Goal: Task Accomplishment & Management: Manage account settings

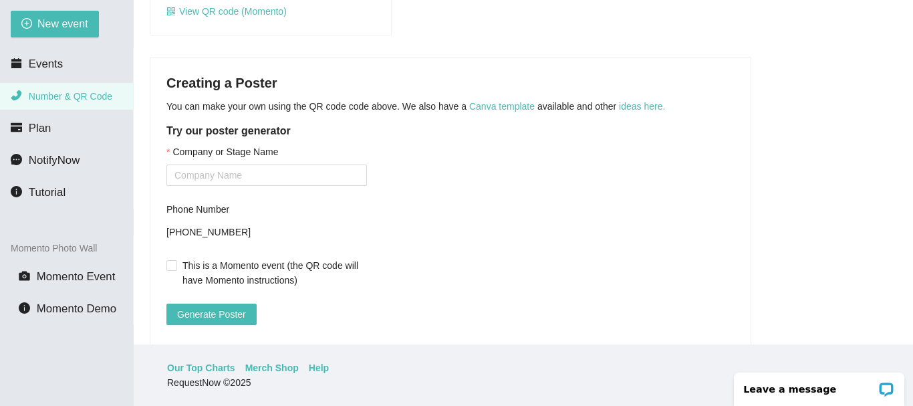
scroll to position [267, 0]
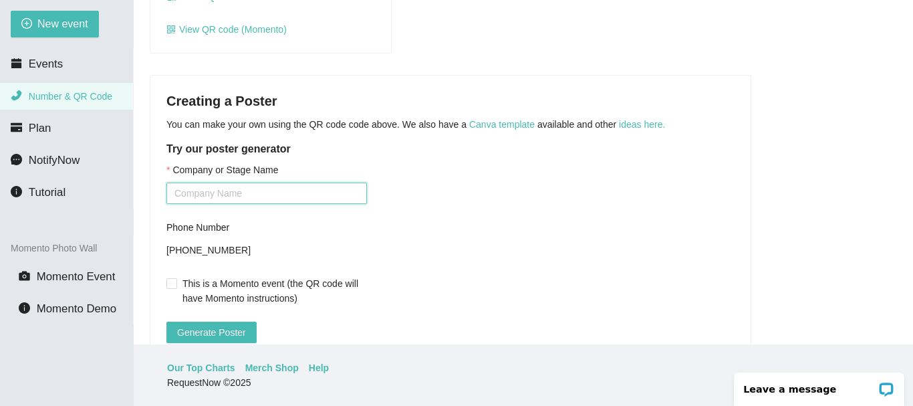
click at [182, 191] on input "Company or Stage Name" at bounding box center [266, 192] width 201 height 21
type input "S"
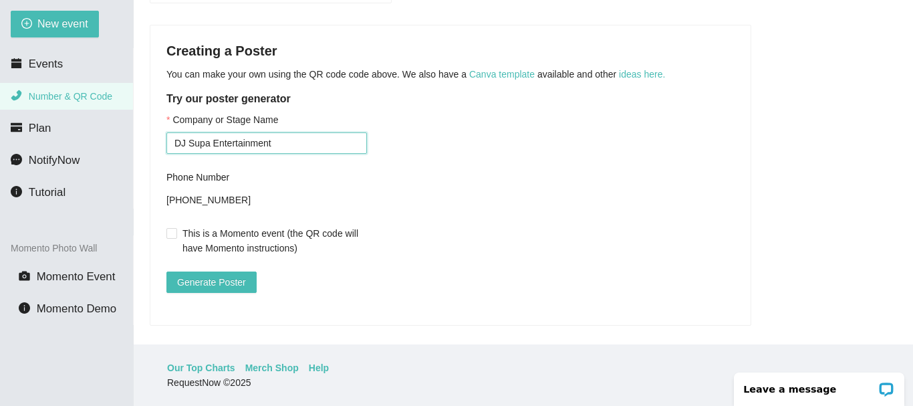
scroll to position [334, 0]
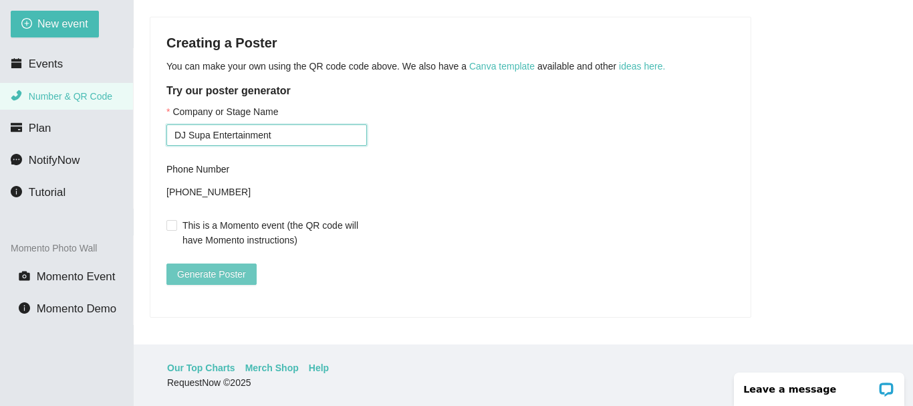
type input "DJ Supa Entertainment"
click at [192, 267] on span "Generate Poster" at bounding box center [211, 274] width 69 height 15
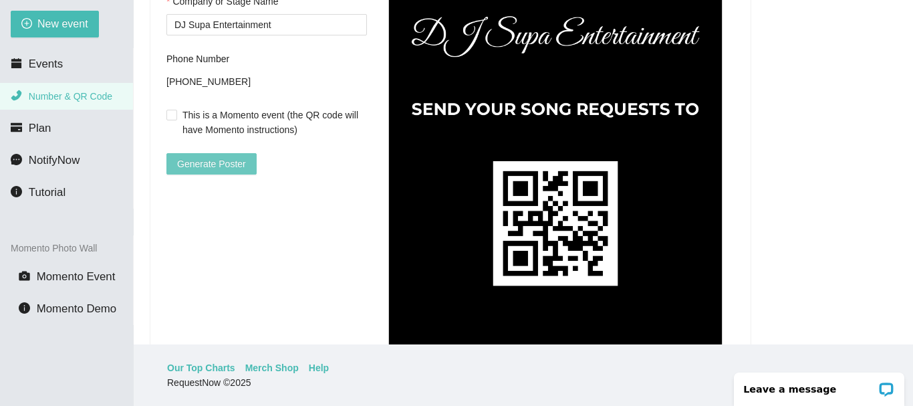
scroll to position [453, 0]
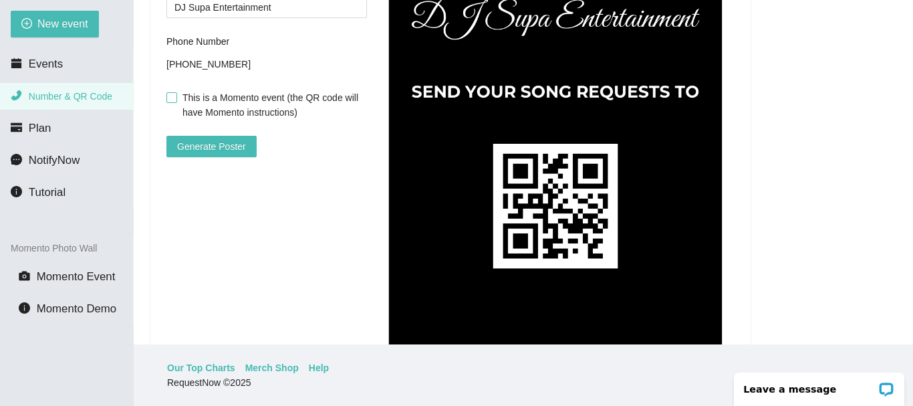
click at [172, 97] on input "This is a Momento event (the QR code will have Momento instructions)" at bounding box center [170, 96] width 9 height 9
click at [217, 145] on span "Generate Poster" at bounding box center [211, 146] width 69 height 15
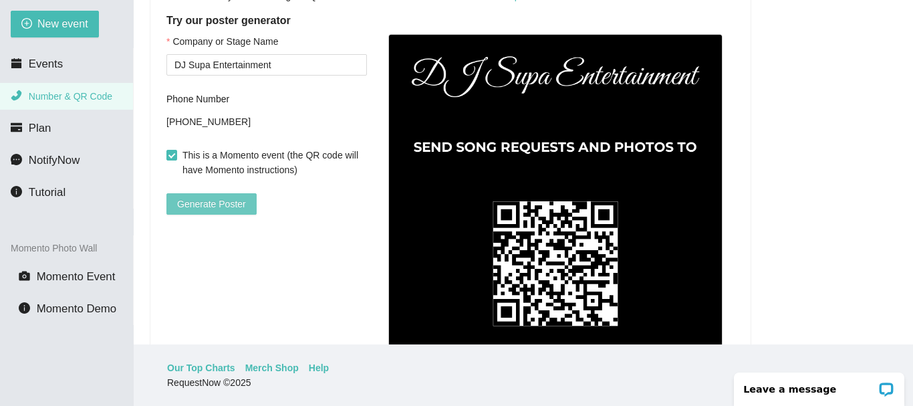
scroll to position [386, 0]
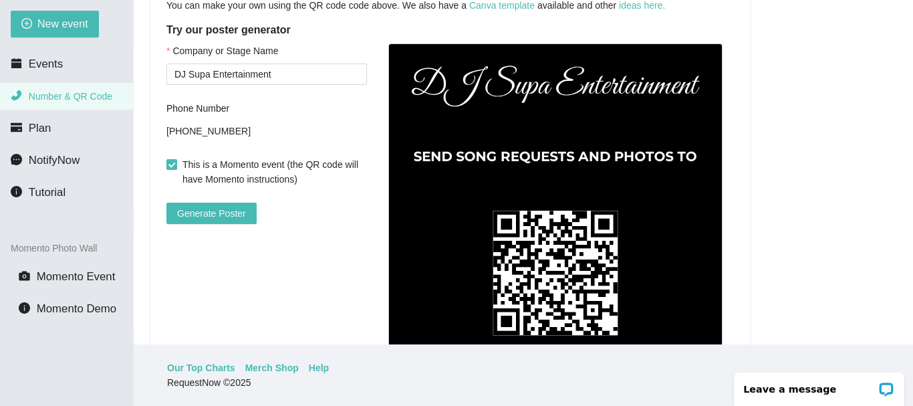
click at [170, 163] on input "This is a Momento event (the QR code will have Momento instructions)" at bounding box center [170, 163] width 9 height 9
checkbox input "false"
click at [208, 210] on span "Generate Poster" at bounding box center [211, 213] width 69 height 15
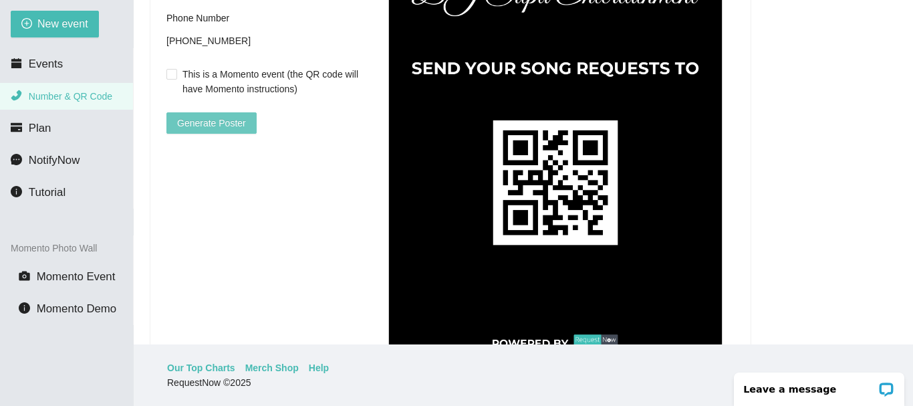
scroll to position [468, 0]
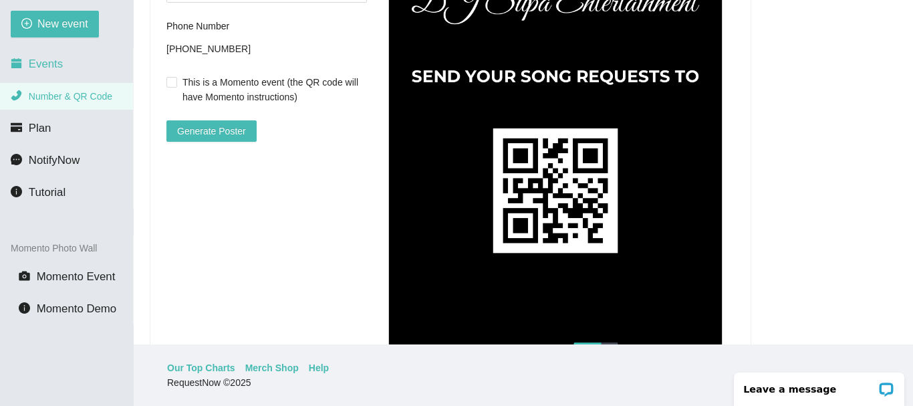
click at [31, 62] on span "Events" at bounding box center [46, 63] width 34 height 13
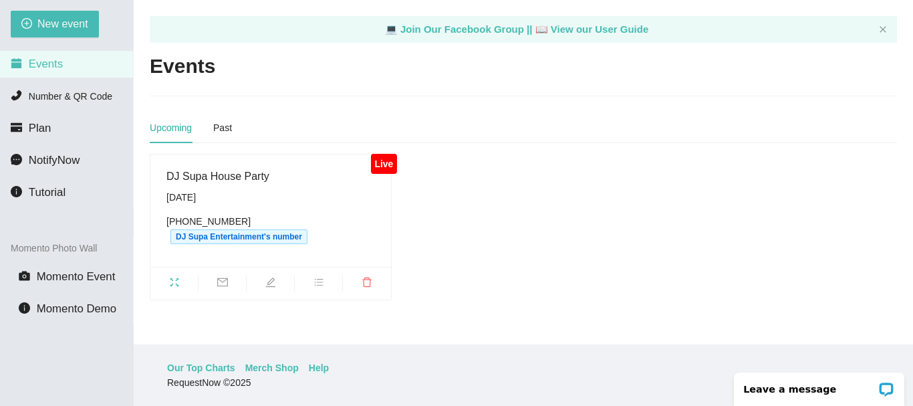
click at [45, 65] on span "Events" at bounding box center [46, 63] width 34 height 13
click at [53, 160] on span "NotifyNow" at bounding box center [54, 160] width 51 height 13
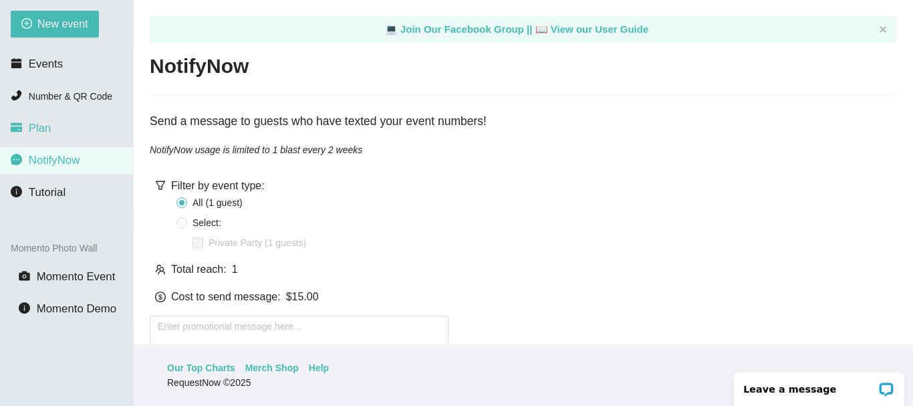
click at [38, 129] on span "Plan" at bounding box center [40, 128] width 23 height 13
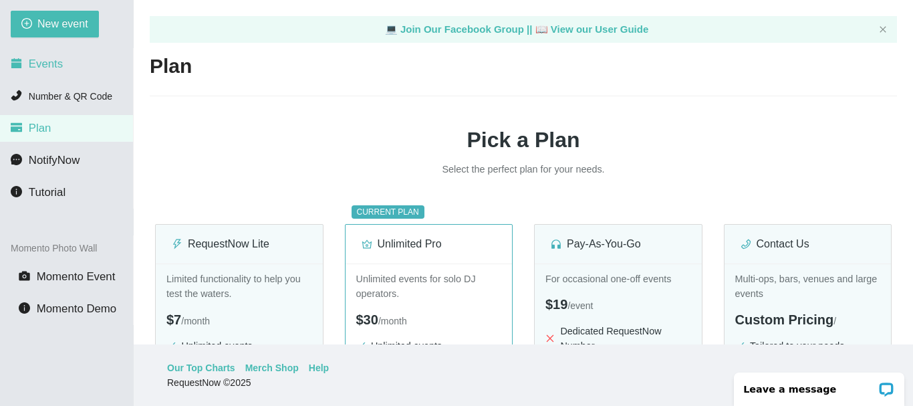
click at [39, 65] on span "Events" at bounding box center [46, 63] width 34 height 13
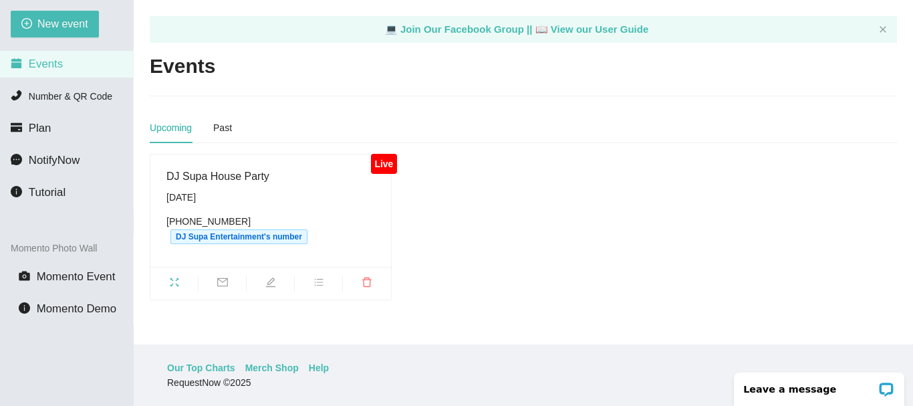
click at [386, 166] on div "Live" at bounding box center [384, 164] width 26 height 20
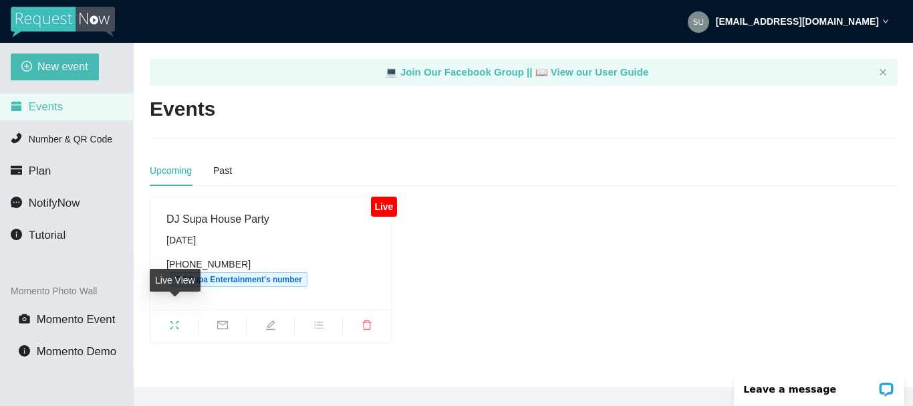
click at [174, 319] on icon "fullscreen" at bounding box center [174, 324] width 11 height 11
click at [64, 323] on span "Momento Event" at bounding box center [76, 319] width 79 height 13
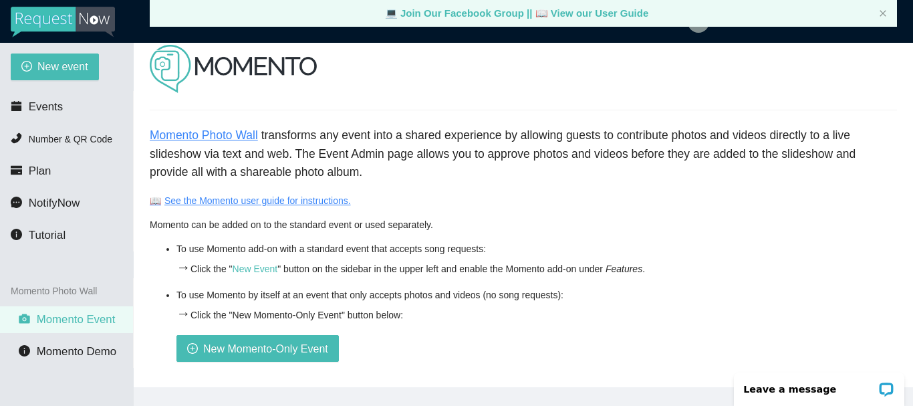
click at [205, 129] on link "Momento Photo Wall" at bounding box center [204, 134] width 108 height 13
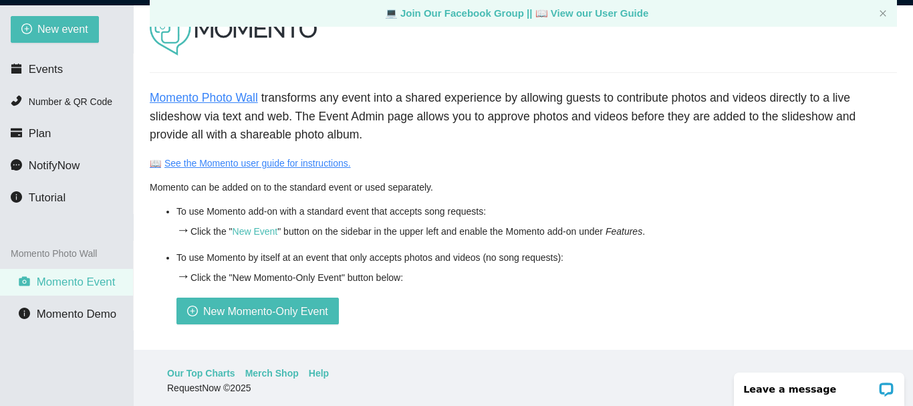
scroll to position [43, 0]
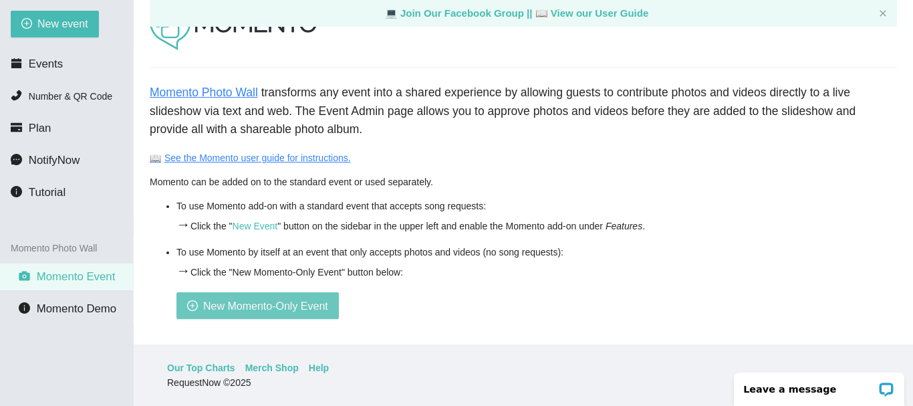
click at [247, 297] on span "New Momento-Only Event" at bounding box center [265, 305] width 125 height 17
type textarea "Thank you for making this event a success. Please feel free to provide a tip. L…"
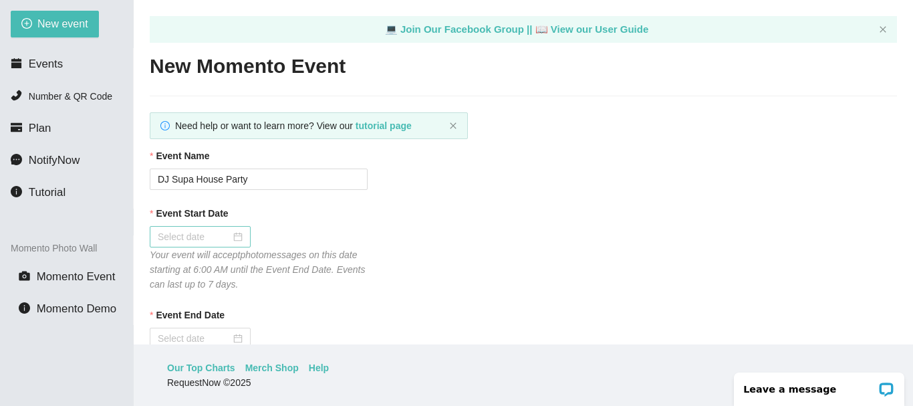
click at [235, 235] on div at bounding box center [200, 236] width 85 height 15
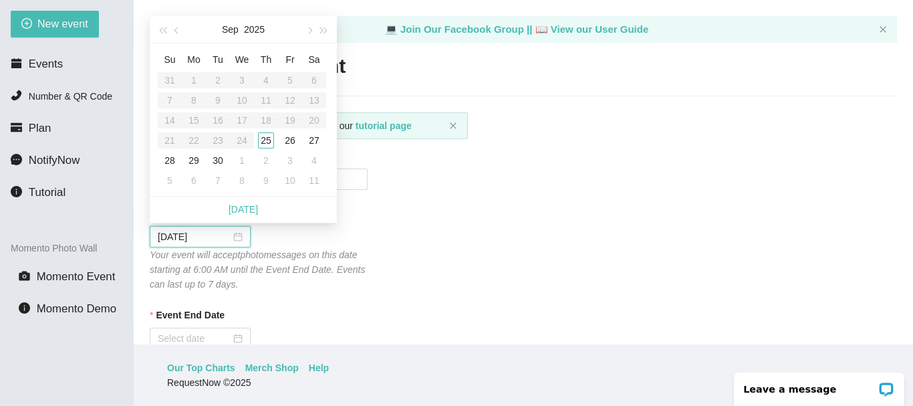
type input "09/29/2025"
type input "09/25/2025"
click at [267, 142] on div "25" at bounding box center [266, 140] width 16 height 16
type input "09/26/2025"
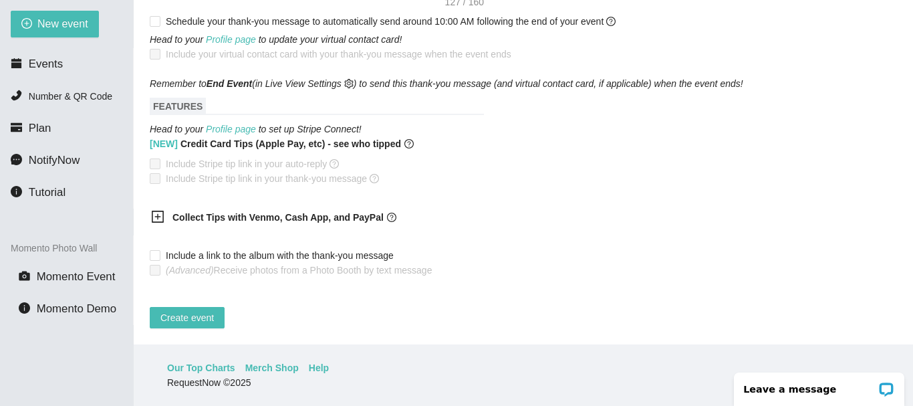
scroll to position [807, 0]
click at [158, 210] on icon "plus-square" at bounding box center [157, 216] width 13 height 13
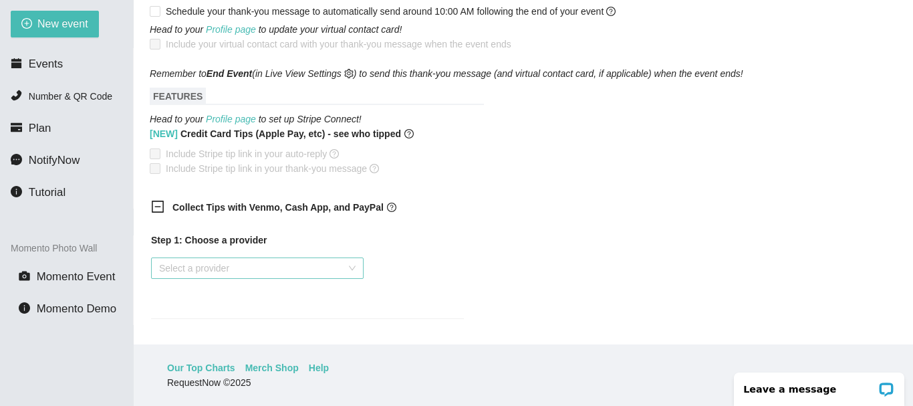
click at [351, 268] on div "Select a provider" at bounding box center [257, 267] width 213 height 21
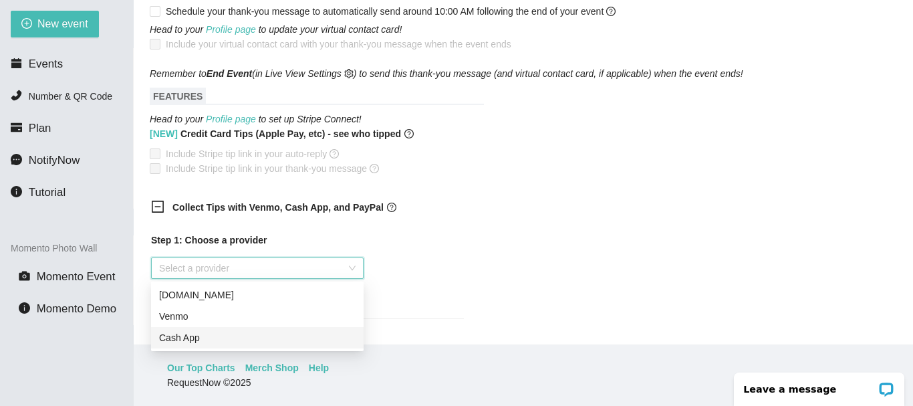
click at [191, 336] on div "Cash App" at bounding box center [257, 337] width 197 height 15
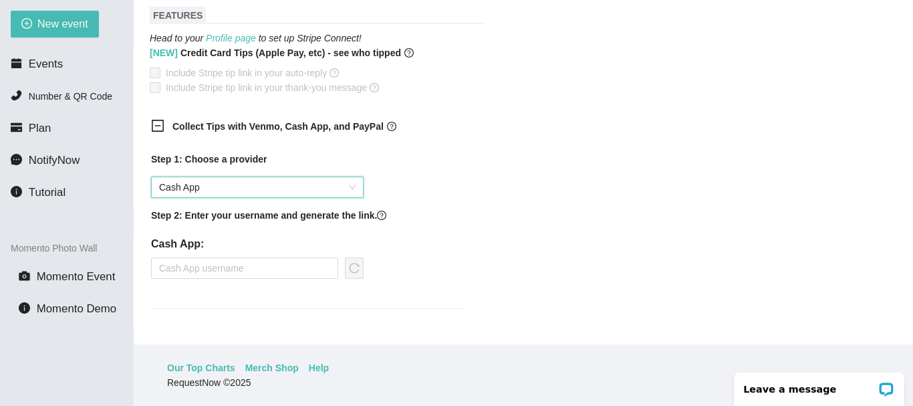
scroll to position [996, 0]
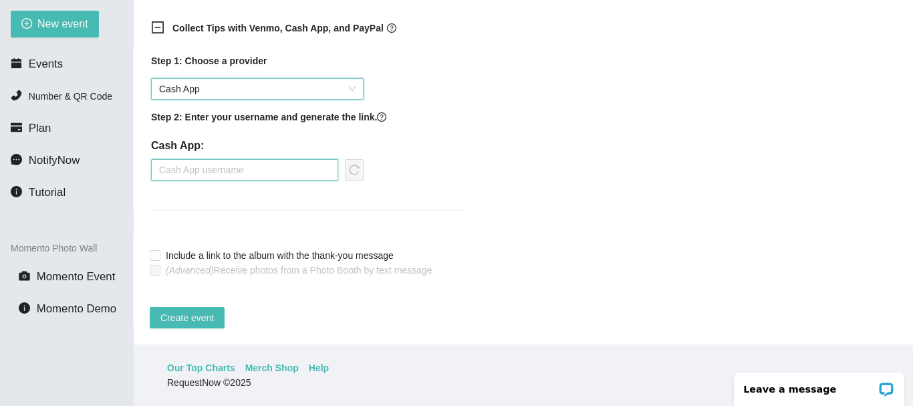
click at [246, 159] on input "text" at bounding box center [244, 169] width 187 height 21
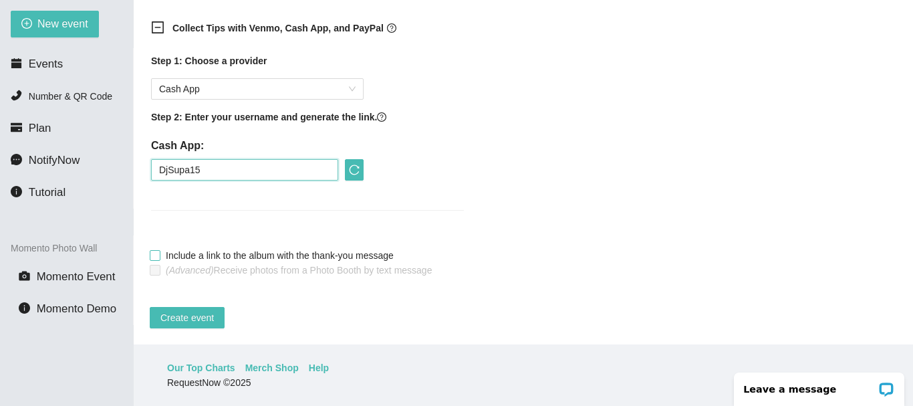
type input "DjSupa15"
click at [155, 250] on input "Include a link to the album with the thank-you message" at bounding box center [154, 254] width 9 height 9
checkbox input "true"
click at [356, 164] on icon "reload" at bounding box center [354, 169] width 11 height 11
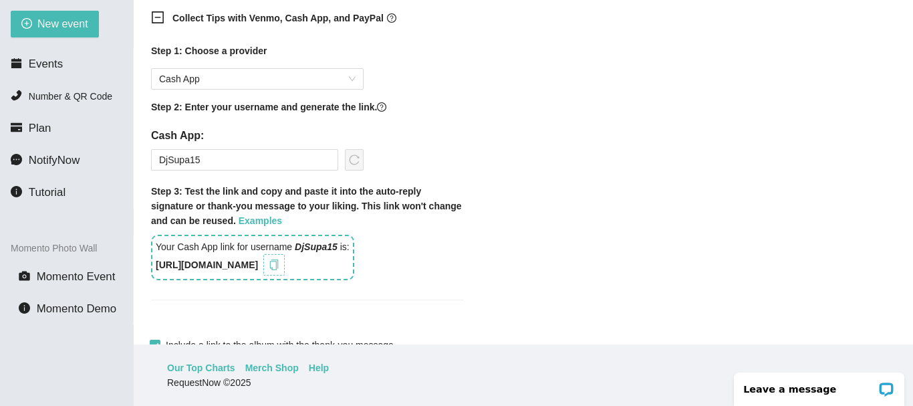
click at [279, 265] on icon "copy" at bounding box center [274, 264] width 11 height 11
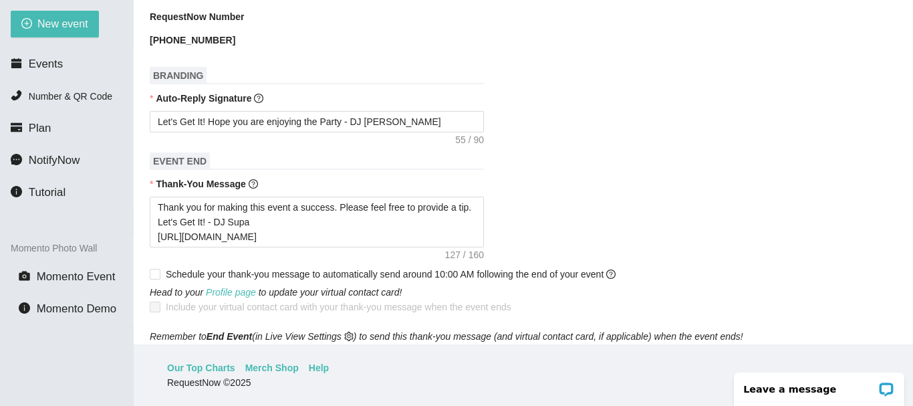
scroll to position [561, 0]
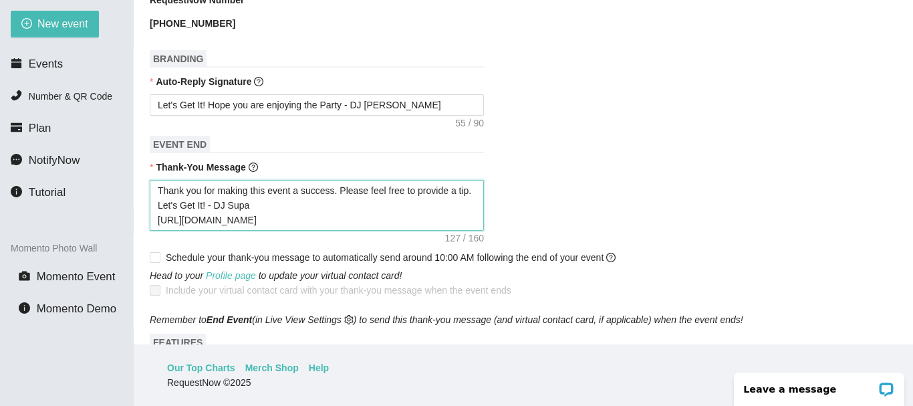
click at [253, 204] on textarea "Thank you for making this event a success. Please feel free to provide a tip. L…" at bounding box center [317, 205] width 334 height 51
type textarea "Thank you for making this event a success. Please feel free to provide a tip. L…"
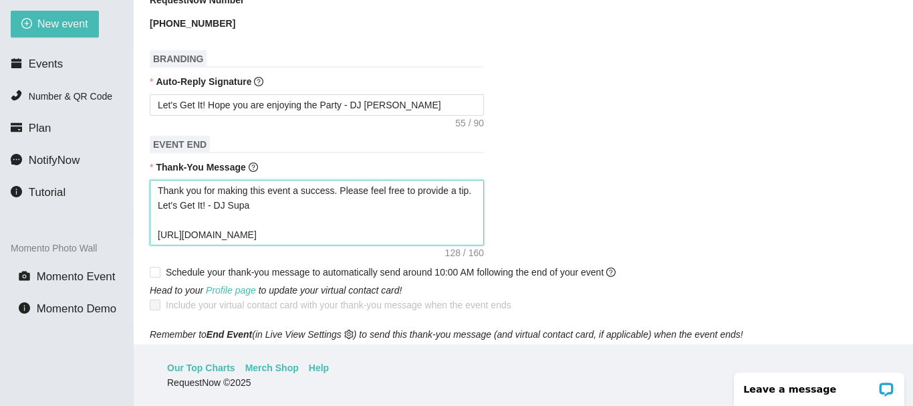
paste textarea "https://songtips.me/NJ708"
type textarea "Thank you for making this event a success. Please feel free to provide a tip. L…"
drag, startPoint x: 275, startPoint y: 237, endPoint x: 127, endPoint y: 228, distance: 148.7
click at [127, 228] on section "New event Events Number & QR Code Plan NotifyNow Tutorial Momento Photo Wall Mo…" at bounding box center [456, 203] width 913 height 406
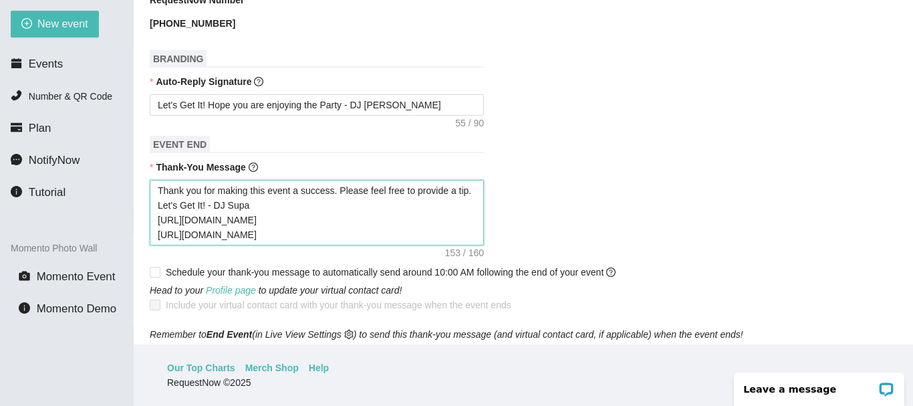
type textarea "Thank you for making this event a success. Please feel free to provide a tip. L…"
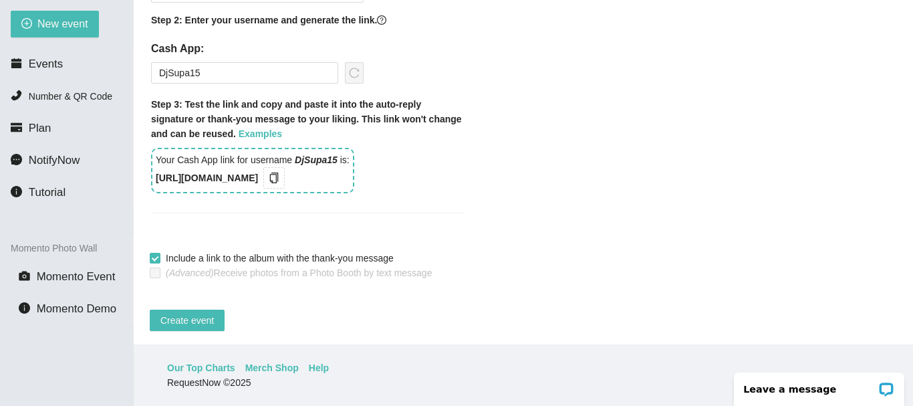
scroll to position [1110, 0]
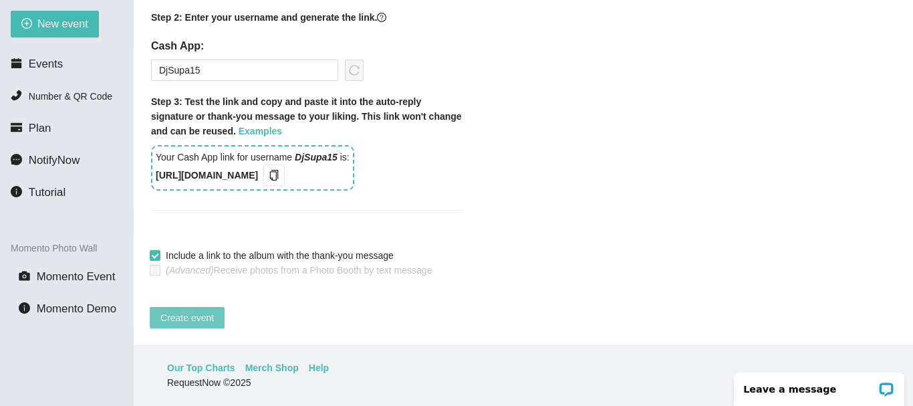
type textarea "Thank you for making this event a success. Please feel free to provide a tip. L…"
click at [187, 310] on span "Create event" at bounding box center [186, 317] width 53 height 15
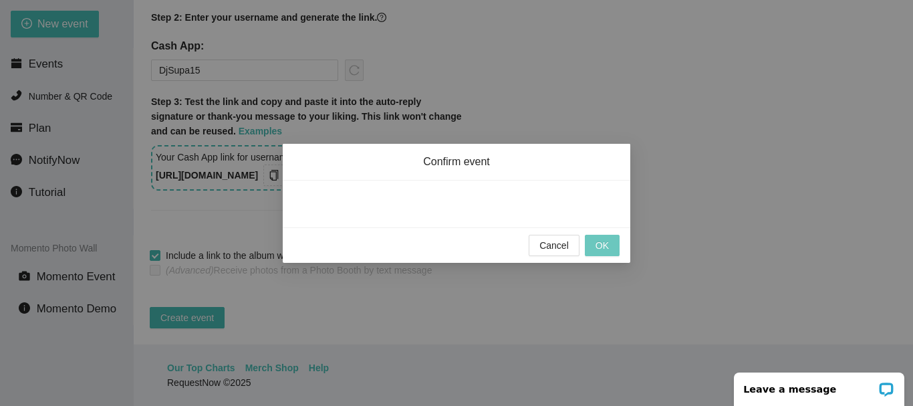
click at [607, 244] on span "OK" at bounding box center [602, 245] width 13 height 15
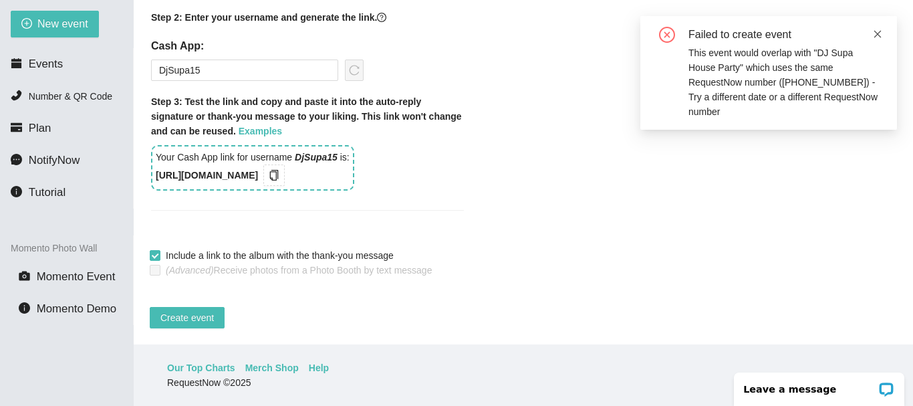
click at [880, 33] on icon "close" at bounding box center [877, 33] width 9 height 9
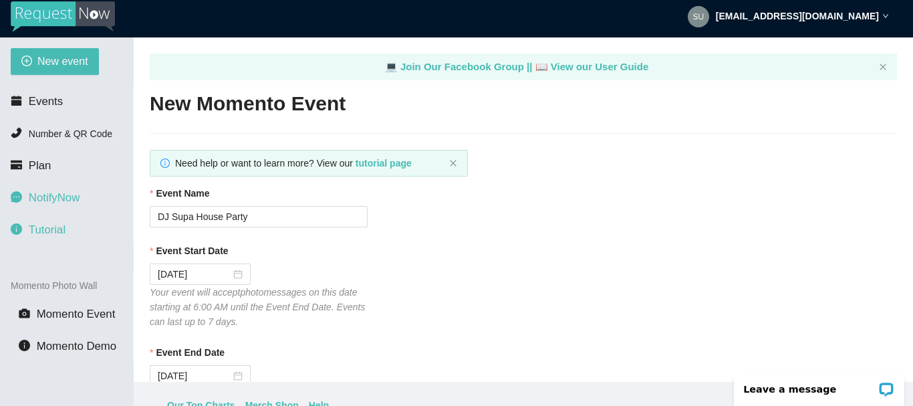
scroll to position [0, 0]
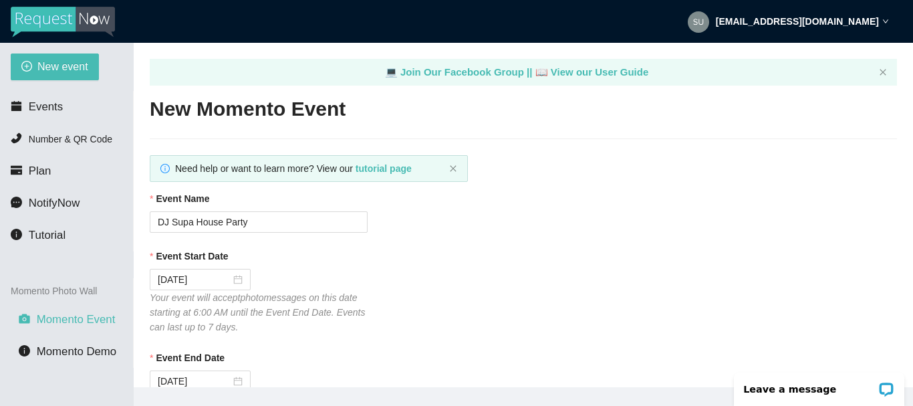
click at [66, 319] on span "Momento Event" at bounding box center [76, 319] width 79 height 13
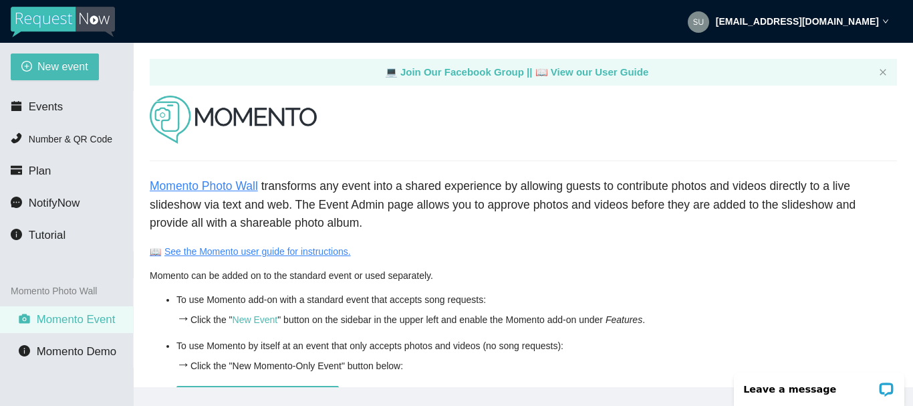
click at [211, 190] on link "Momento Photo Wall" at bounding box center [204, 185] width 108 height 13
drag, startPoint x: 81, startPoint y: 319, endPoint x: 590, endPoint y: 274, distance: 510.7
click at [595, 274] on div "Momento can be added on to the standard event or used separately." at bounding box center [523, 275] width 747 height 15
click at [236, 256] on link "📖 See the Momento user guide for instructions." at bounding box center [250, 251] width 201 height 11
click at [49, 139] on span "Number & QR Code" at bounding box center [71, 139] width 84 height 11
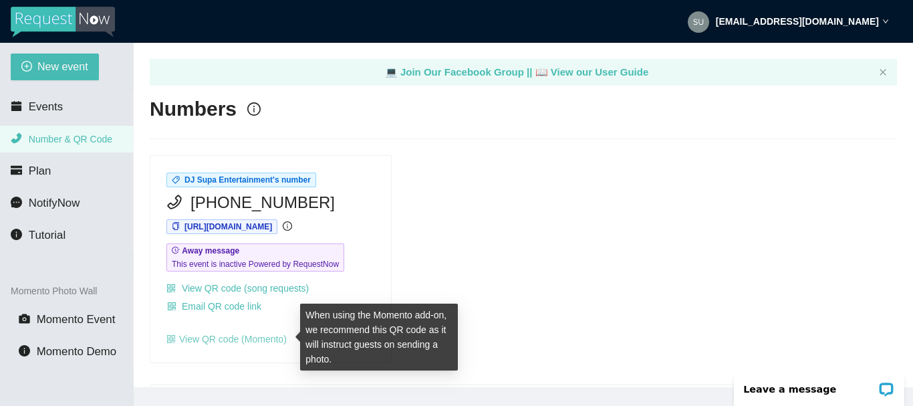
click at [217, 337] on link "View QR code (Momento)" at bounding box center [226, 339] width 120 height 11
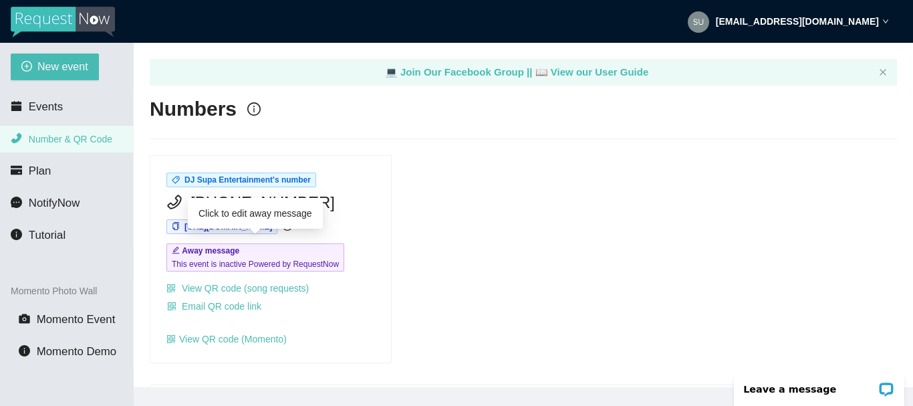
click at [207, 251] on b "Away message" at bounding box center [210, 250] width 57 height 9
type textarea "This event is inactive Powered by RequestNow"
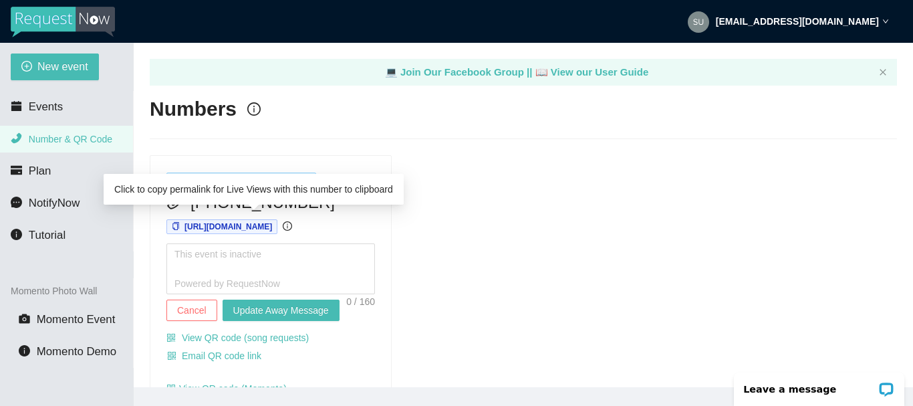
click at [236, 226] on span "https://app.requestnow.io/gegojae/next" at bounding box center [228, 226] width 88 height 9
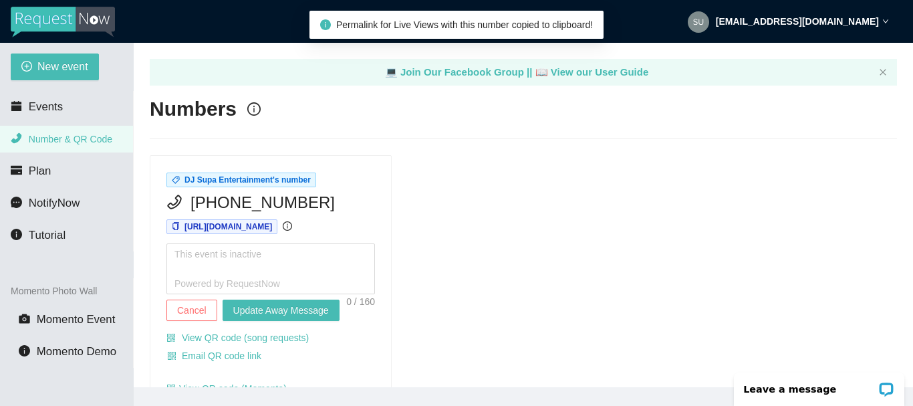
click at [538, 270] on div "DJ Supa Entertainment's number (256) 346-1882 https://app.requestnow.io/gegojae…" at bounding box center [523, 283] width 758 height 257
click at [215, 181] on span "DJ Supa Entertainment's number" at bounding box center [247, 179] width 126 height 9
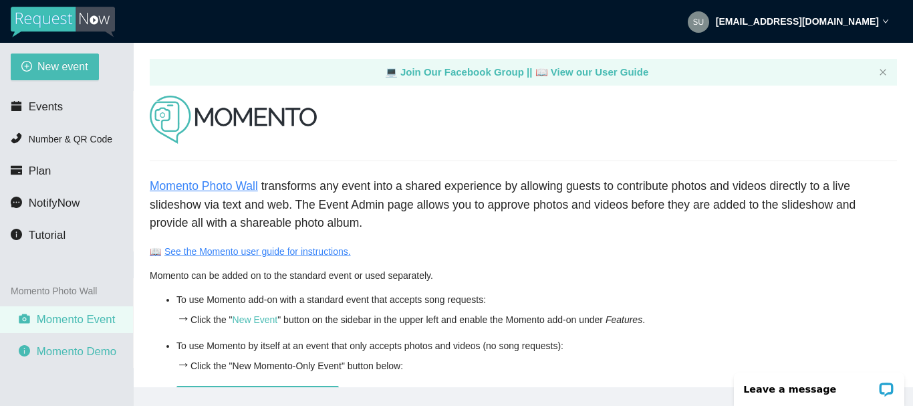
click at [78, 353] on span "Momento Demo" at bounding box center [77, 351] width 80 height 13
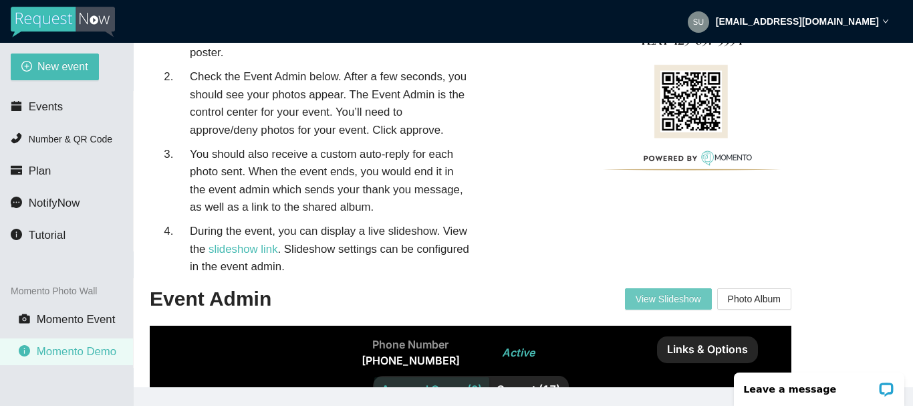
scroll to position [201, 0]
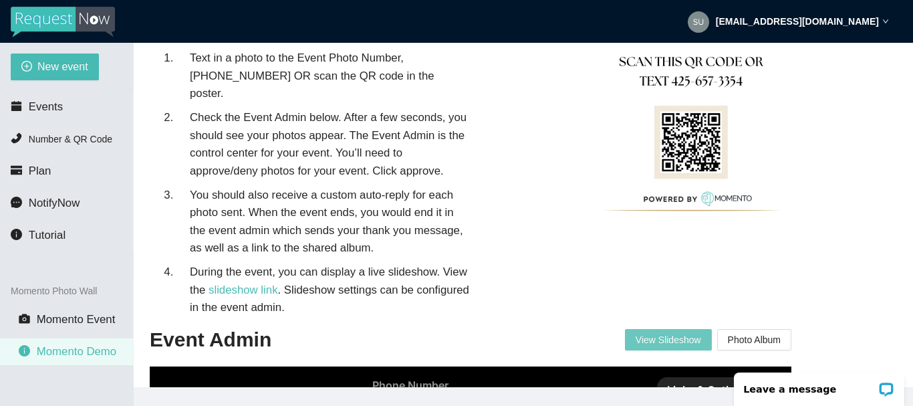
click at [670, 330] on span "View Slideshow" at bounding box center [669, 340] width 66 height 20
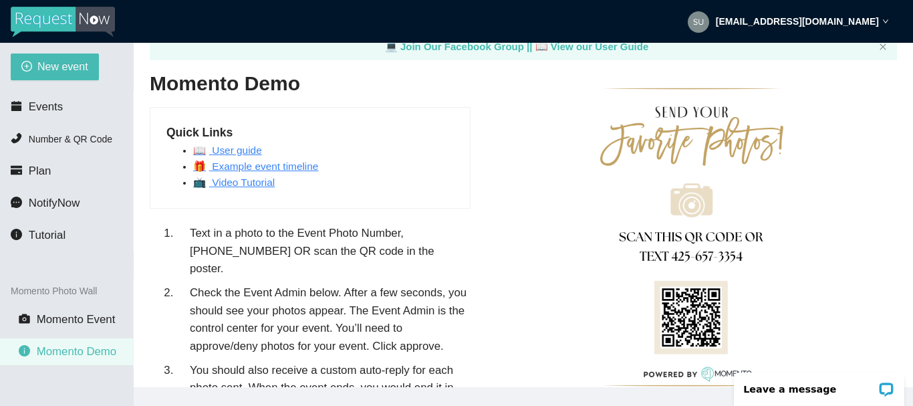
scroll to position [0, 0]
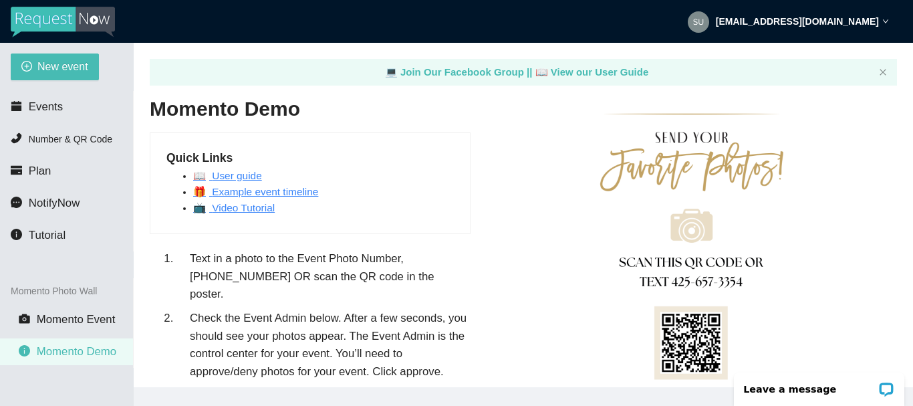
click at [236, 208] on link "📺 Video Tutorial" at bounding box center [234, 207] width 82 height 11
click at [36, 108] on span "Events" at bounding box center [46, 106] width 34 height 13
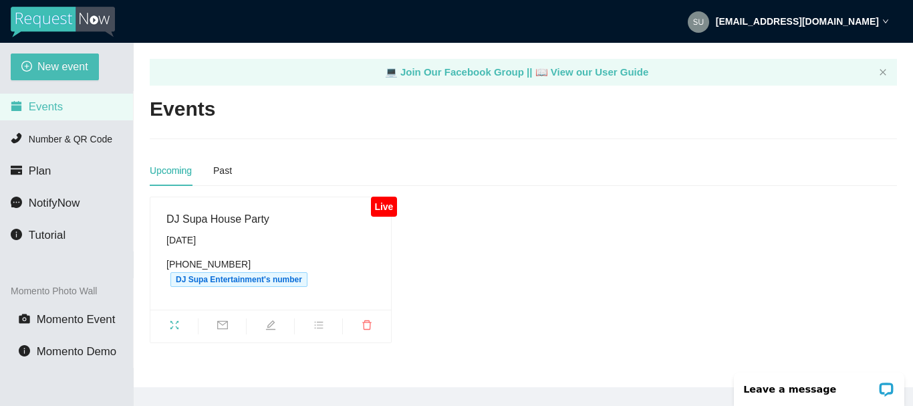
click at [169, 168] on div "Upcoming" at bounding box center [171, 170] width 42 height 15
click at [201, 227] on div "DJ Supa House Party" at bounding box center [270, 219] width 209 height 17
click at [278, 272] on span "DJ Supa Entertainment's number" at bounding box center [238, 279] width 137 height 15
click at [172, 319] on icon "fullscreen" at bounding box center [174, 324] width 11 height 11
click at [884, 19] on icon "down" at bounding box center [885, 21] width 7 height 7
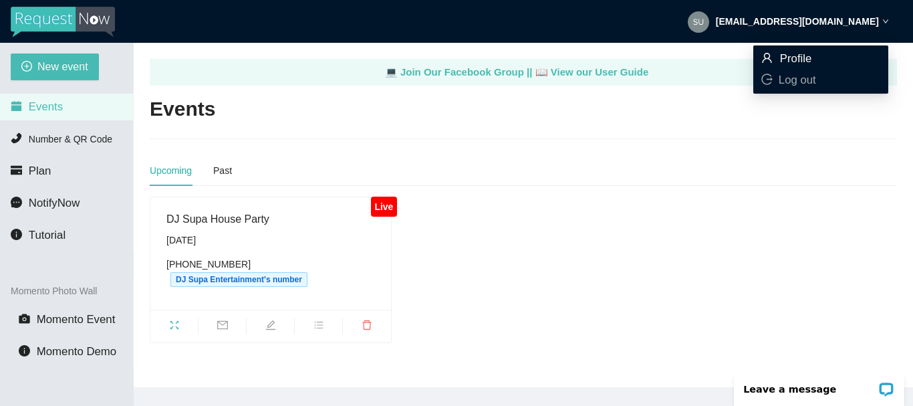
click at [799, 59] on span "Profile" at bounding box center [796, 58] width 32 height 13
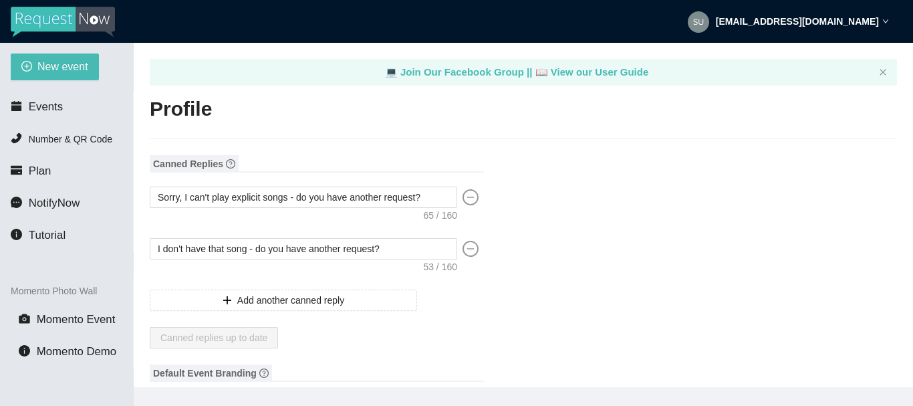
type textarea "https://virtualdj.com/ask/DJ_Spinz"
type input "DJ Supa Entertainment"
type input "DJ"
type input "(256) 654-7775"
type input "[EMAIL_ADDRESS][DOMAIN_NAME]"
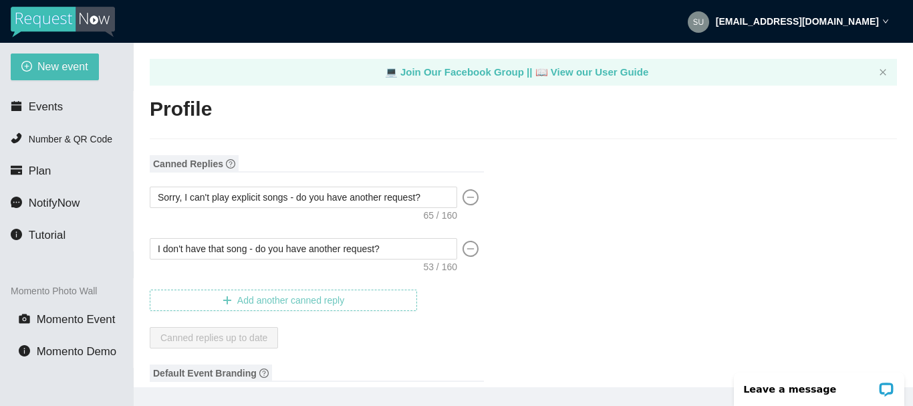
click at [261, 300] on span "Add another canned reply" at bounding box center [290, 300] width 107 height 15
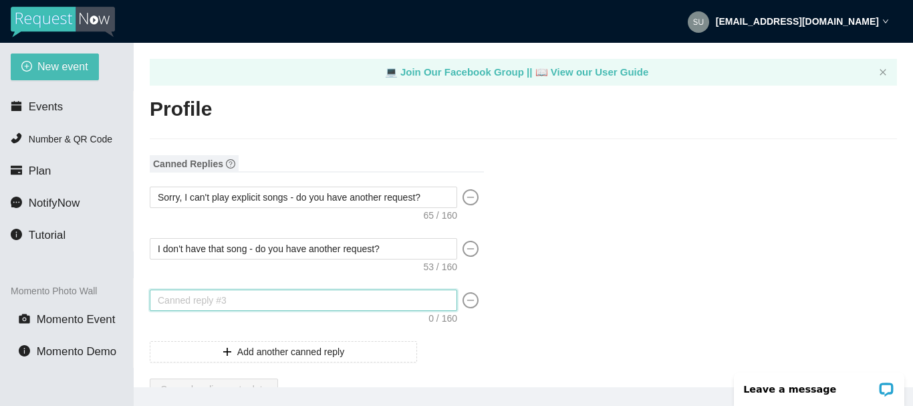
click at [244, 298] on textarea at bounding box center [303, 299] width 307 height 21
type textarea "T"
type textarea "Th"
type textarea "Tha"
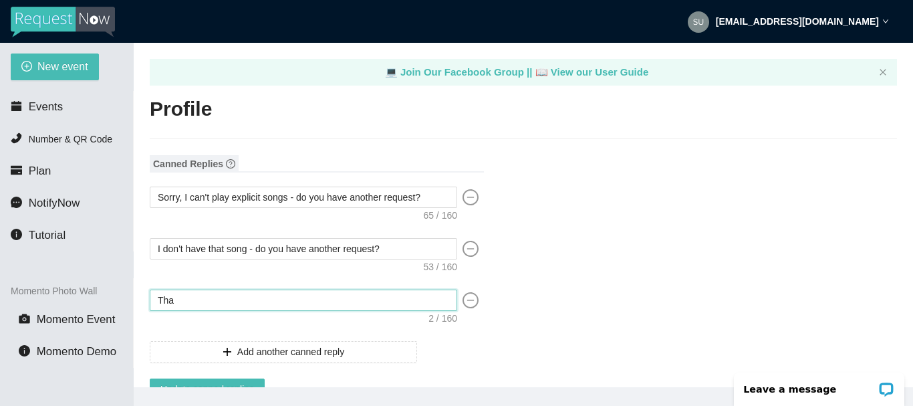
type textarea "Than"
type textarea "Thank"
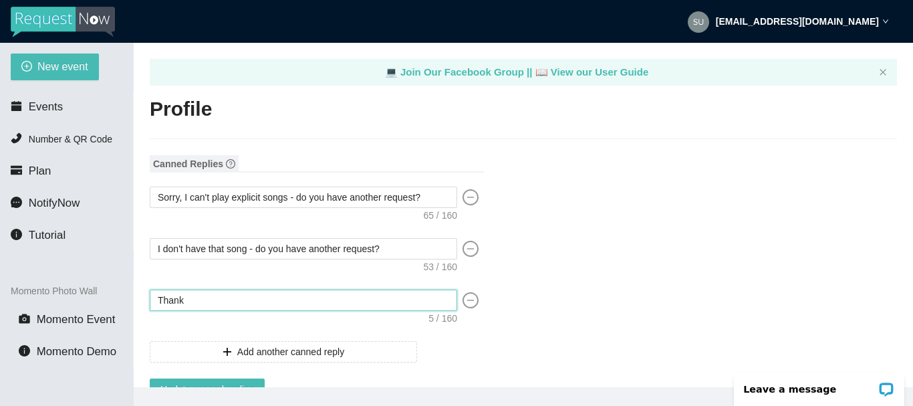
type textarea "Thank"
type textarea "Thank o"
type textarea "Thank ou"
type textarea "Thank o"
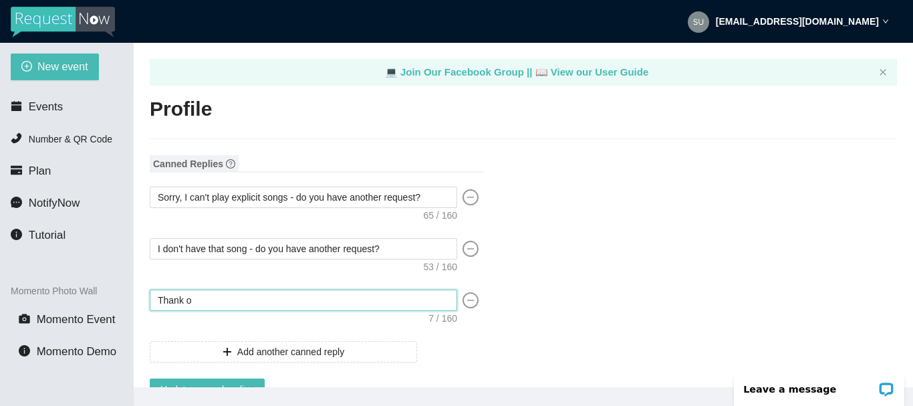
type textarea "Thank"
type textarea "Thank y"
type textarea "Thank yo"
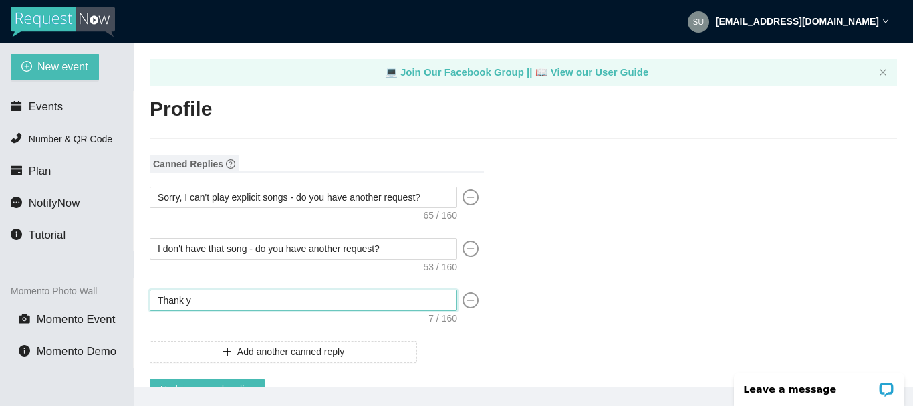
type textarea "Thank yo"
type textarea "Thank you"
type textarea "Thank you u"
type textarea "Thank you uf"
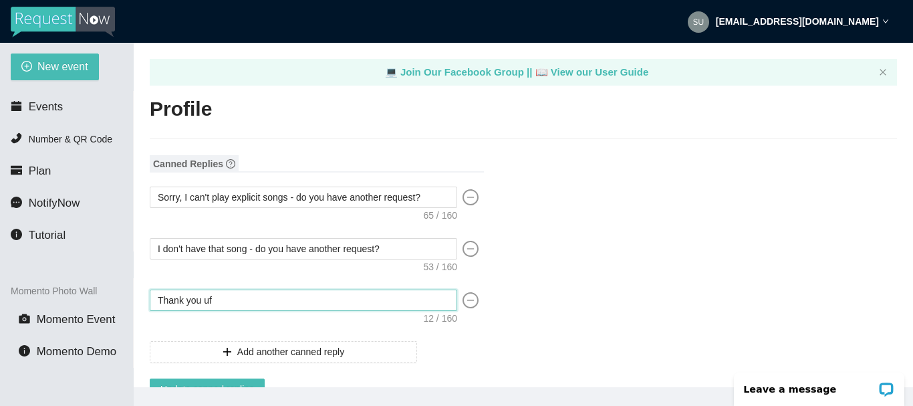
type textarea "Thank you ufo"
type textarea "Thank you ufo r"
type textarea "Thank you ufo"
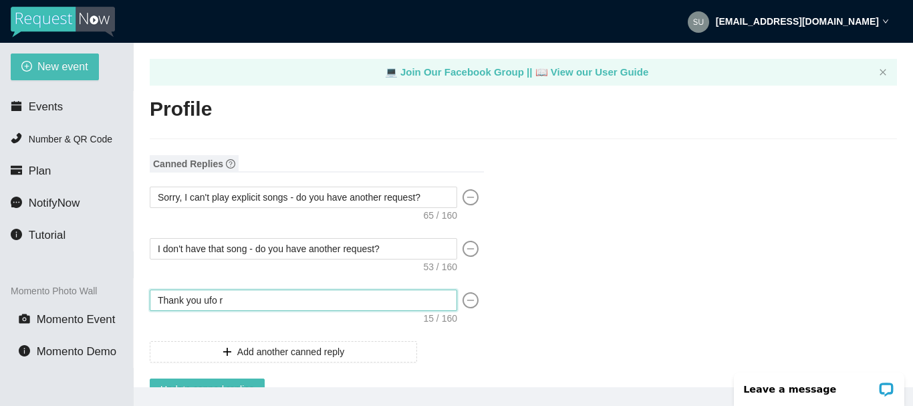
type textarea "Thank you ufo"
type textarea "Thank you uf"
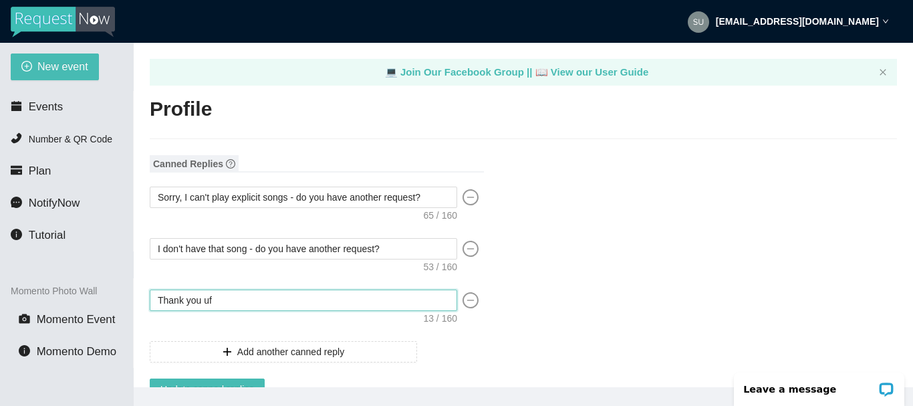
type textarea "Thank you u"
type textarea "Thank you"
type textarea "Thank you f"
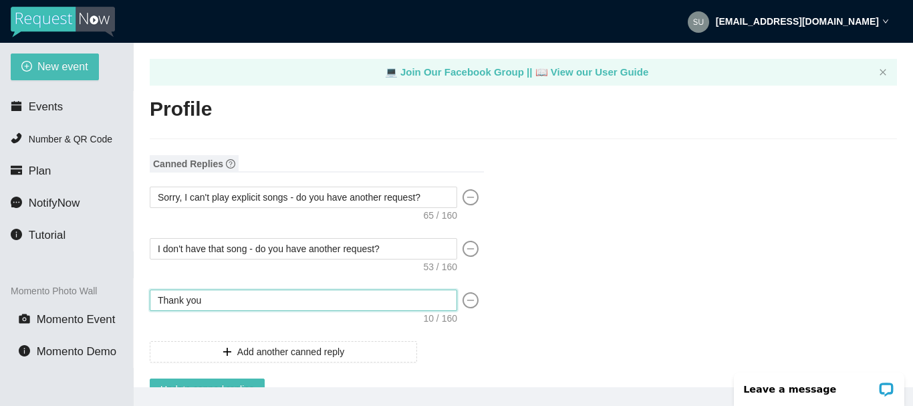
type textarea "Thank you f"
type textarea "Thank you fr"
type textarea "Thank you f"
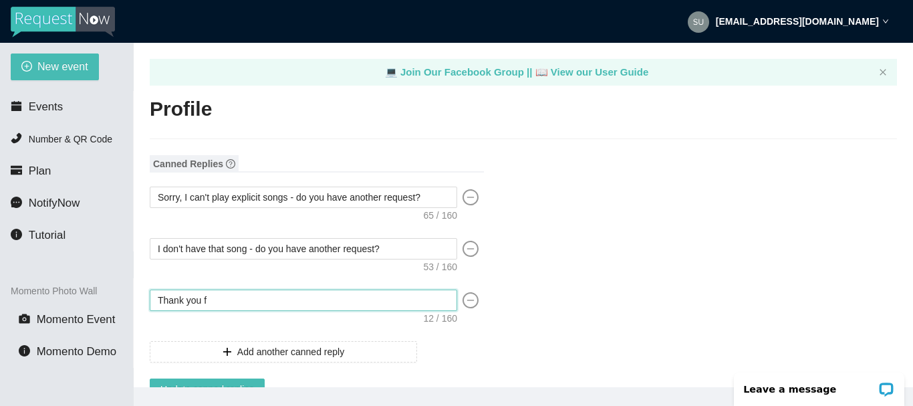
type textarea "Thank you fo"
type textarea "Thank you for"
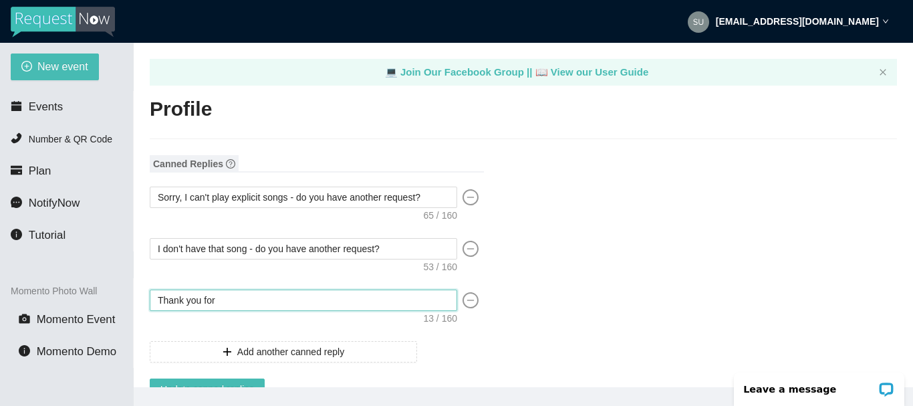
type textarea "Thank you for"
type textarea "Thank you for y"
type textarea "Thank you for yo"
type textarea "Thank you for you"
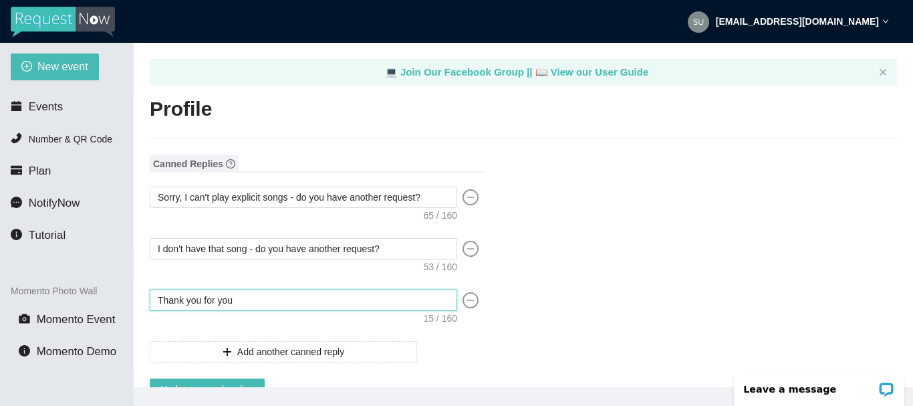
type textarea "Thank you for your"
type textarea "Thank you for your r"
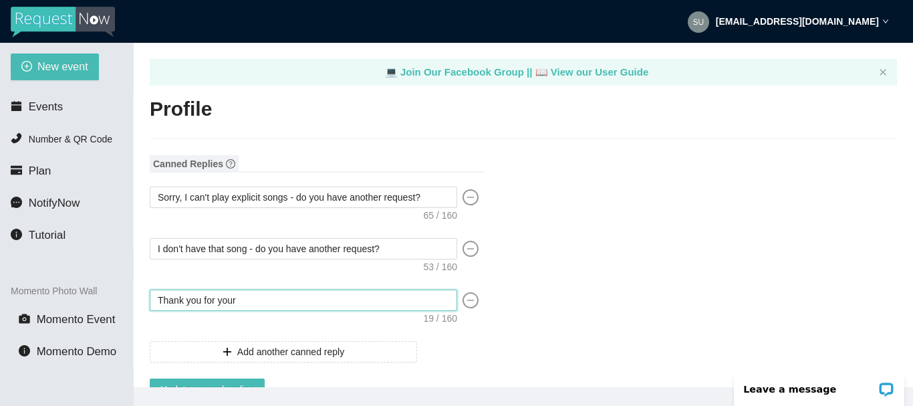
type textarea "Thank you for your r"
type textarea "Thank you for your re"
type textarea "Thank you for your req"
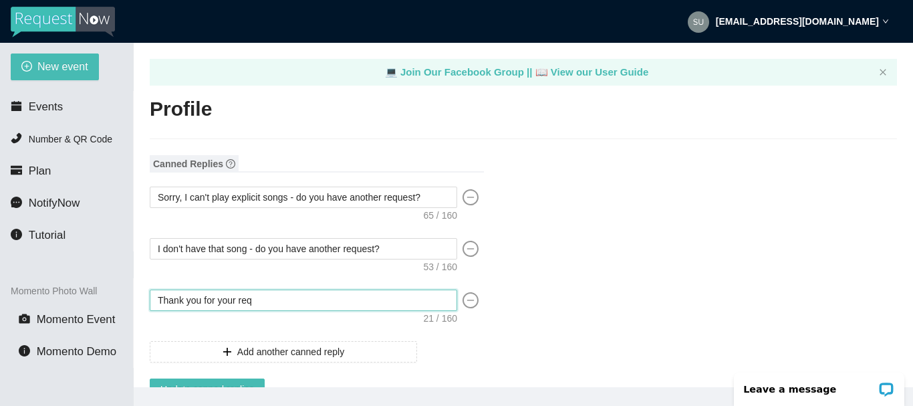
type textarea "Thank you for your requ"
type textarea "Thank you for your reque"
type textarea "Thank you for your requer"
type textarea "Thank you for your requers"
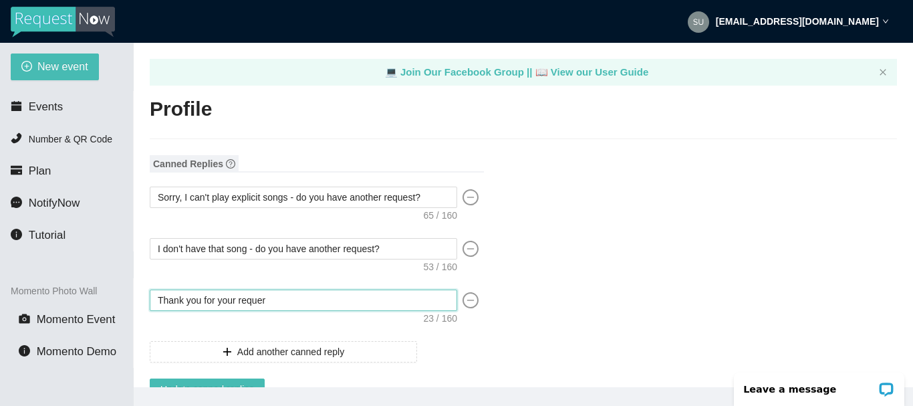
type textarea "Thank you for your requers"
type textarea "Thank you for your requerst"
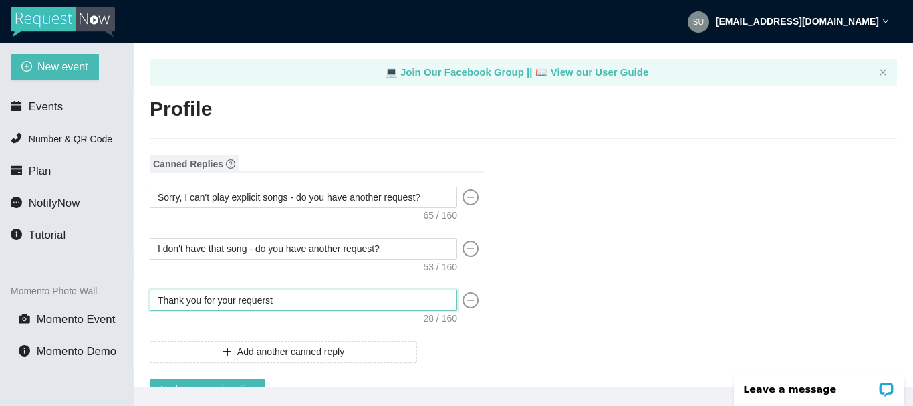
type textarea "Thank you for your requers"
type textarea "Thank you for your requer"
type textarea "Thank you for your reque"
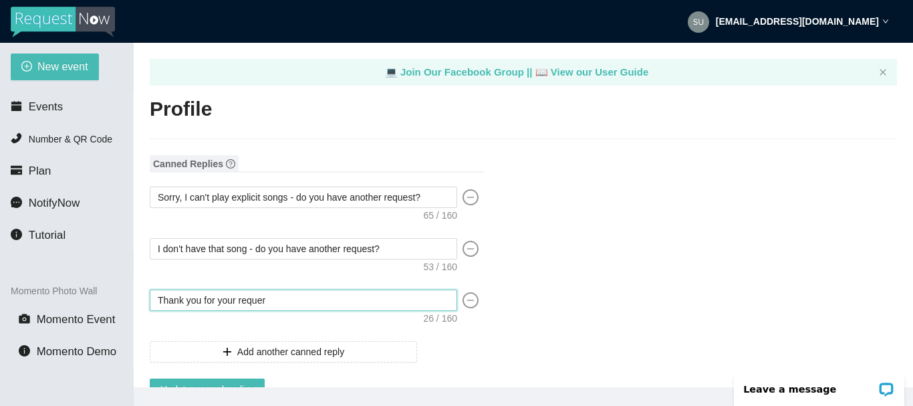
type textarea "Thank you for your reque"
type textarea "Thank you for your reques"
type textarea "Thank you for your request"
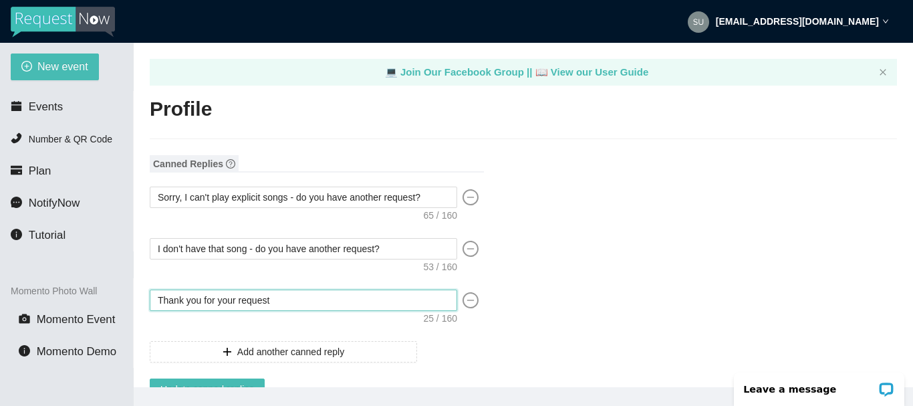
type textarea "Thank you for your request"
type textarea "Thank you for your request y"
type textarea "Thank you for your request"
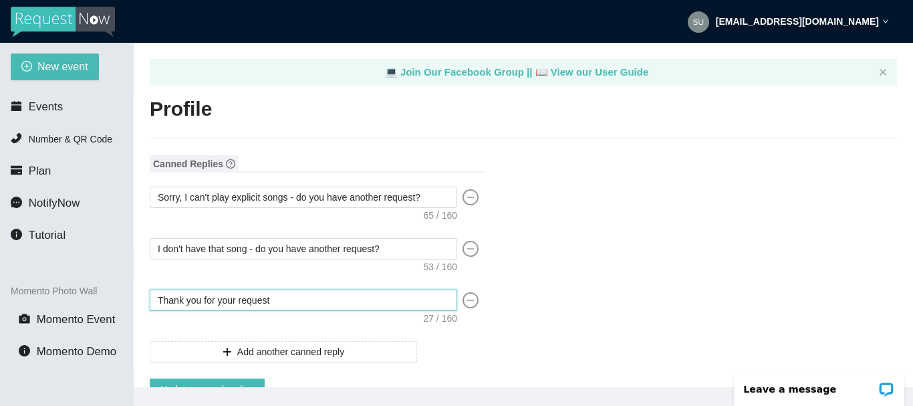
type textarea "Thank you for your request"
type textarea "Thank you for your reques"
type textarea "Thank you for your reque"
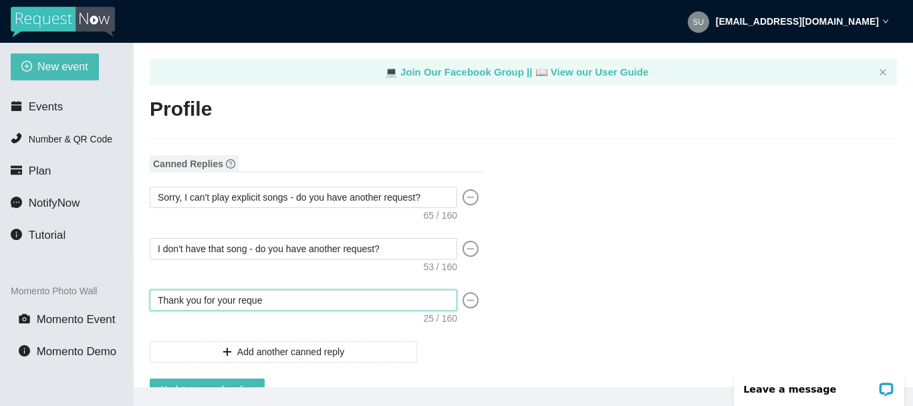
type textarea "Thank you for your requ"
type textarea "Thank you for your req"
type textarea "Thank you for your re"
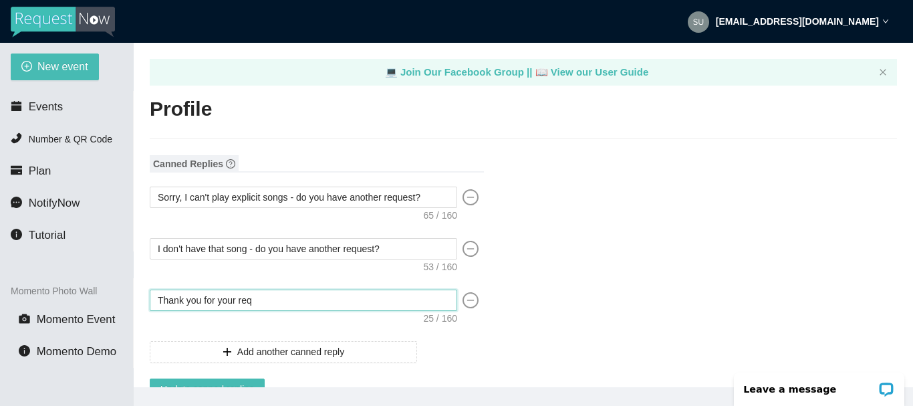
type textarea "Thank you for your re"
type textarea "Thank you for your r"
type textarea "Thank you for your"
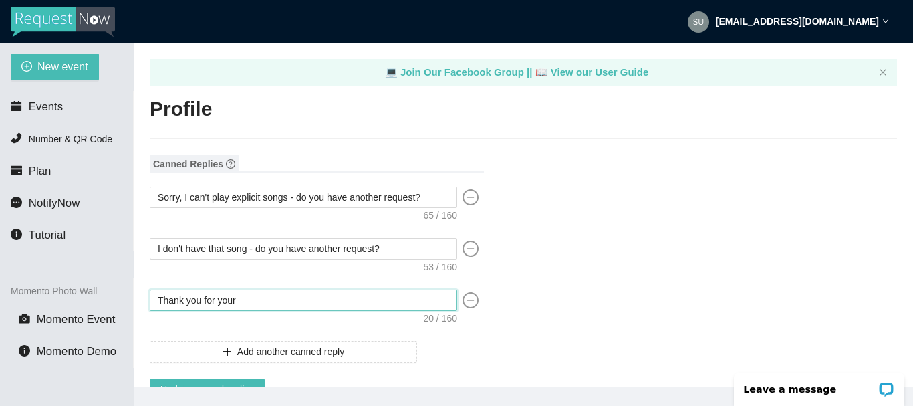
type textarea "Thank you for your"
type textarea "Thank you for you"
type textarea "Thank you for yo"
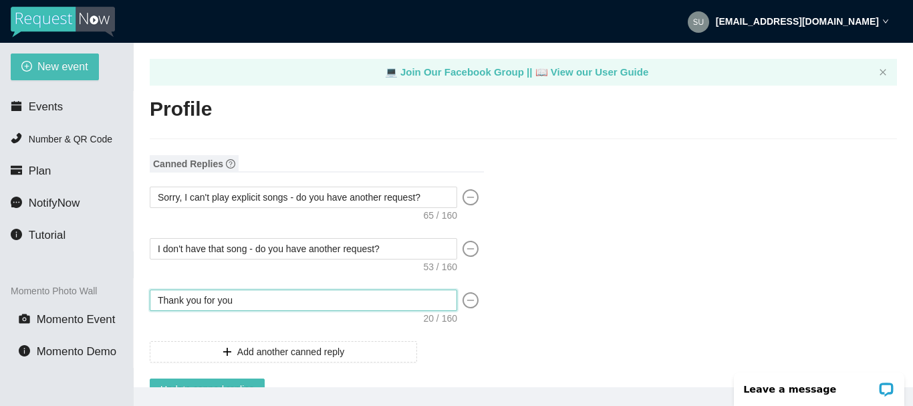
type textarea "Thank you for yo"
type textarea "Thank you for y"
type textarea "Thank you for"
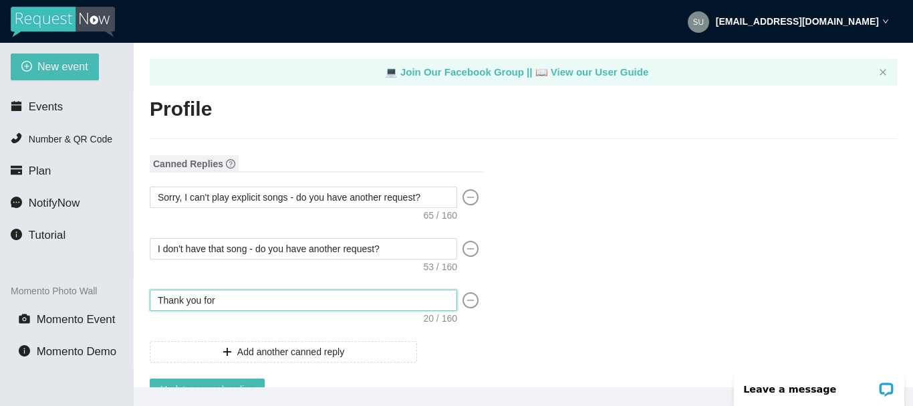
type textarea "Thank you for"
type textarea "Thank you fo"
type textarea "Thank you f"
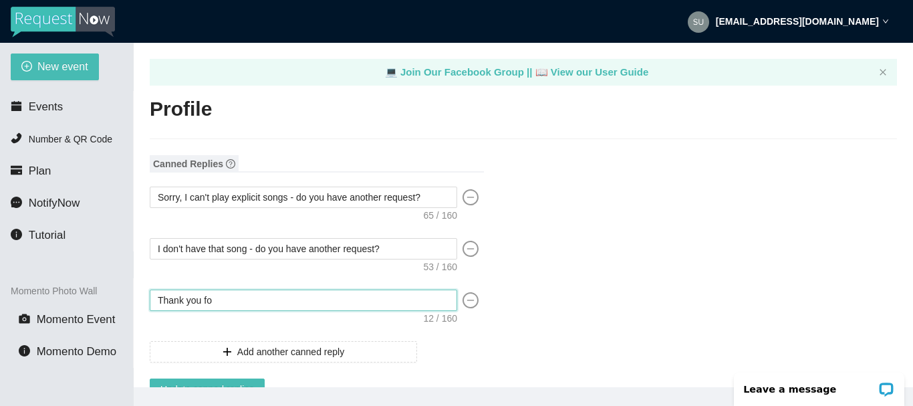
type textarea "Thank you f"
type textarea "Thank you"
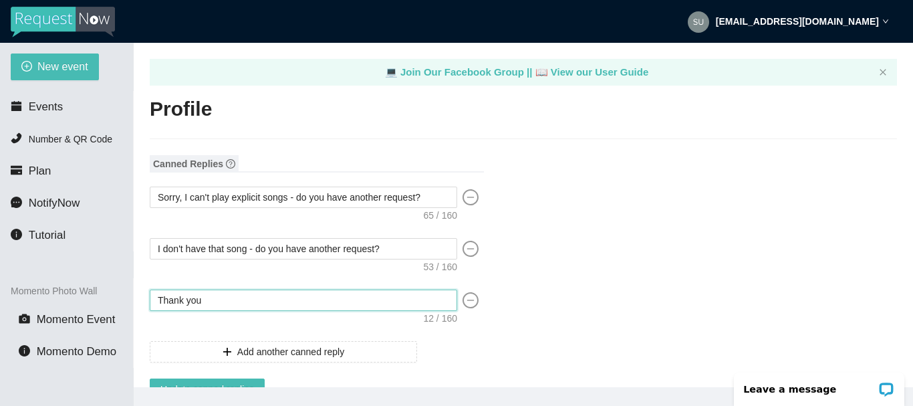
type textarea "Thank yo"
type textarea "Thank y"
type textarea "Thank"
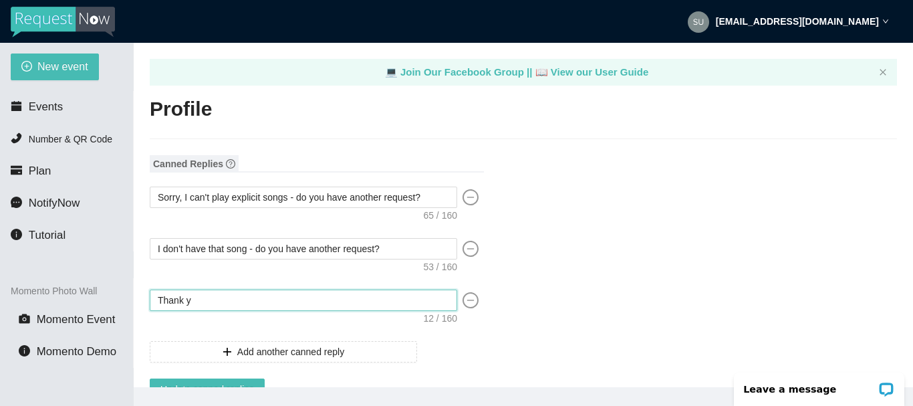
type textarea "Thank"
type textarea "Than"
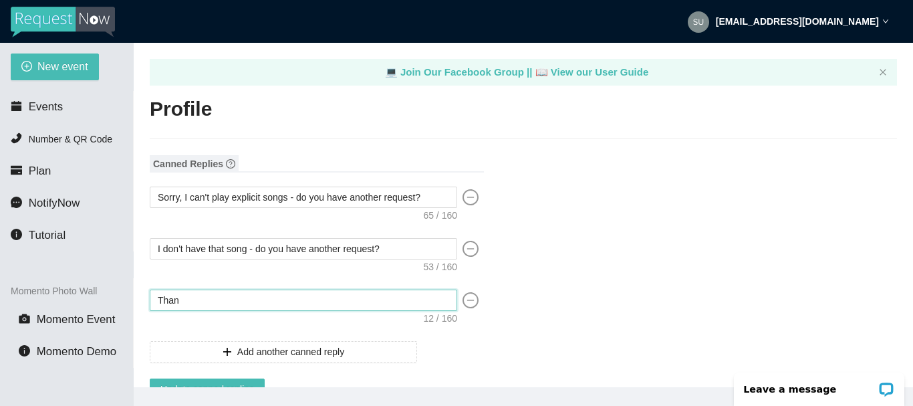
type textarea "Tha"
type textarea "Th"
type textarea "T"
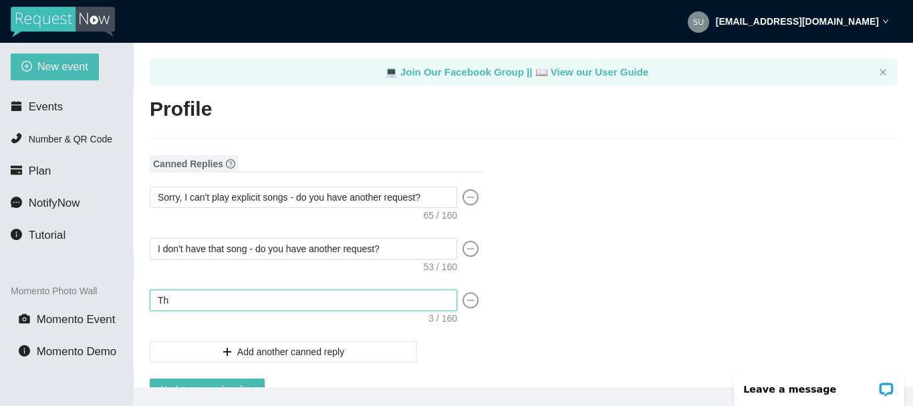
type textarea "T"
type textarea "Canned reply #3"
type textarea "L"
type textarea "Le"
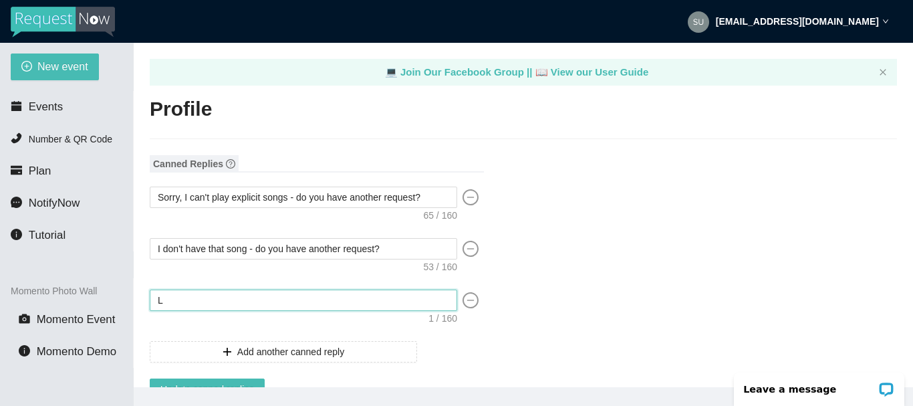
type textarea "Le"
type textarea "Let"
type textarea "Let'"
type textarea "Let's"
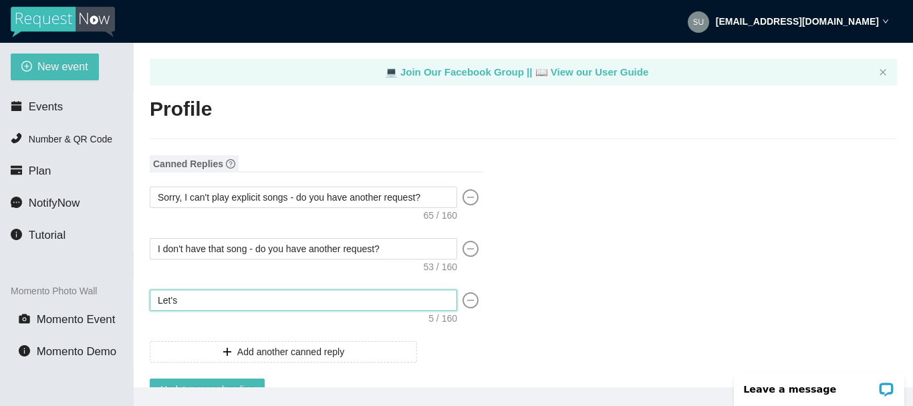
type textarea "Let's"
type textarea "Let's G"
type textarea "Let's Ge"
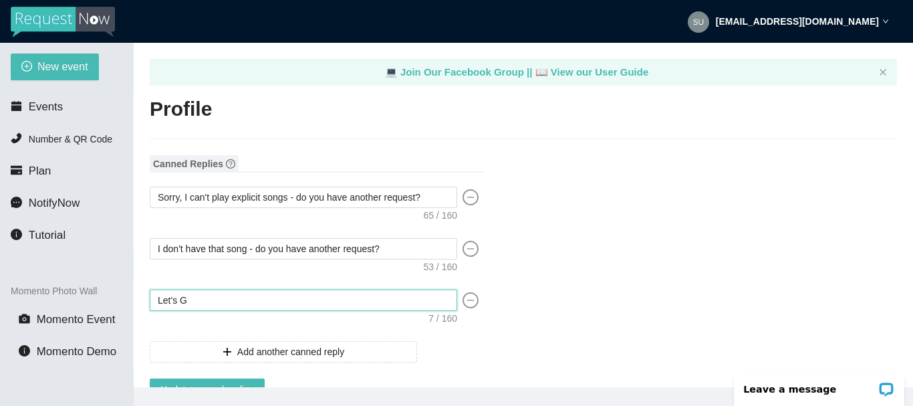
type textarea "Let's Ge"
type textarea "Let's Get"
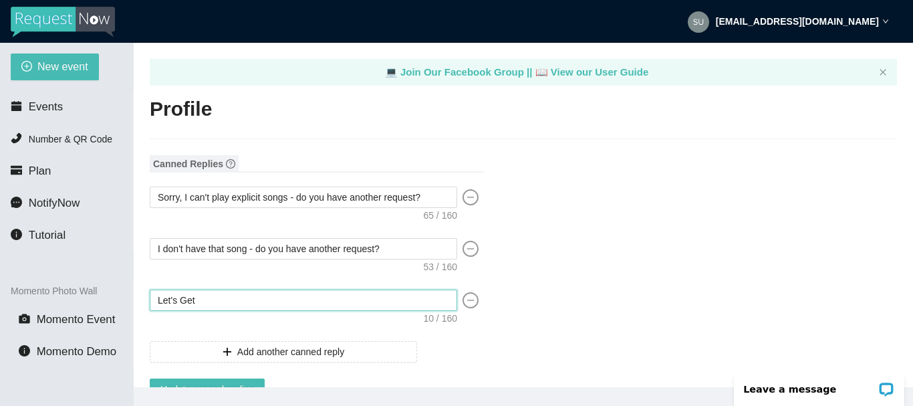
type textarea "Let's Get i"
type textarea "Let's Get"
type textarea "Let's Get I"
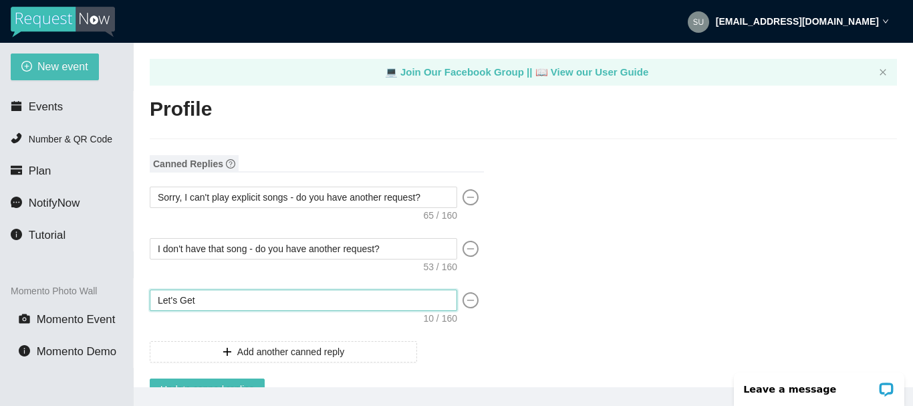
type textarea "Let's Get I"
type textarea "Let's Get It"
type textarea "Let's Get It!"
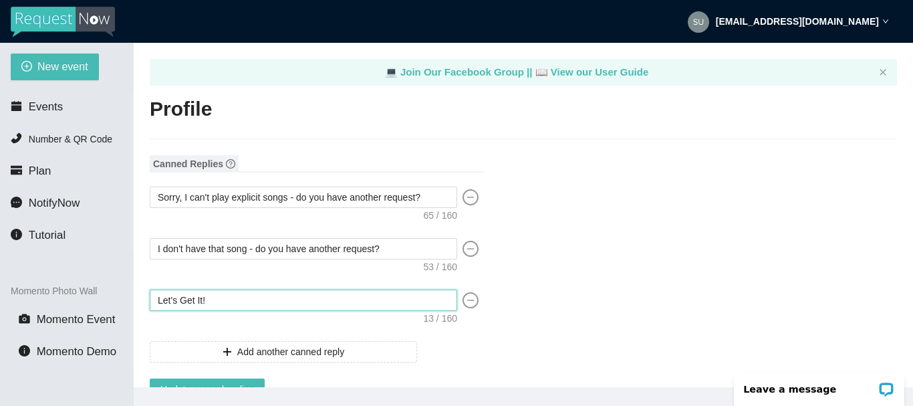
type textarea "Let's Get It!"
type textarea "Let's Get It! T"
type textarea "Let's Get It! Th"
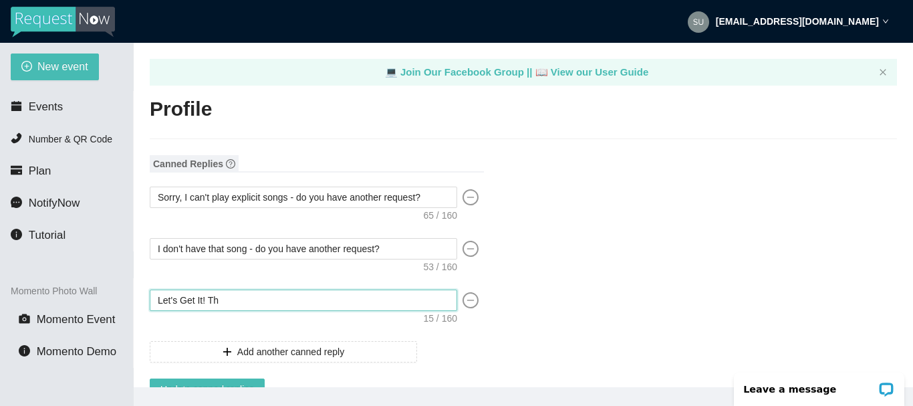
type textarea "Let's Get It! Tha"
type textarea "Let's Get It! Than"
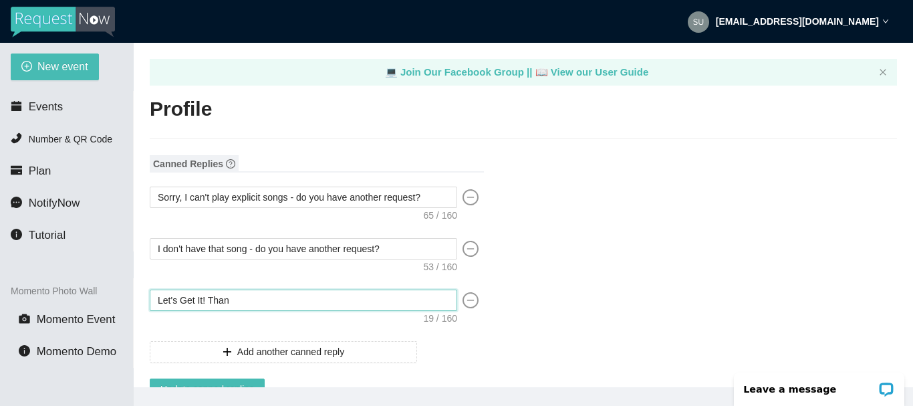
type textarea "Let's Get It! Than"
type textarea "Let's Get It! Thank"
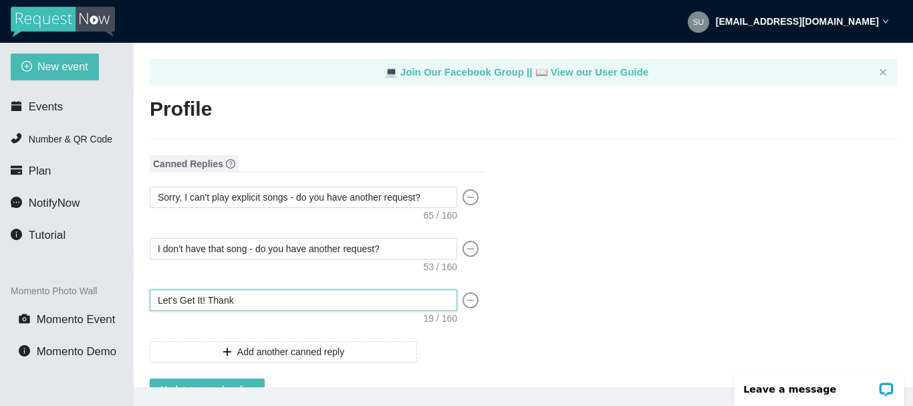
type textarea "Let's Get It! Thank"
type textarea "Let's Get It! Thank o"
type textarea "Let's Get It! Thank ou"
type textarea "Let's Get It! Thank o"
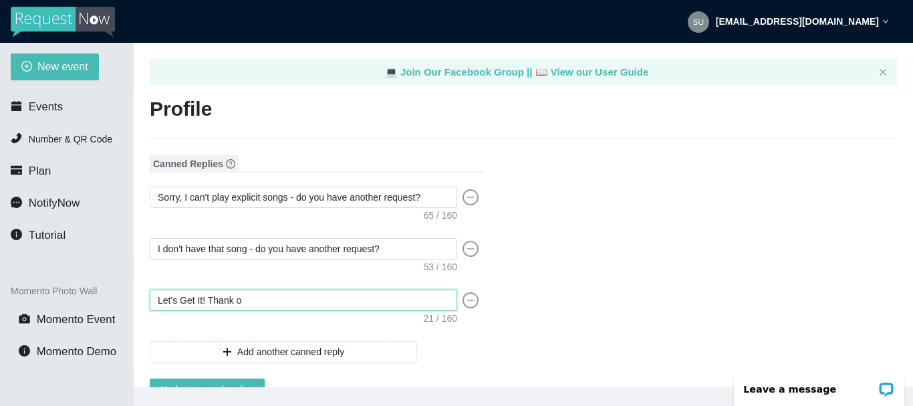
type textarea "Let's Get It! Thank"
type textarea "Let's Get It! Thank y"
type textarea "Let's Get It! Thank yo"
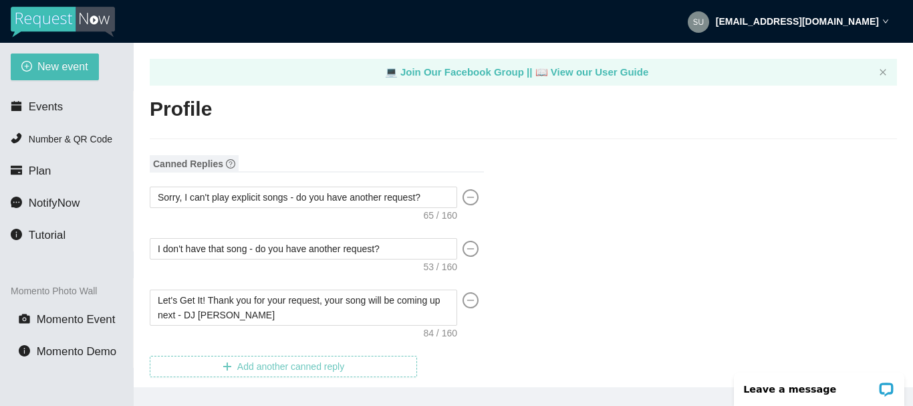
click at [255, 362] on span "Add another canned reply" at bounding box center [290, 366] width 107 height 15
click at [202, 366] on textarea at bounding box center [303, 366] width 307 height 21
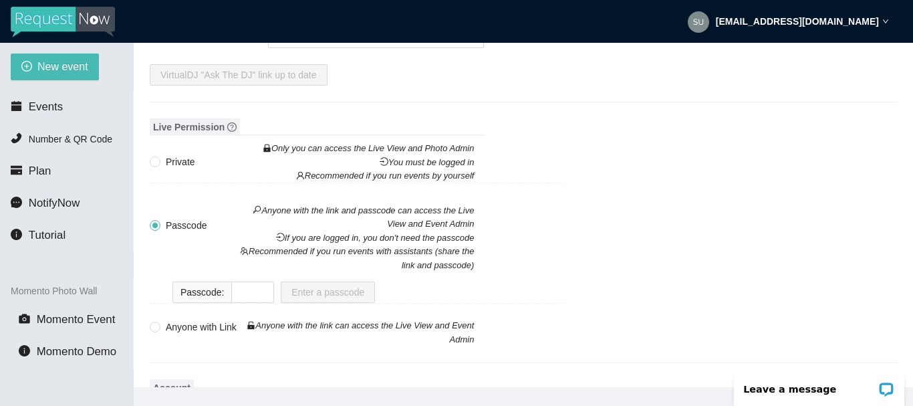
scroll to position [1615, 0]
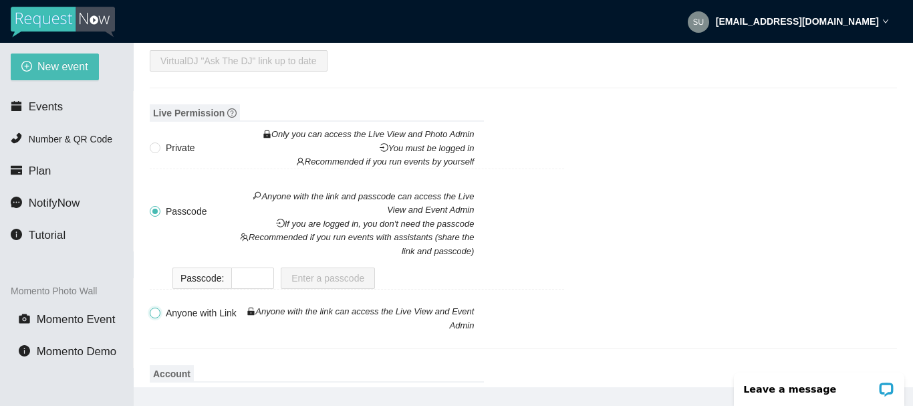
click at [156, 307] on input "Anyone with Link Anyone with the link can access the Live View and Event Admin" at bounding box center [154, 311] width 9 height 9
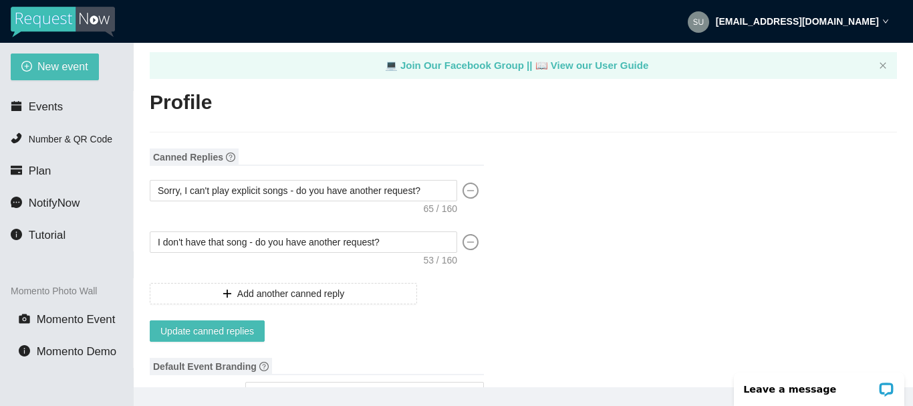
scroll to position [0, 0]
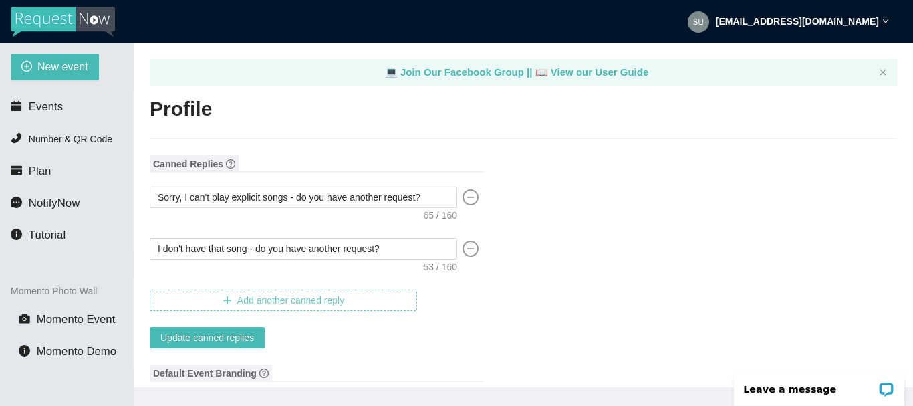
click at [264, 299] on span "Add another canned reply" at bounding box center [290, 300] width 107 height 15
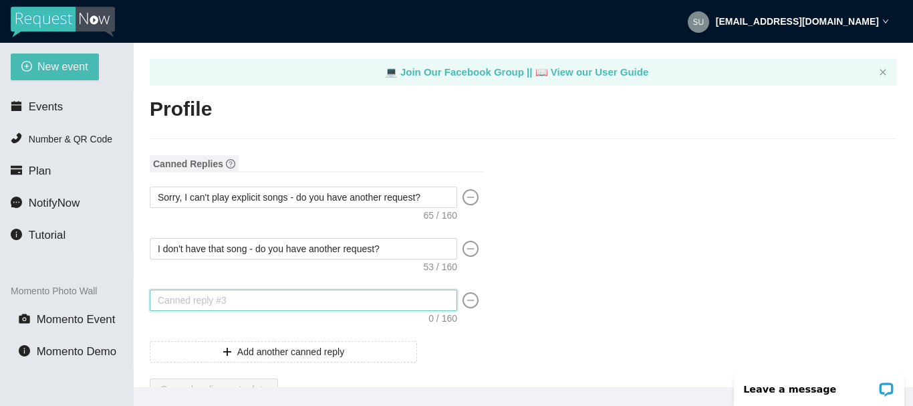
click at [206, 298] on textarea at bounding box center [303, 299] width 307 height 21
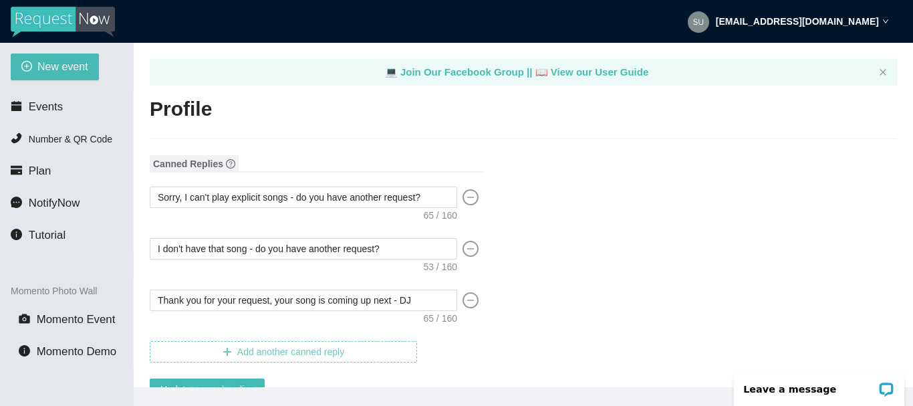
click at [261, 349] on span "Add another canned reply" at bounding box center [290, 351] width 107 height 15
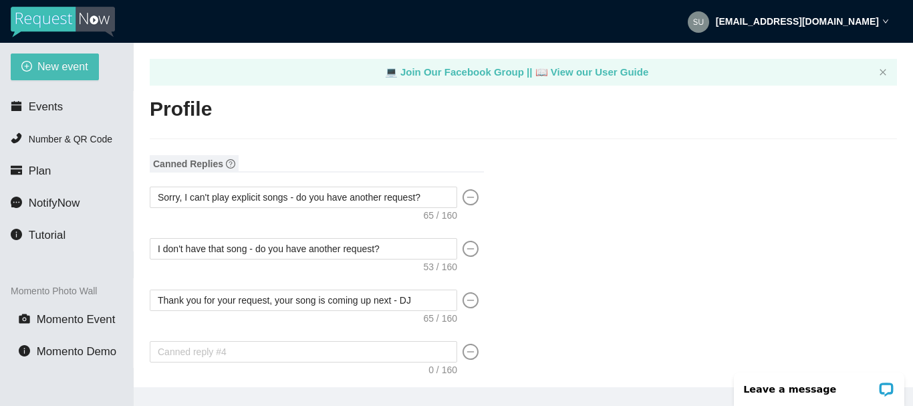
click at [150, 392] on button "Add another canned reply" at bounding box center [283, 402] width 267 height 21
click at [191, 354] on textarea at bounding box center [303, 351] width 307 height 21
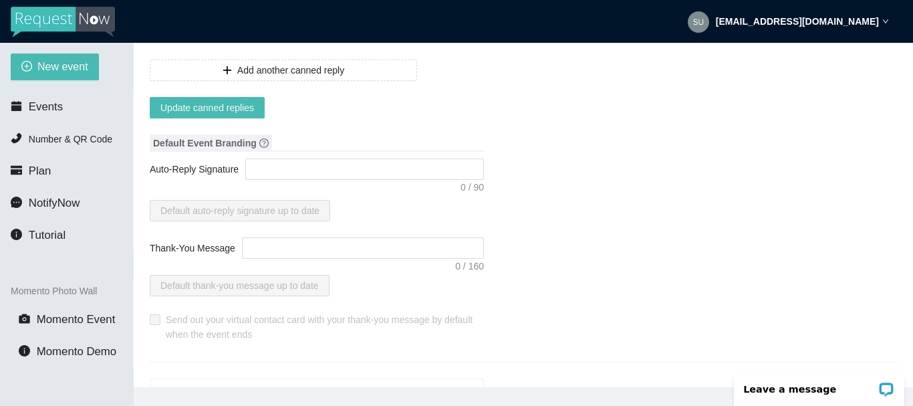
scroll to position [401, 0]
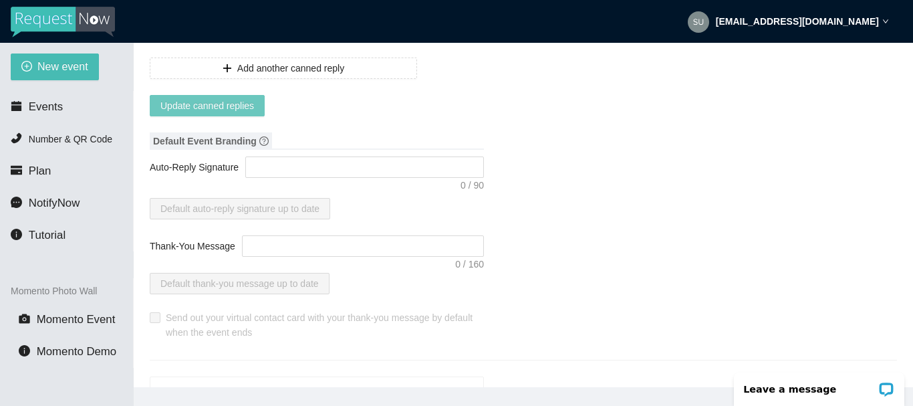
click at [205, 109] on span "Update canned replies" at bounding box center [207, 105] width 94 height 15
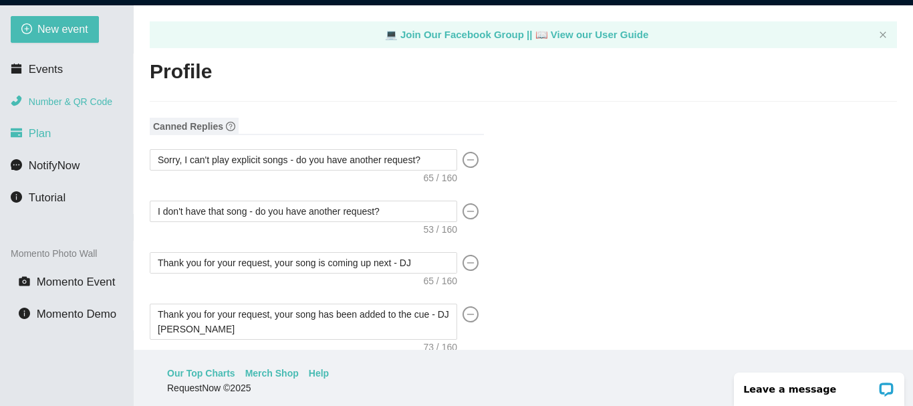
scroll to position [43, 0]
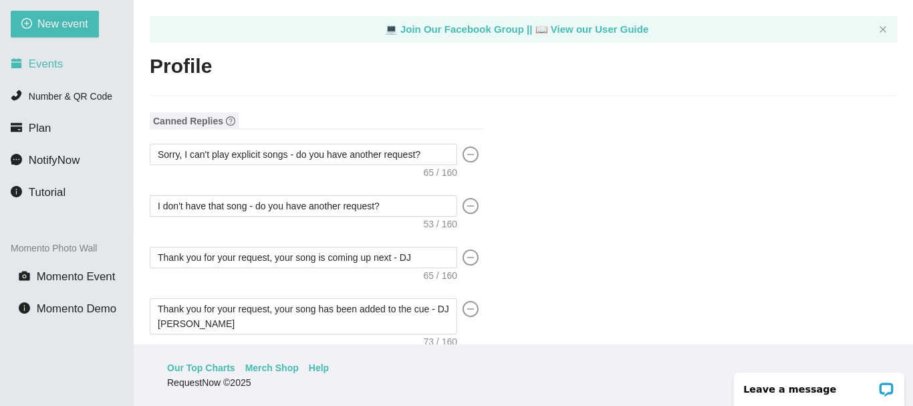
click at [45, 61] on span "Events" at bounding box center [46, 63] width 34 height 13
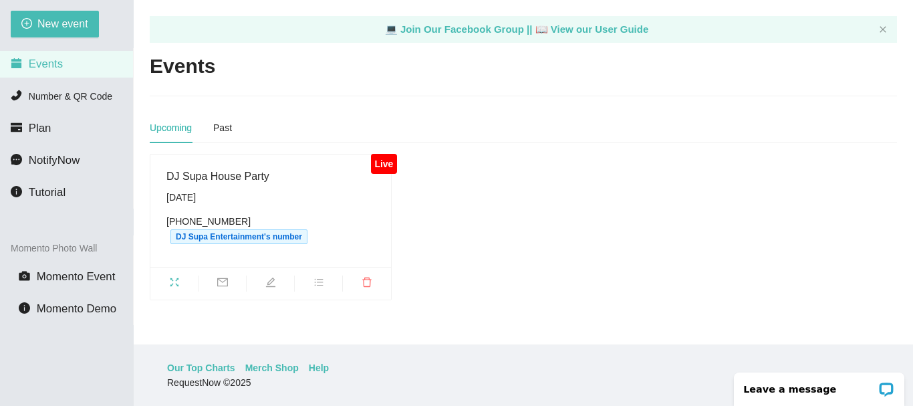
click at [194, 182] on div "DJ Supa House Party" at bounding box center [270, 176] width 209 height 17
click at [320, 277] on icon "bars" at bounding box center [318, 282] width 11 height 11
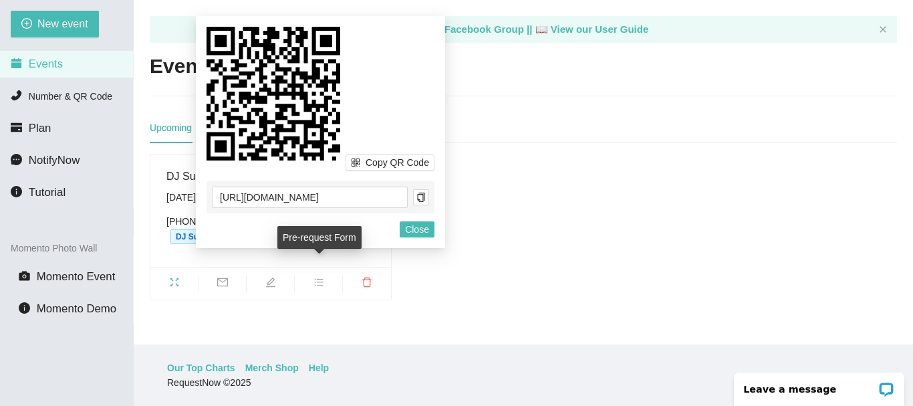
click at [317, 277] on icon "bars" at bounding box center [318, 282] width 11 height 11
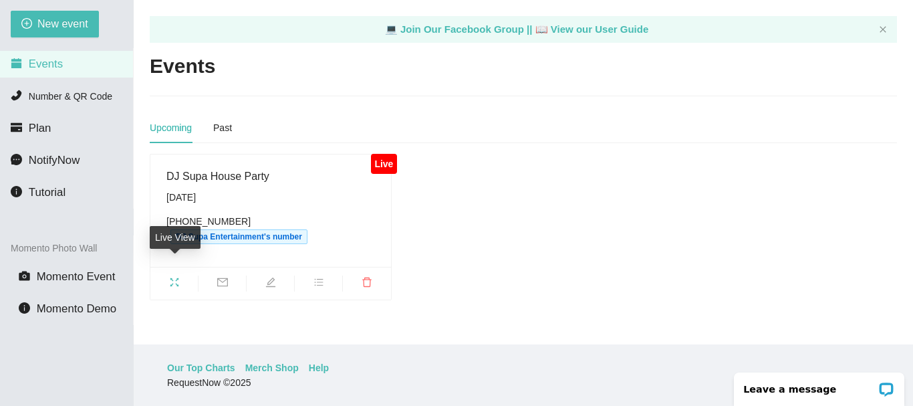
click at [176, 277] on icon "fullscreen" at bounding box center [174, 282] width 11 height 11
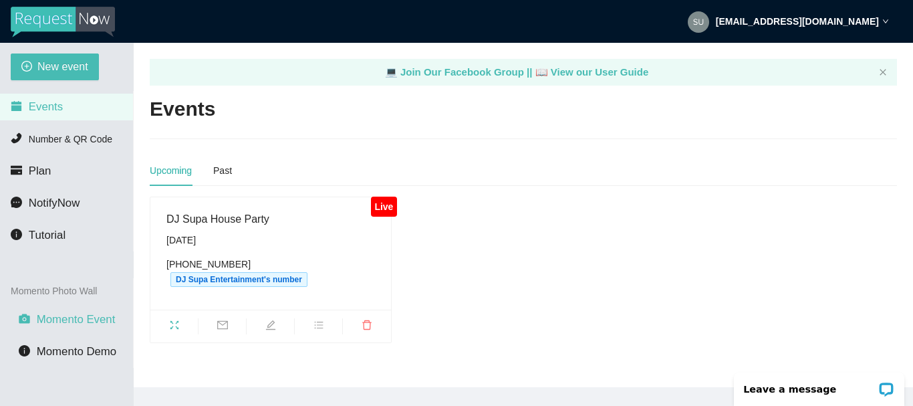
click at [57, 321] on span "Momento Event" at bounding box center [76, 319] width 79 height 13
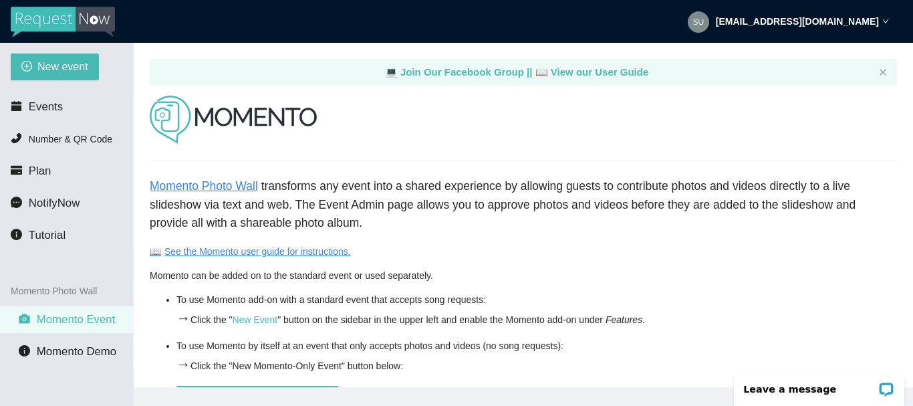
click at [202, 190] on link "Momento Photo Wall" at bounding box center [204, 185] width 108 height 13
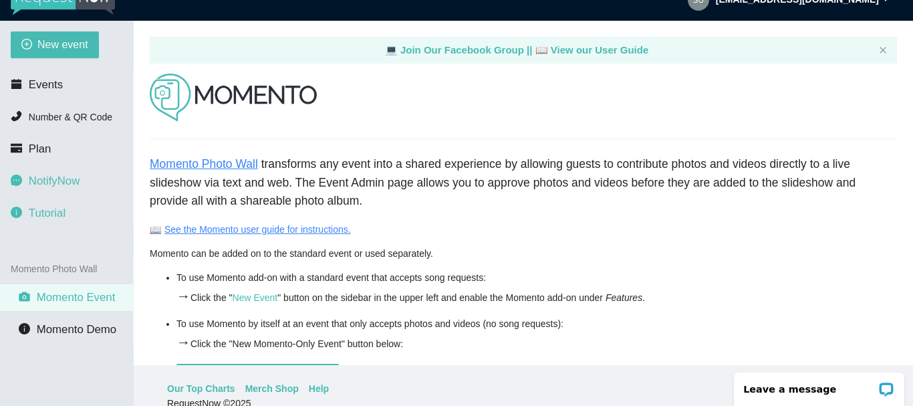
scroll to position [43, 0]
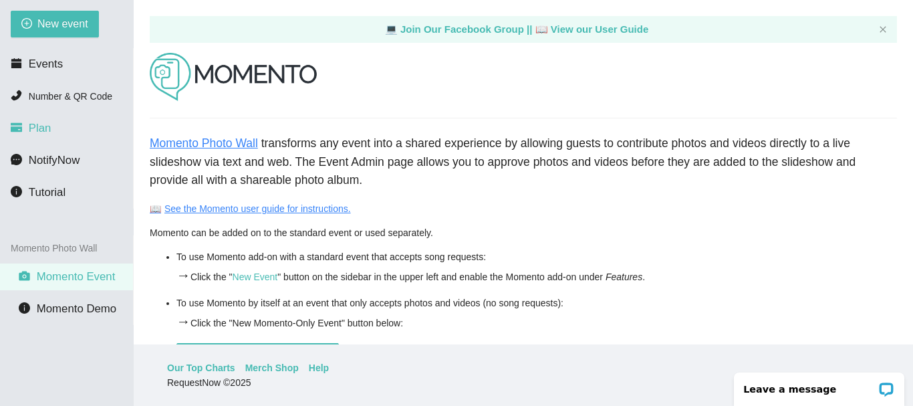
click at [35, 132] on span "Plan" at bounding box center [40, 128] width 23 height 13
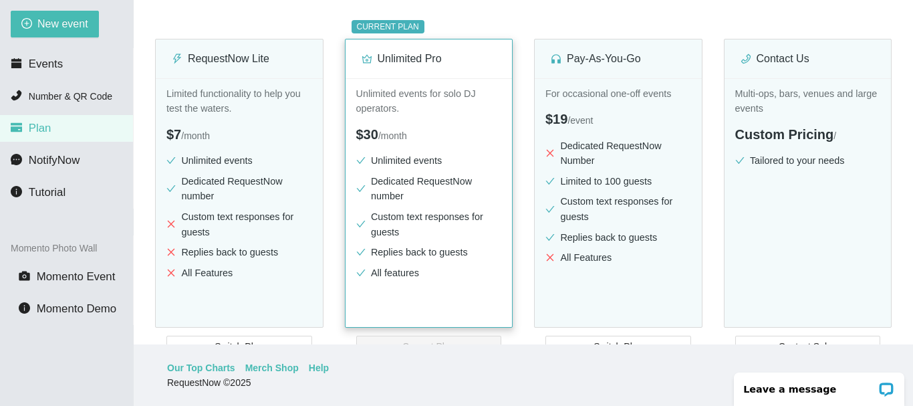
scroll to position [201, 0]
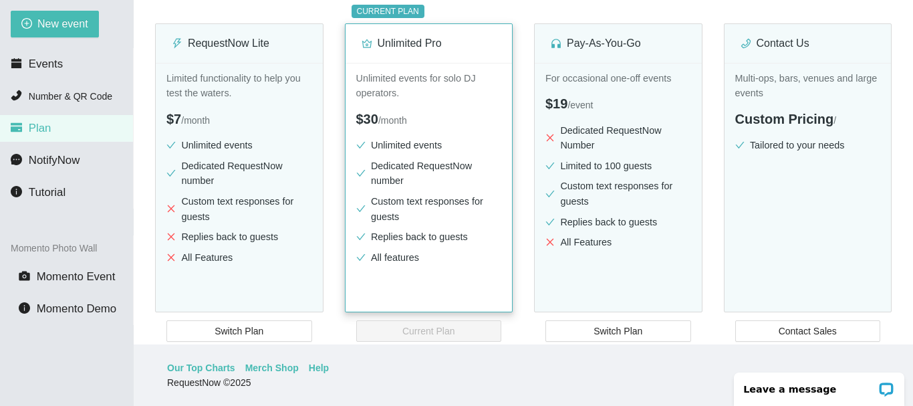
click at [400, 259] on li "All features" at bounding box center [429, 257] width 146 height 15
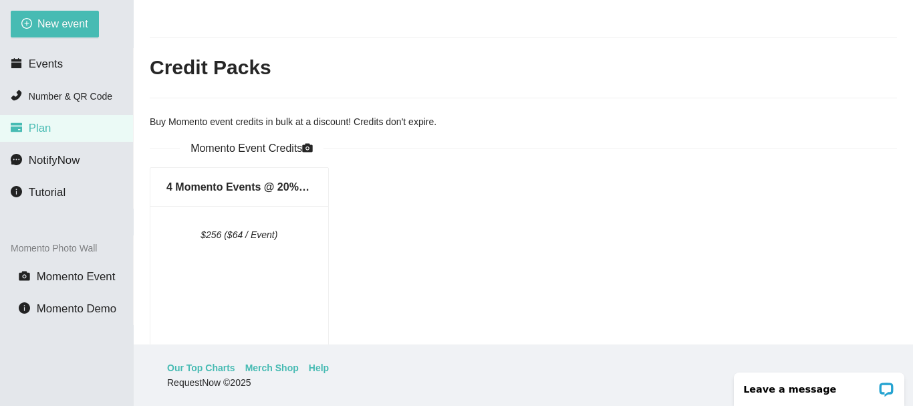
scroll to position [566, 0]
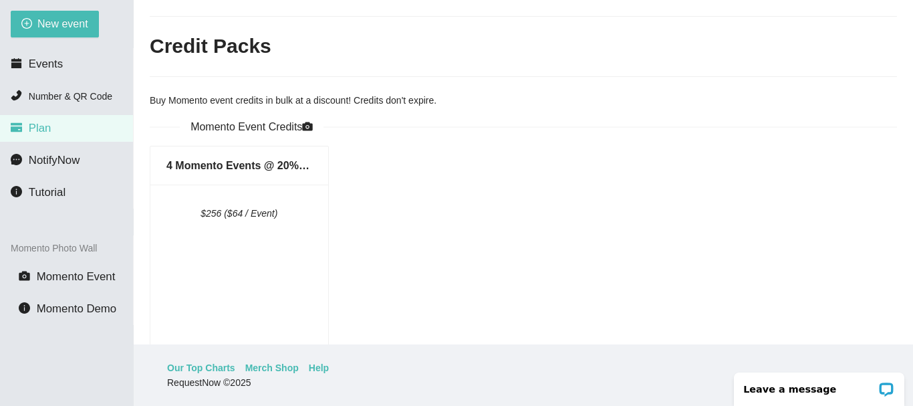
click at [39, 247] on div "Momento Photo Wall" at bounding box center [66, 247] width 133 height 25
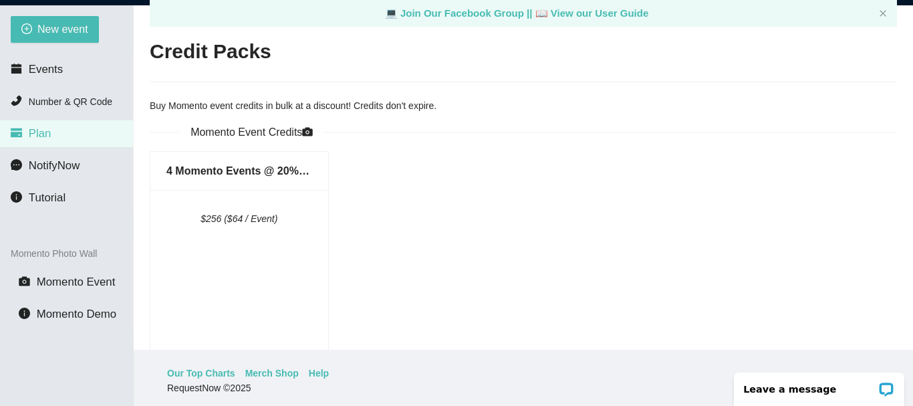
scroll to position [43, 0]
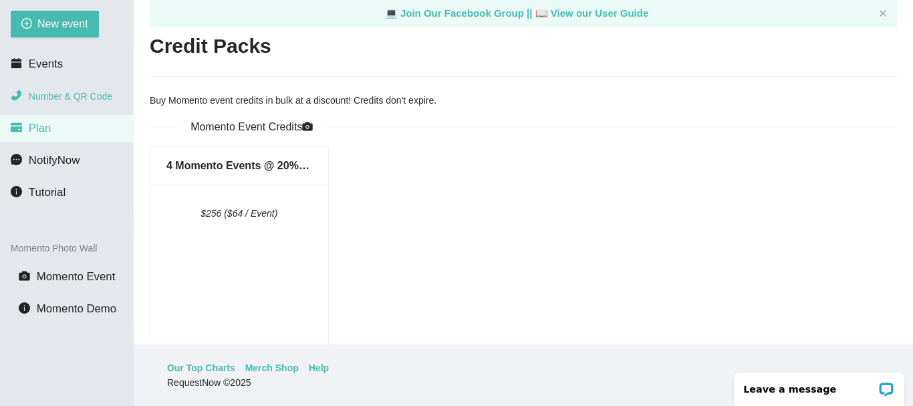
click at [69, 98] on span "Number & QR Code" at bounding box center [71, 96] width 84 height 11
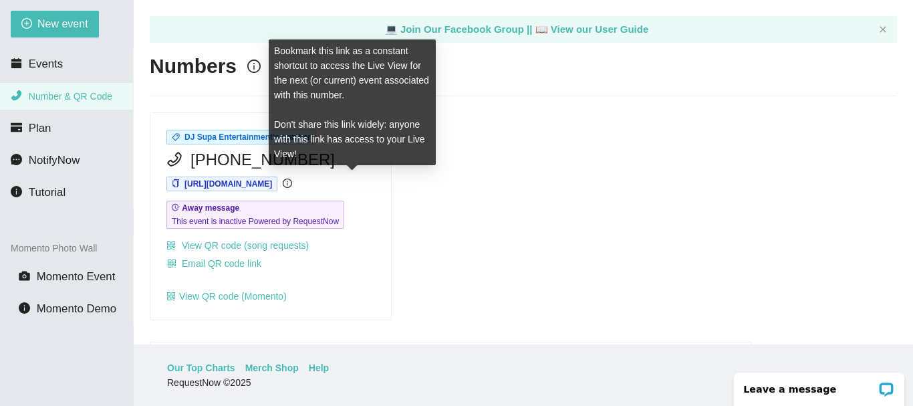
click at [292, 182] on icon "info-circle" at bounding box center [287, 182] width 9 height 9
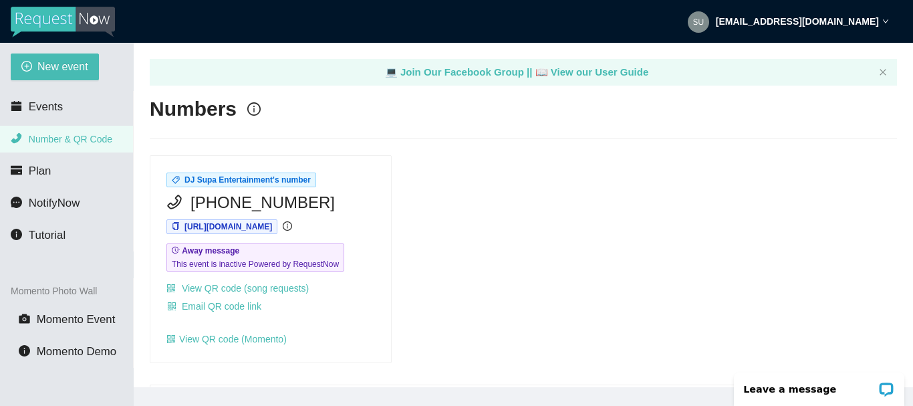
click at [540, 263] on div "DJ Supa Entertainment's number (256) 346-1882 https://app.requestnow.io/gegojae…" at bounding box center [523, 259] width 758 height 208
click at [45, 141] on span "Number & QR Code" at bounding box center [71, 139] width 84 height 11
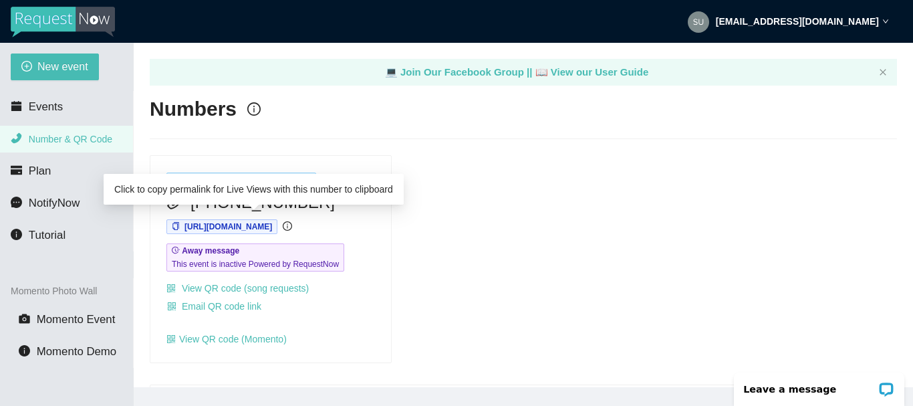
click at [216, 227] on span "[URL][DOMAIN_NAME]" at bounding box center [228, 226] width 88 height 9
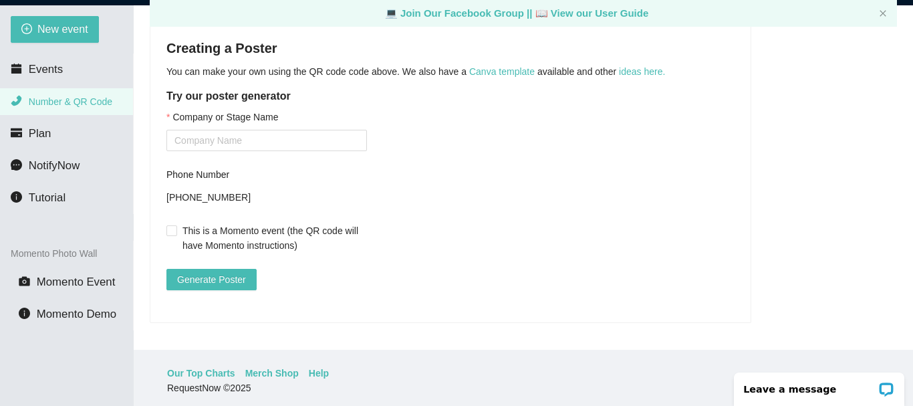
scroll to position [43, 0]
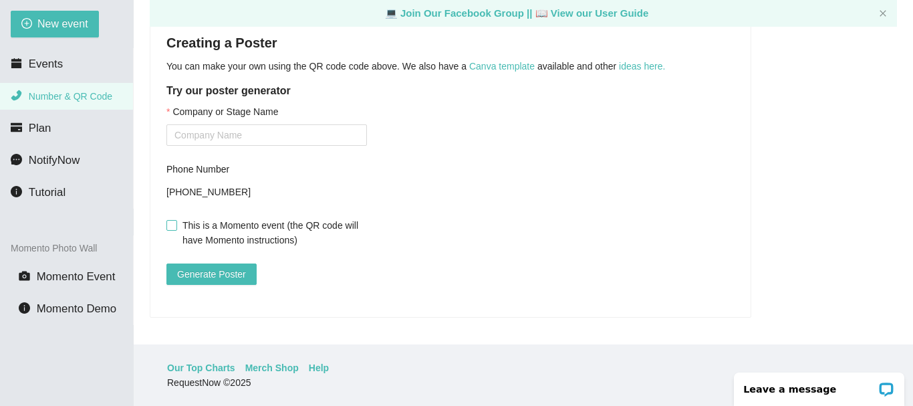
click at [175, 220] on input "This is a Momento event (the QR code will have Momento instructions)" at bounding box center [170, 224] width 9 height 9
checkbox input "true"
click at [196, 130] on input "Company or Stage Name" at bounding box center [266, 134] width 201 height 21
click at [213, 267] on span "Generate Poster" at bounding box center [211, 274] width 69 height 15
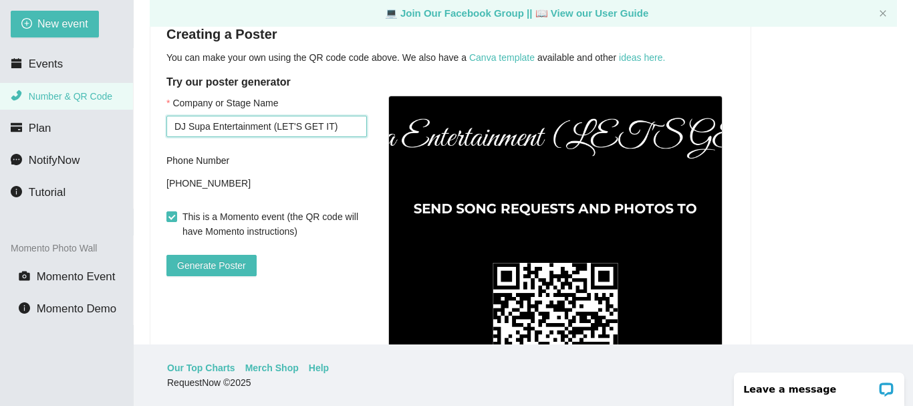
click at [272, 126] on input "DJ Supa Entertainment (LET'S GET IT)" at bounding box center [266, 126] width 201 height 21
click at [166, 255] on button "Generate Poster" at bounding box center [211, 265] width 90 height 21
drag, startPoint x: 327, startPoint y: 124, endPoint x: 281, endPoint y: 119, distance: 46.4
click at [281, 119] on input "DJ Supa Entertainment (LET'S GET IT)" at bounding box center [266, 126] width 201 height 21
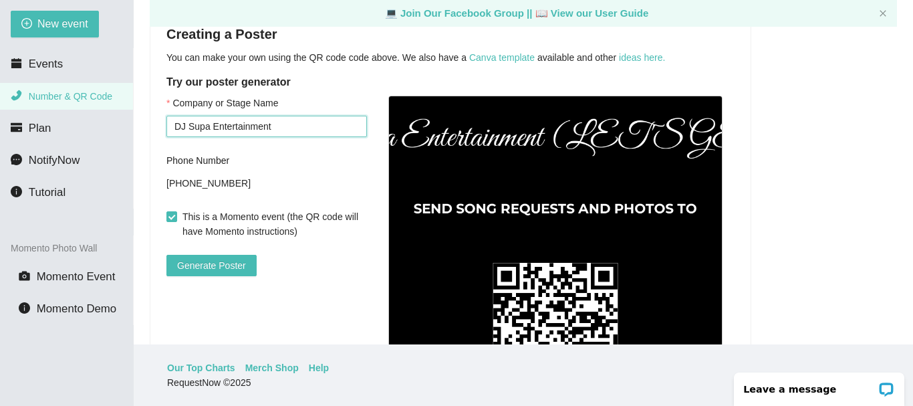
type input "DJ Supa Entertainment"
click at [166, 255] on button "Generate Poster" at bounding box center [211, 265] width 90 height 21
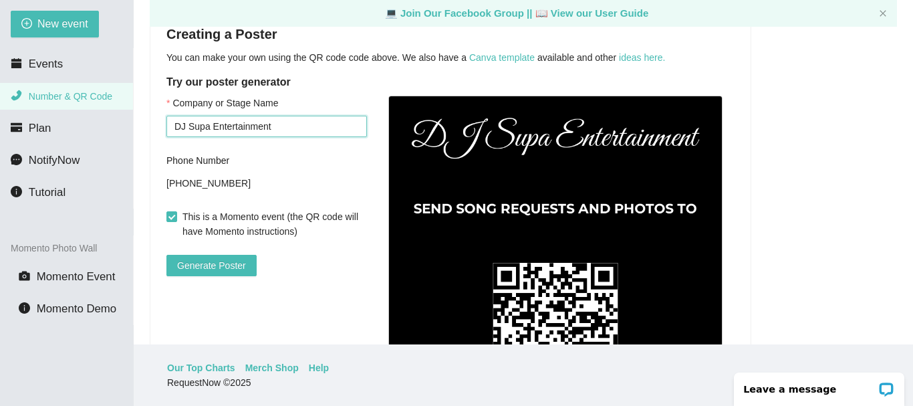
click at [166, 255] on button "Generate Poster" at bounding box center [211, 265] width 90 height 21
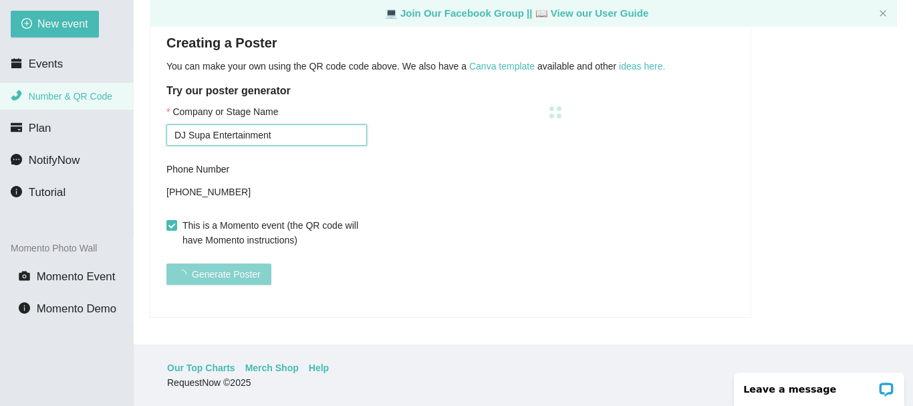
click at [166, 263] on button "Generate Poster" at bounding box center [218, 273] width 105 height 21
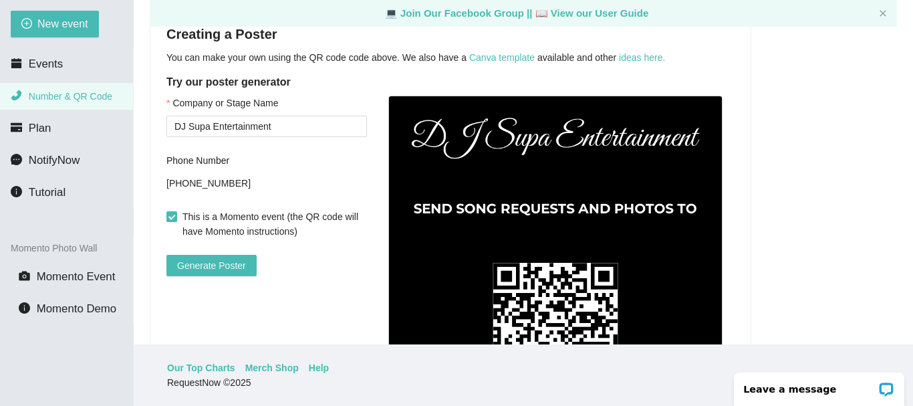
click at [170, 214] on input "This is a Momento event (the QR code will have Momento instructions)" at bounding box center [170, 215] width 9 height 9
checkbox input "false"
click at [279, 127] on input "DJ Supa Entertainment" at bounding box center [266, 126] width 201 height 21
click at [166, 255] on button "Generate Poster" at bounding box center [211, 265] width 90 height 21
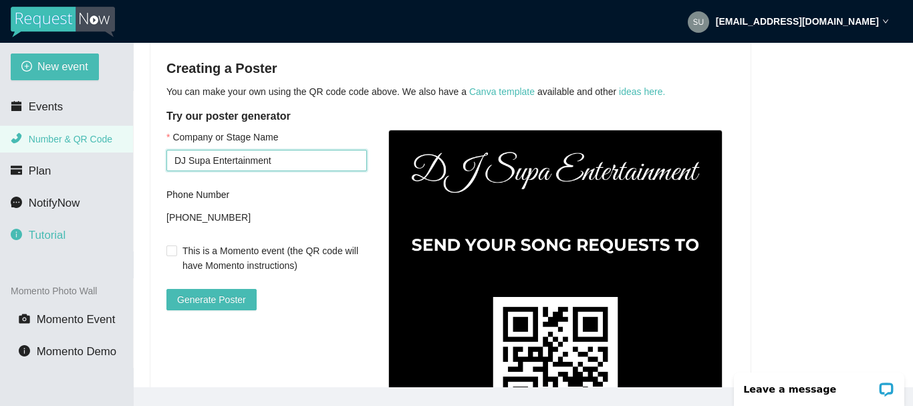
scroll to position [334, 0]
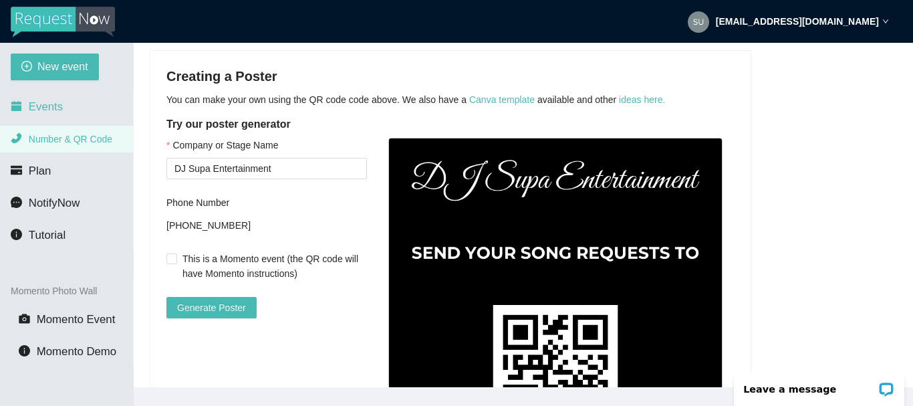
click at [41, 108] on span "Events" at bounding box center [46, 106] width 34 height 13
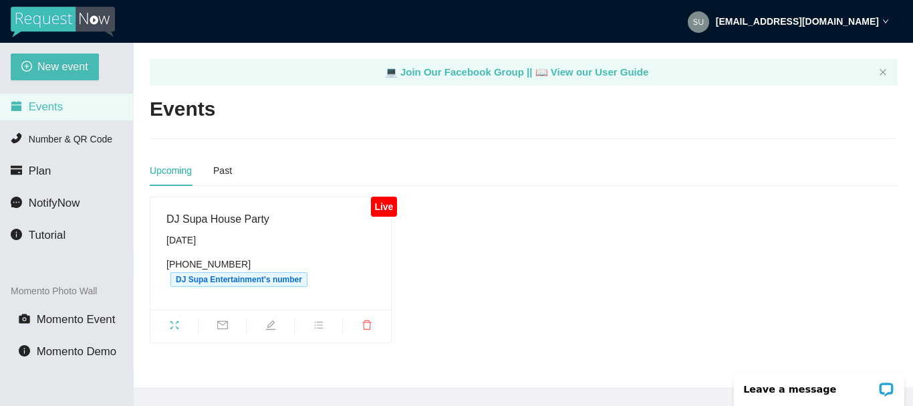
click at [386, 207] on div "Live" at bounding box center [384, 207] width 26 height 20
click at [174, 319] on icon "fullscreen" at bounding box center [174, 324] width 11 height 11
click at [225, 172] on div "Past" at bounding box center [222, 170] width 19 height 15
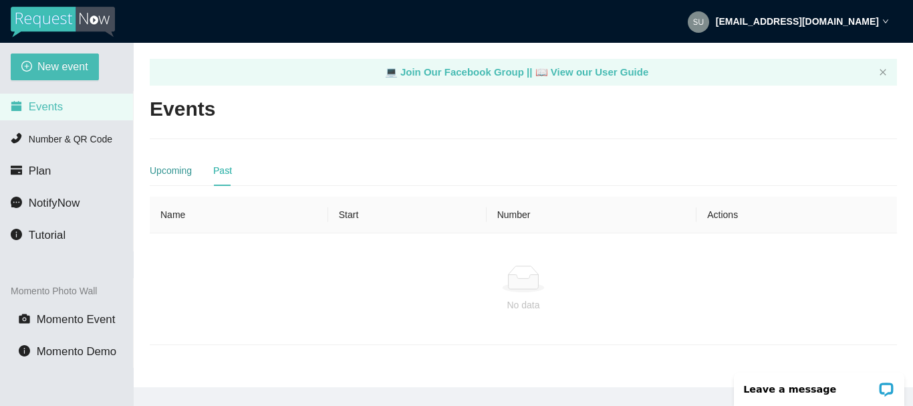
click at [163, 169] on div "Upcoming" at bounding box center [171, 170] width 42 height 15
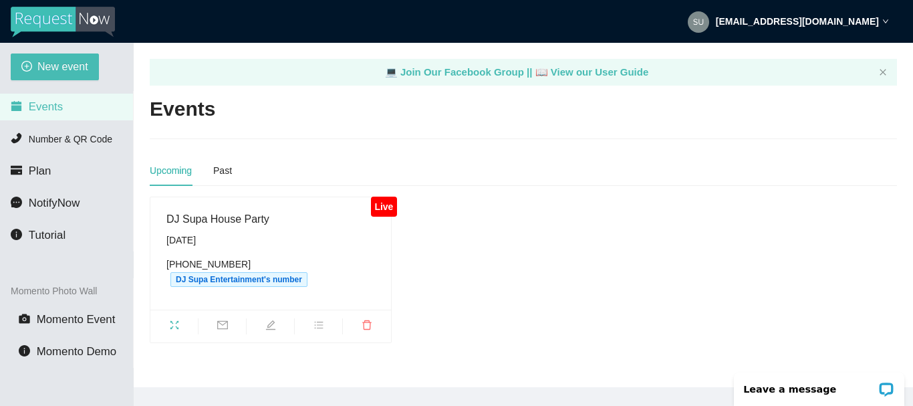
click at [174, 319] on icon "fullscreen" at bounding box center [174, 324] width 11 height 11
click at [50, 201] on span "NotifyNow" at bounding box center [54, 203] width 51 height 13
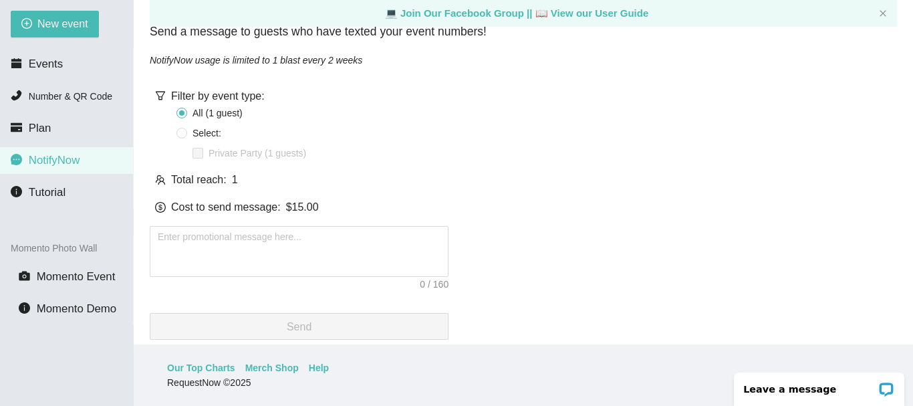
scroll to position [112, 0]
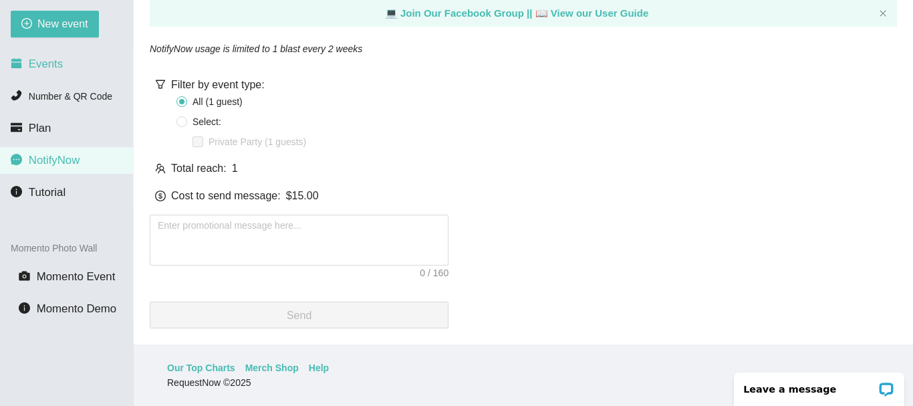
click at [41, 65] on span "Events" at bounding box center [46, 63] width 34 height 13
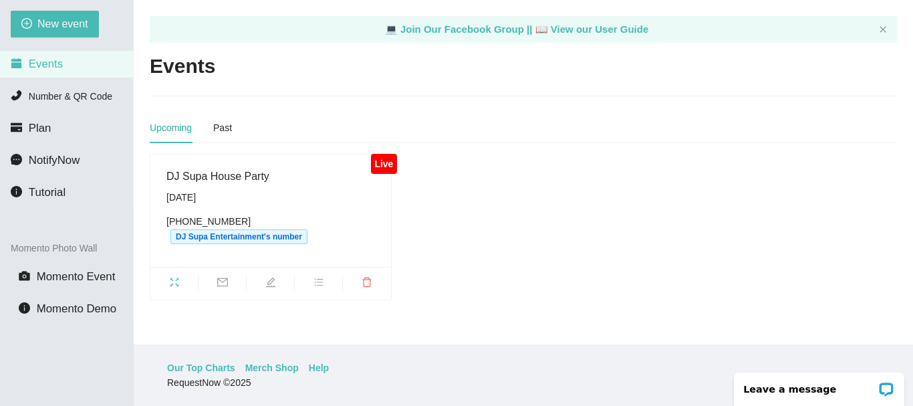
click at [162, 131] on div "Upcoming" at bounding box center [171, 127] width 42 height 15
click at [47, 66] on span "Events" at bounding box center [46, 63] width 34 height 13
click at [59, 95] on span "Number & QR Code" at bounding box center [71, 96] width 84 height 11
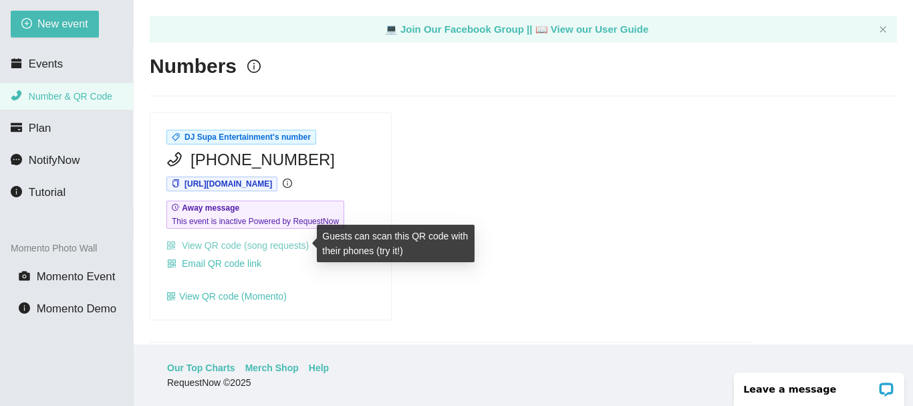
click at [203, 242] on link "View QR code (song requests)" at bounding box center [237, 245] width 142 height 11
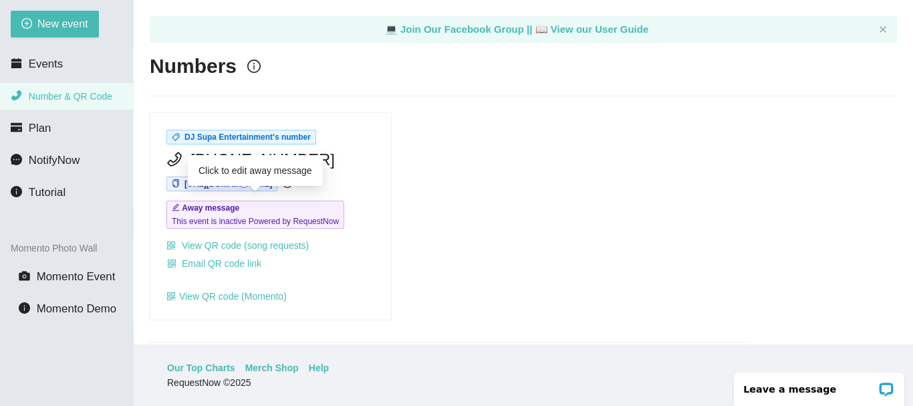
click at [234, 209] on b "Away message" at bounding box center [210, 207] width 57 height 9
type textarea "This event is inactive Powered by RequestNow"
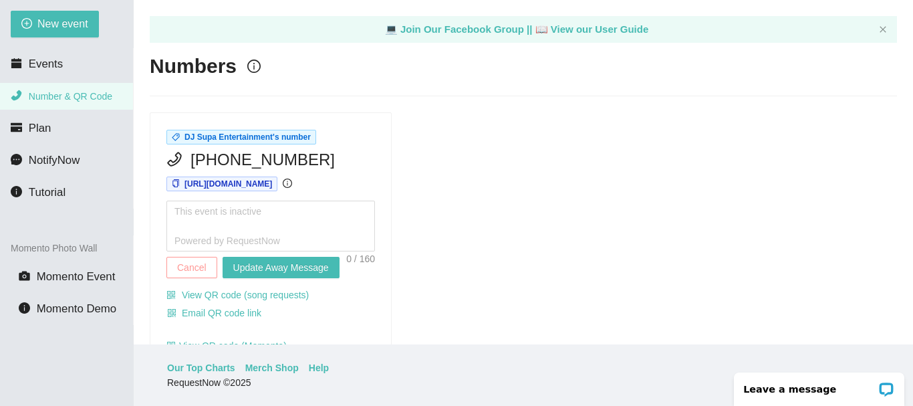
click at [193, 262] on span "Cancel" at bounding box center [191, 267] width 29 height 15
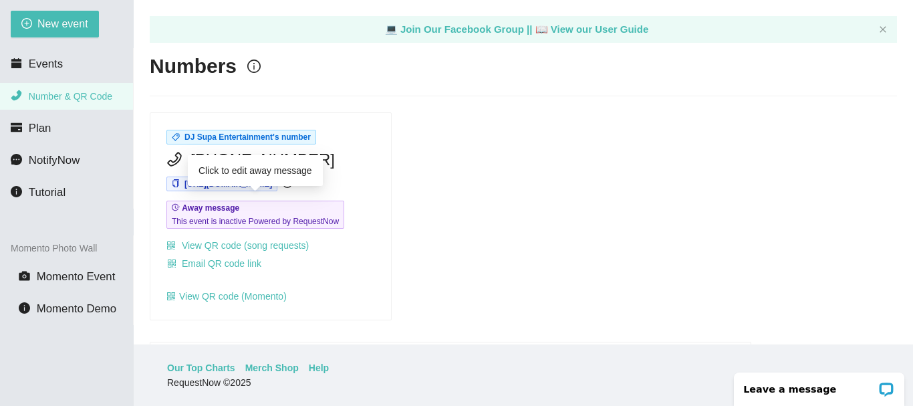
click at [183, 184] on span "https://app.requestnow.io/gegojae/next" at bounding box center [221, 183] width 111 height 15
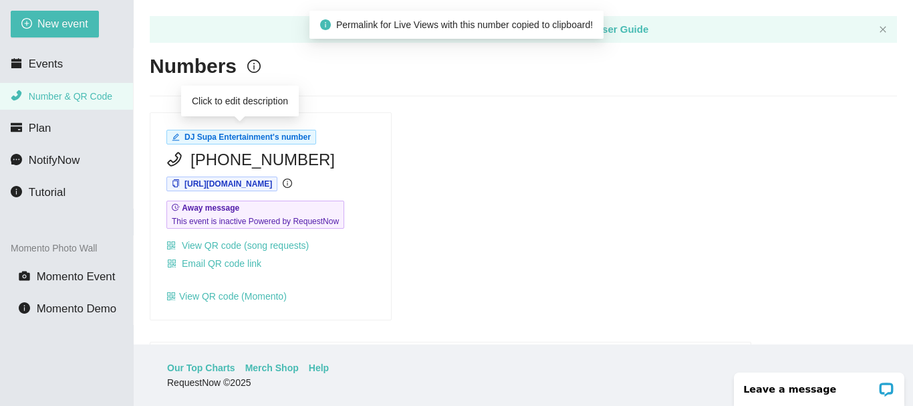
click at [221, 136] on span "DJ Supa Entertainment's number" at bounding box center [247, 136] width 126 height 9
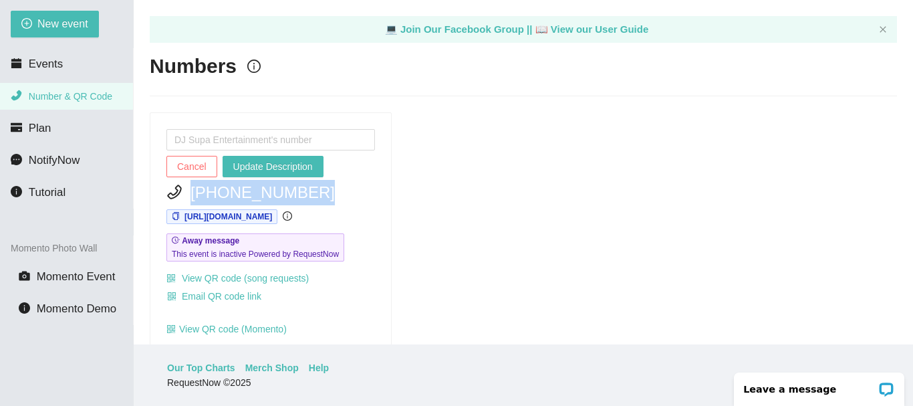
drag, startPoint x: 192, startPoint y: 192, endPoint x: 305, endPoint y: 198, distance: 113.8
click at [320, 203] on div "[PHONE_NUMBER]" at bounding box center [270, 192] width 209 height 25
copy span "[PHONE_NUMBER]"
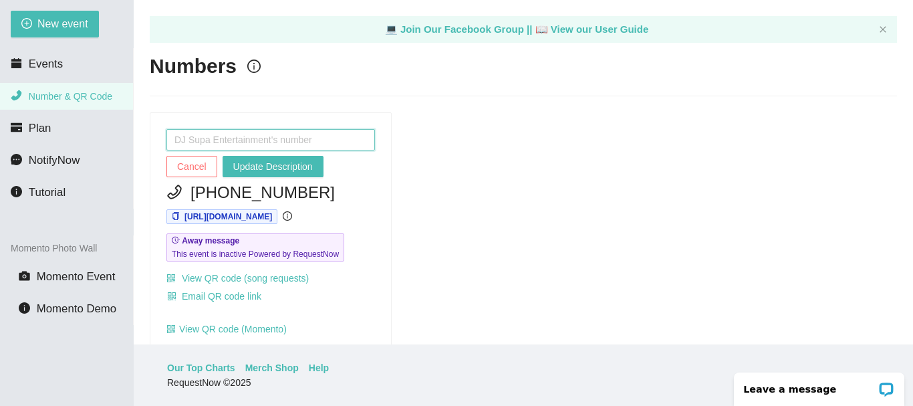
click at [209, 134] on input "text" at bounding box center [270, 139] width 209 height 21
paste input "[PHONE_NUMBER]"
type input "[PHONE_NUMBER]"
click at [498, 287] on div "(256) 346-1882 Cancel Update Description (256) 346-1882 https://app.requestnow.…" at bounding box center [523, 232] width 758 height 241
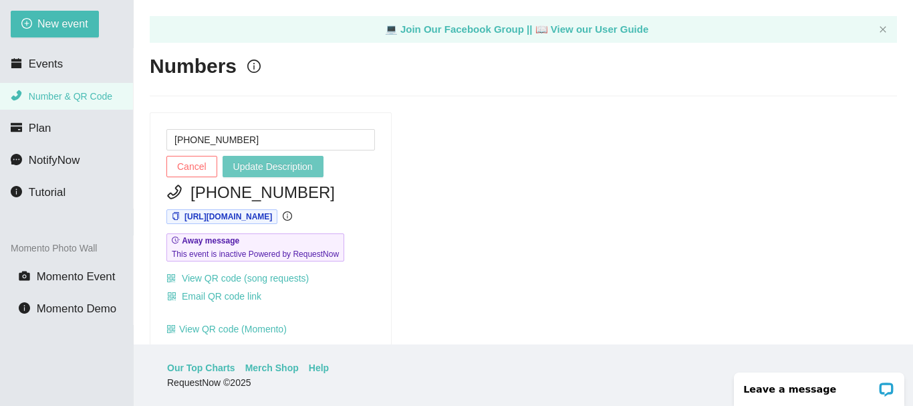
click at [277, 166] on span "Update Description" at bounding box center [273, 166] width 80 height 15
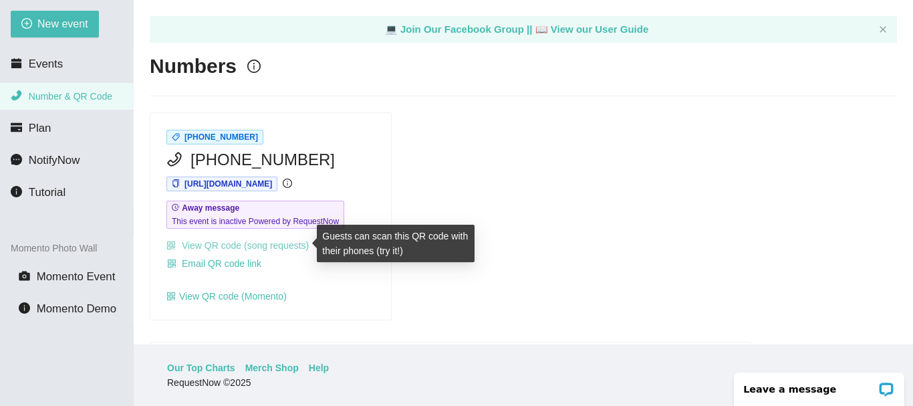
click at [205, 247] on link "View QR code (song requests)" at bounding box center [237, 245] width 142 height 11
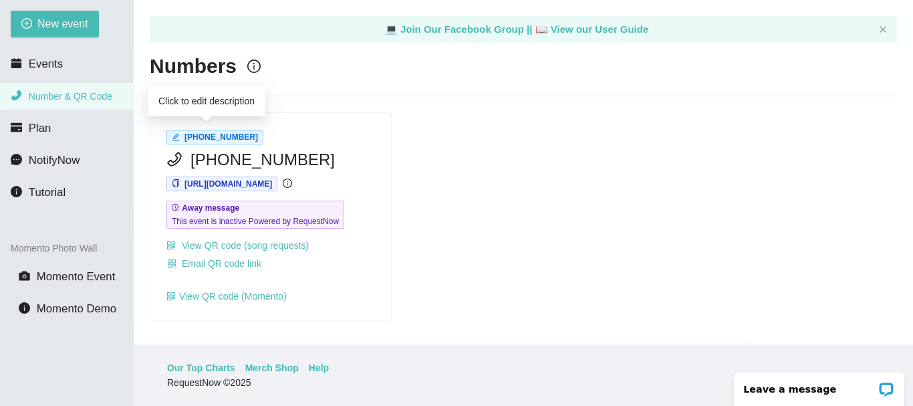
click at [208, 138] on span "[PHONE_NUMBER]" at bounding box center [221, 136] width 74 height 9
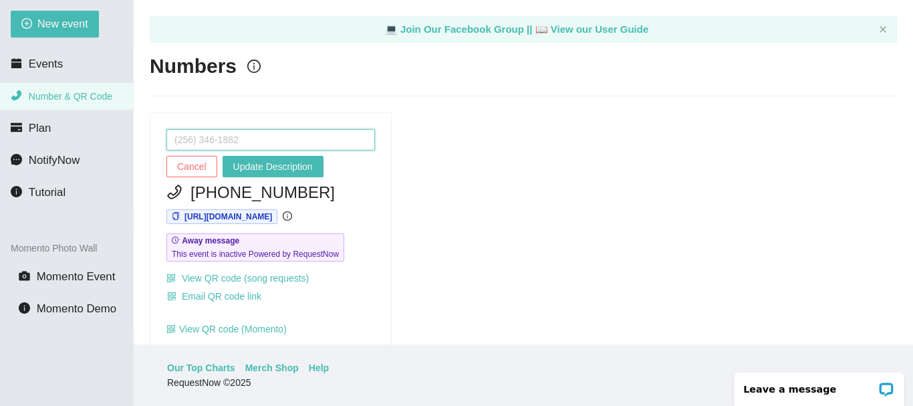
drag, startPoint x: 267, startPoint y: 140, endPoint x: 144, endPoint y: 130, distance: 124.1
click at [144, 130] on main "💻 Join Our Facebook Group || 📖 View our User Guide Numbers Cancel Update Descri…" at bounding box center [523, 172] width 779 height 344
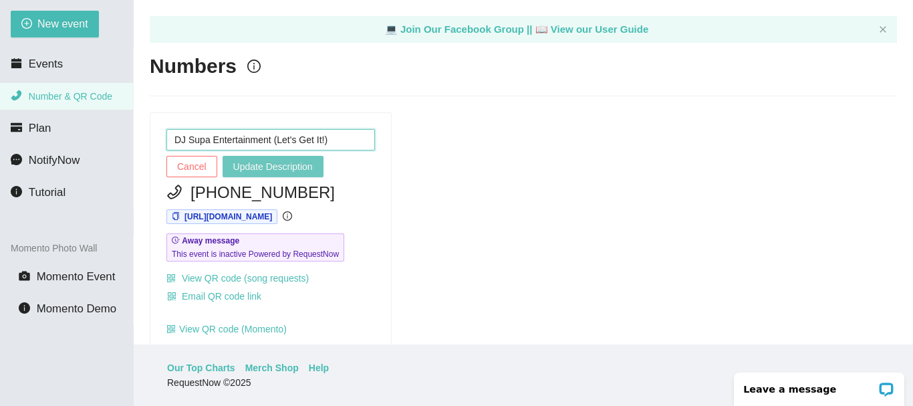
type input "DJ Supa Entertainment (Let's Get It!)"
click at [279, 165] on span "Update Description" at bounding box center [273, 166] width 80 height 15
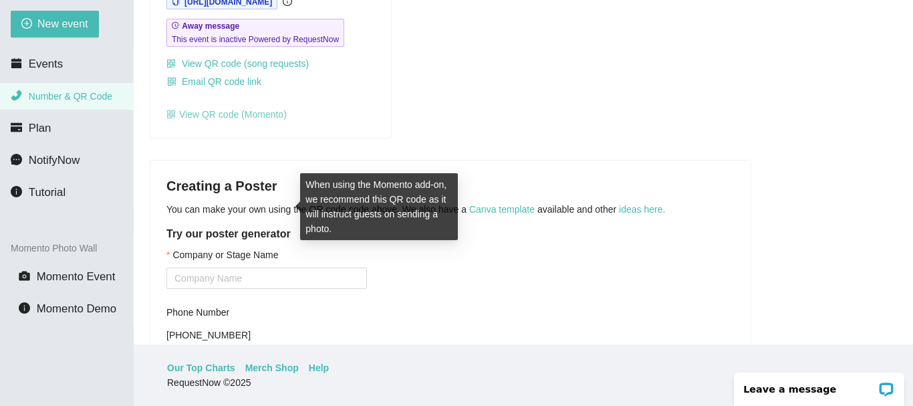
scroll to position [334, 0]
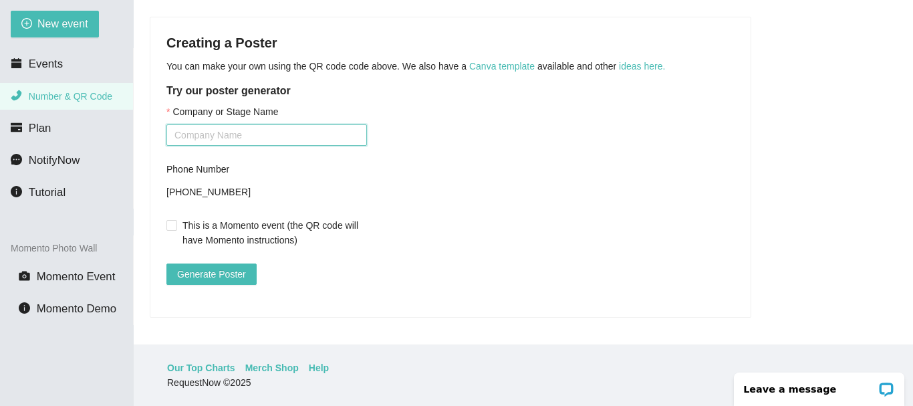
click at [208, 127] on input "Company or Stage Name" at bounding box center [266, 134] width 201 height 21
type input "DJ Supa Entertainment (Lets Get It!)"
click at [172, 220] on input "This is a Momento event (the QR code will have Momento instructions)" at bounding box center [170, 224] width 9 height 9
checkbox input "true"
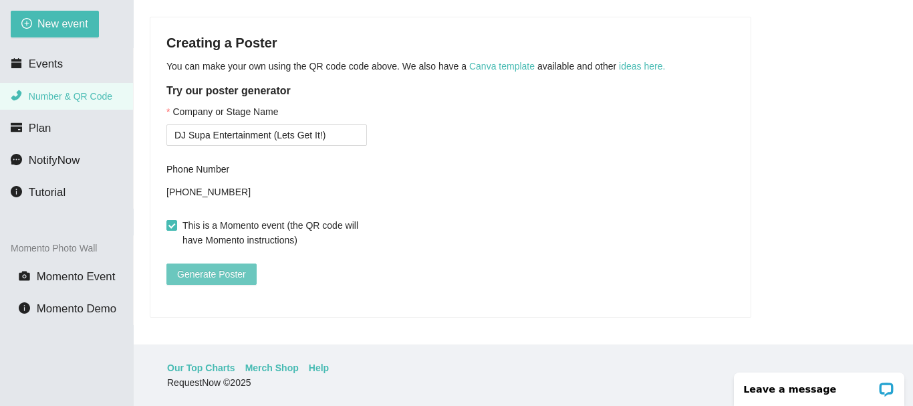
click at [205, 267] on span "Generate Poster" at bounding box center [211, 274] width 69 height 15
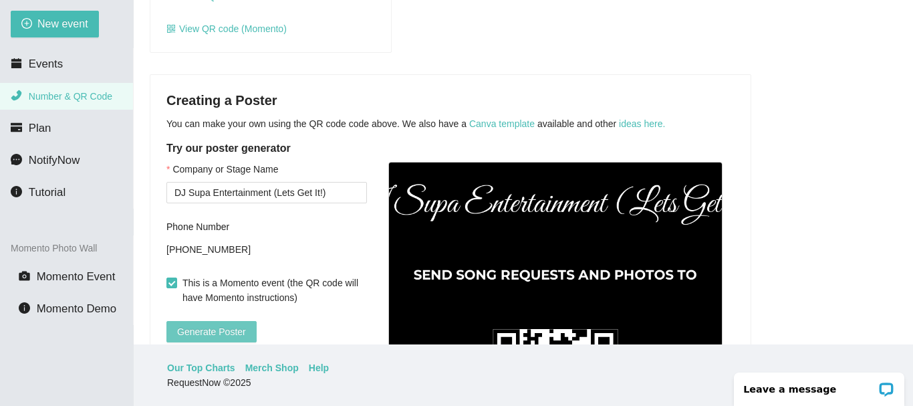
scroll to position [252, 0]
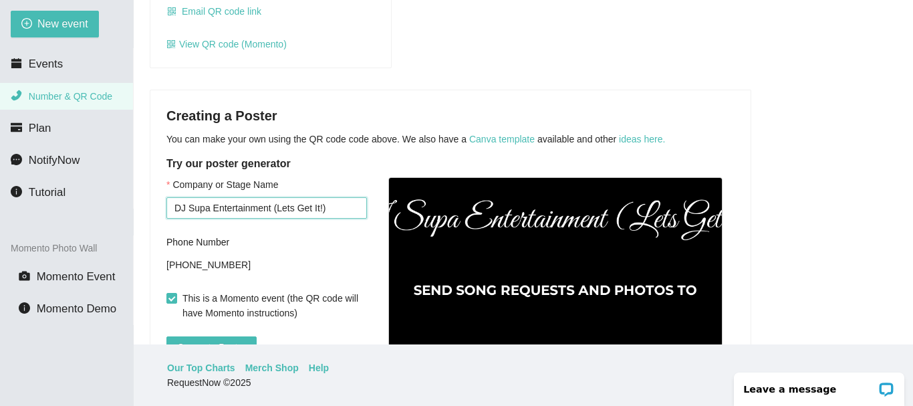
click at [330, 206] on input "DJ Supa Entertainment (Lets Get It!)" at bounding box center [266, 207] width 201 height 21
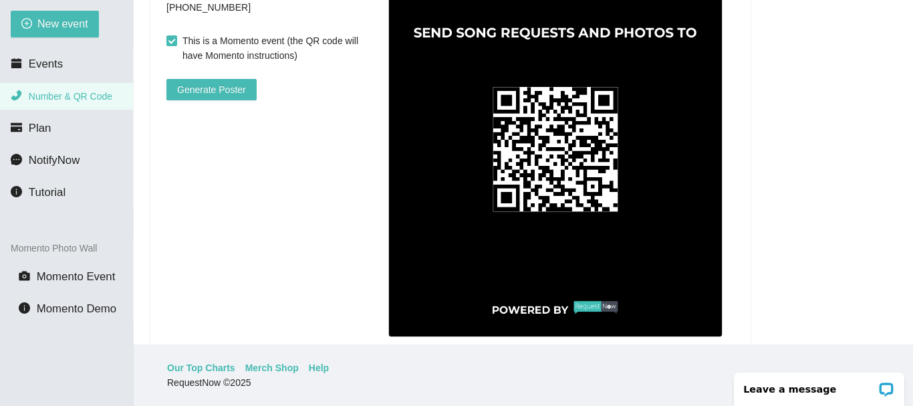
scroll to position [453, 0]
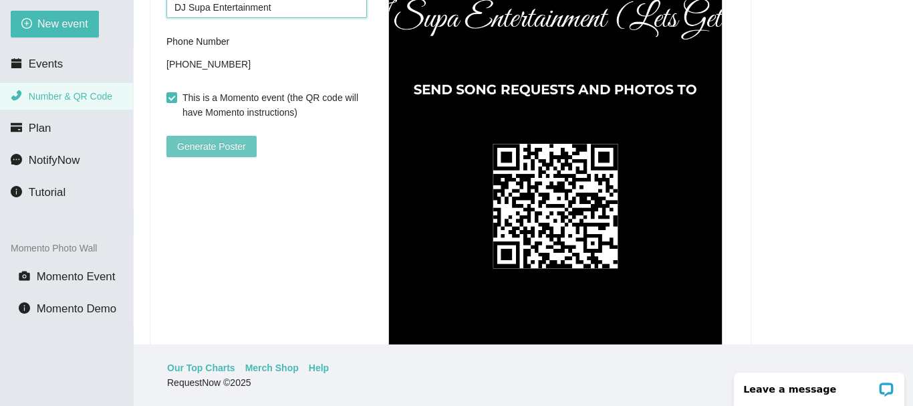
type input "DJ Supa Entertainment"
click at [221, 148] on span "Generate Poster" at bounding box center [211, 146] width 69 height 15
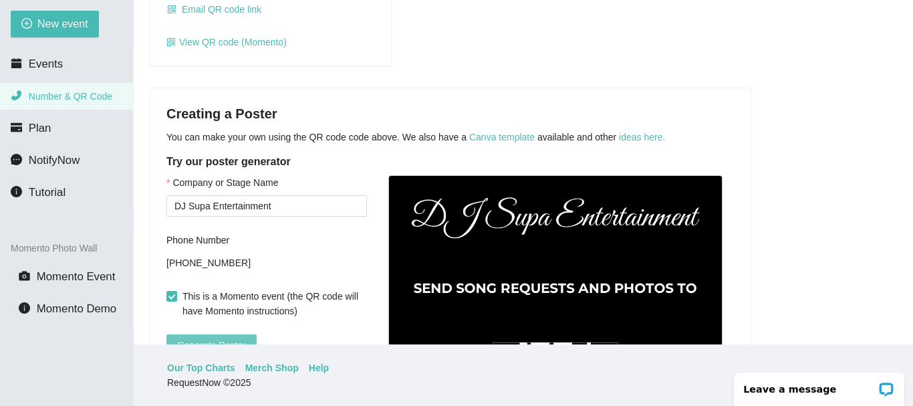
scroll to position [267, 0]
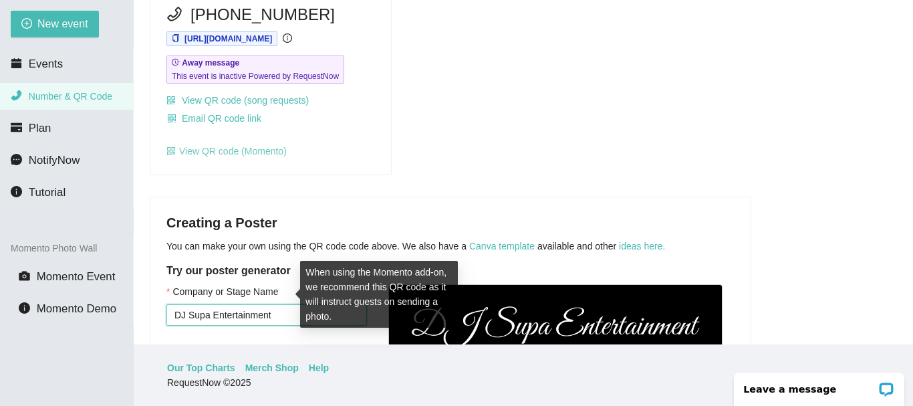
scroll to position [334, 0]
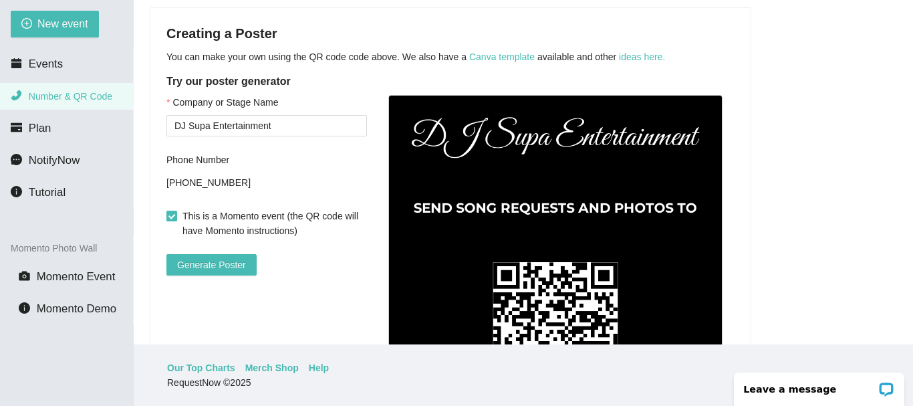
click at [170, 218] on input "This is a Momento event (the QR code will have Momento instructions)" at bounding box center [170, 215] width 9 height 9
checkbox input "false"
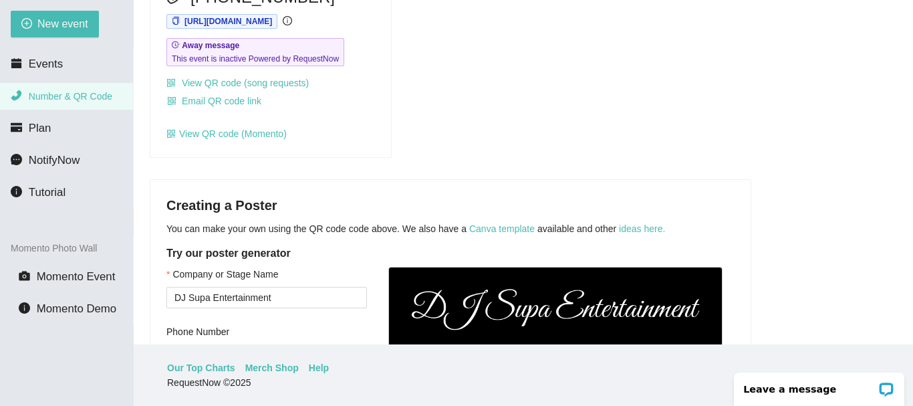
click at [490, 122] on div "DJ Supa Entertainment (Let's Get It!) (256) 346-1882 https://app.requestnow.io/…" at bounding box center [523, 54] width 758 height 208
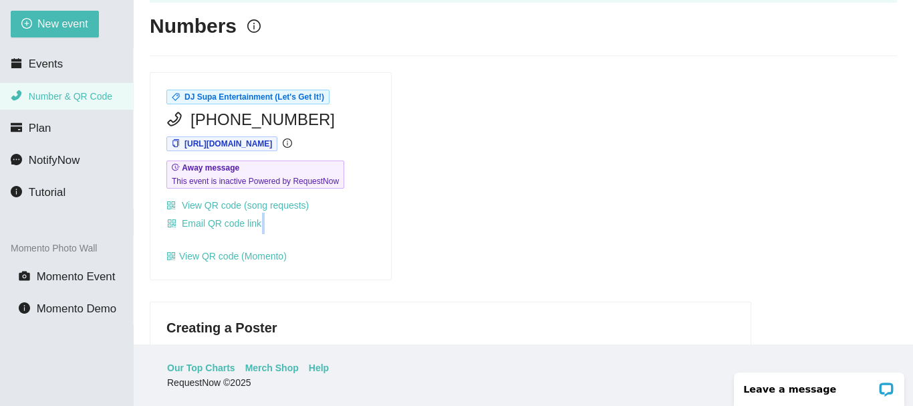
scroll to position [0, 0]
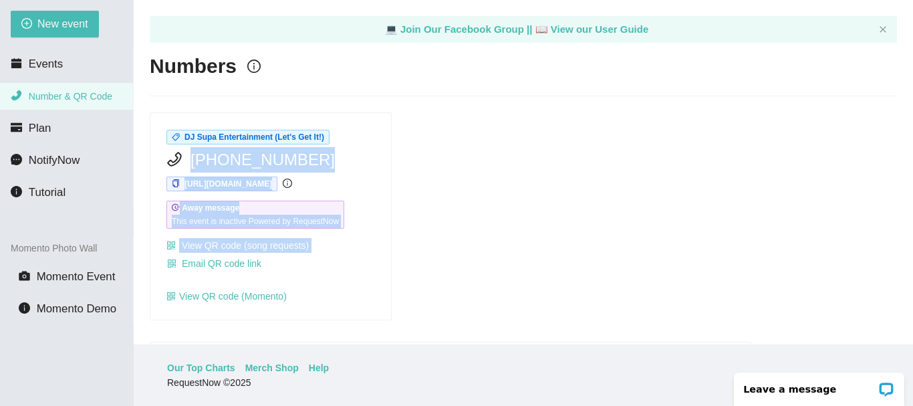
drag, startPoint x: 513, startPoint y: 265, endPoint x: 485, endPoint y: 138, distance: 129.3
click at [485, 138] on div "DJ Supa Entertainment (Let's Get It!) (256) 346-1882 https://app.requestnow.io/…" at bounding box center [523, 216] width 758 height 208
click at [517, 237] on div "DJ Supa Entertainment (Let's Get It!) (256) 346-1882 https://app.requestnow.io/…" at bounding box center [523, 216] width 758 height 208
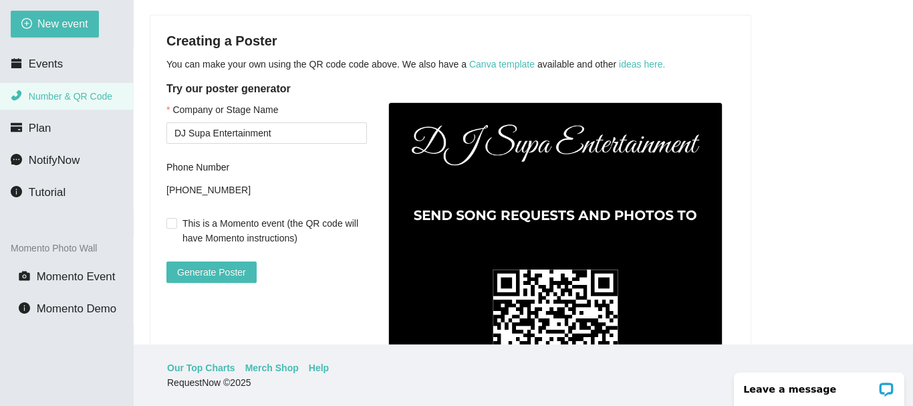
scroll to position [319, 0]
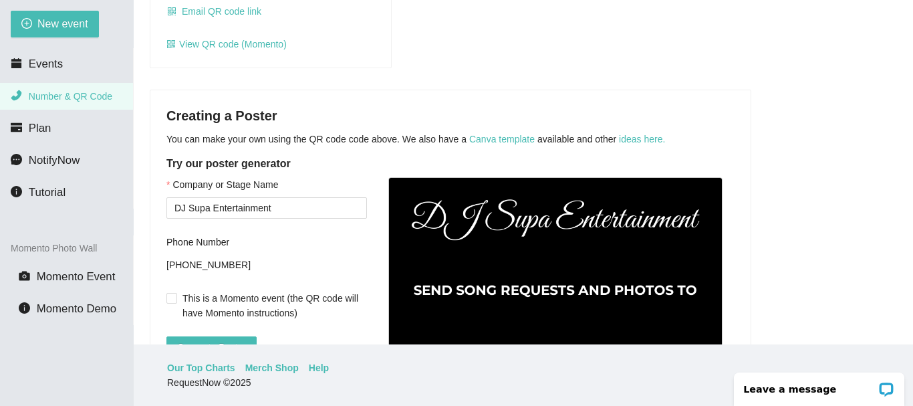
click at [218, 278] on form "Company or Stage Name DJ Supa Entertainment Phone Number +12563461882 This is a…" at bounding box center [266, 267] width 201 height 180
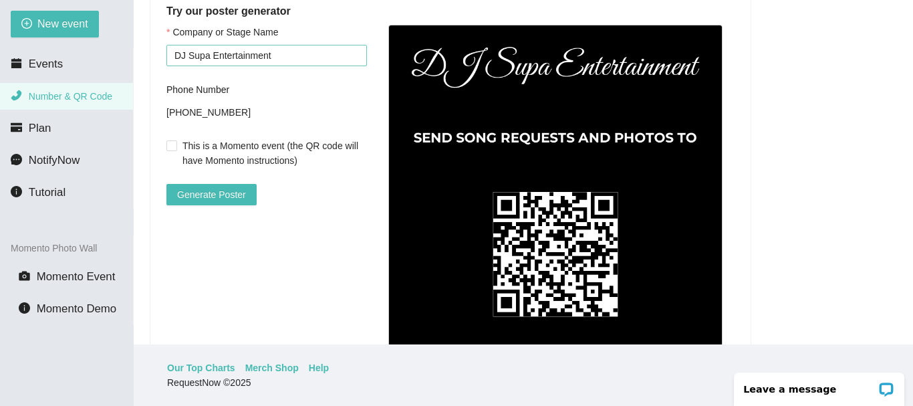
drag, startPoint x: 202, startPoint y: 82, endPoint x: 210, endPoint y: 98, distance: 18.5
click at [203, 88] on form "Company or Stage Name DJ Supa Entertainment Phone Number +12563461882 This is a…" at bounding box center [266, 115] width 201 height 180
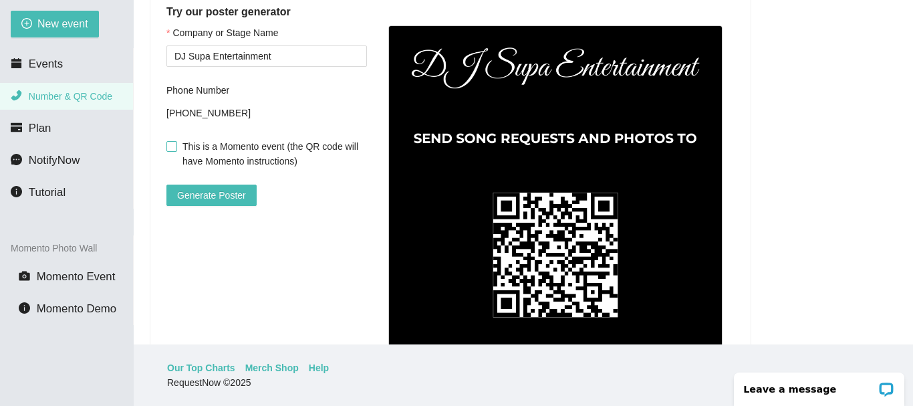
scroll to position [453, 0]
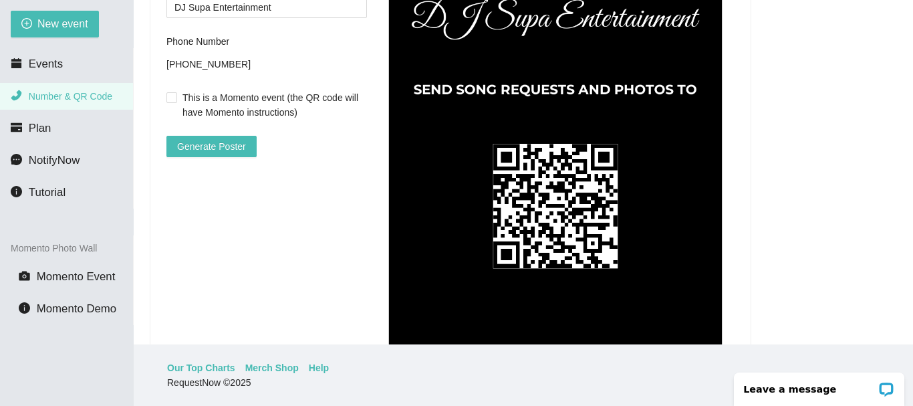
click at [242, 178] on div "Company or Stage Name DJ Supa Entertainment Phone Number +12563461882 This is a…" at bounding box center [450, 202] width 568 height 450
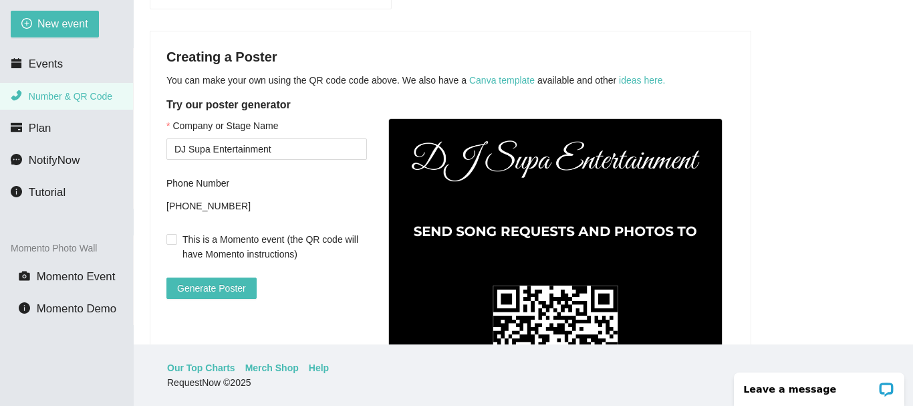
scroll to position [319, 0]
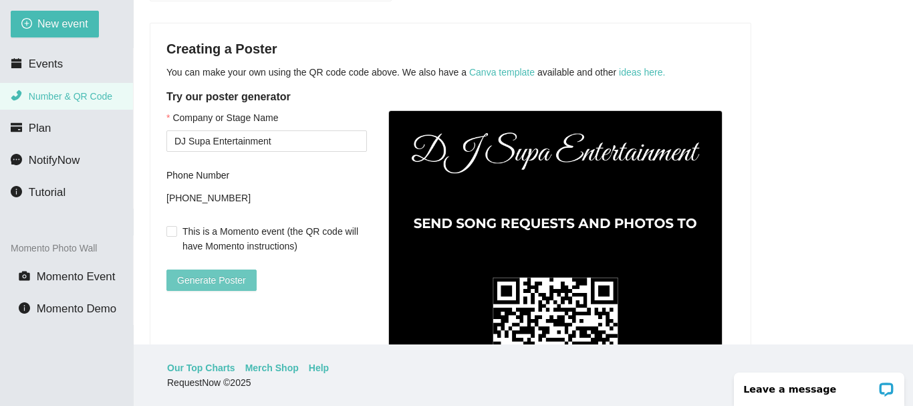
click at [224, 273] on span "Generate Poster" at bounding box center [211, 280] width 69 height 15
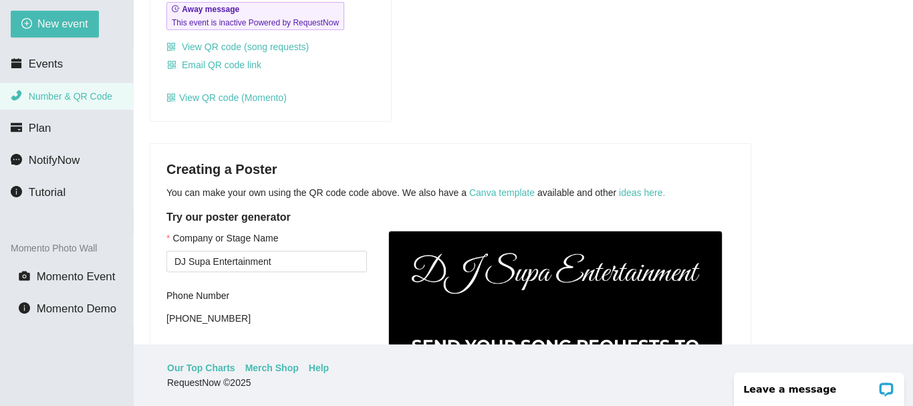
scroll to position [185, 0]
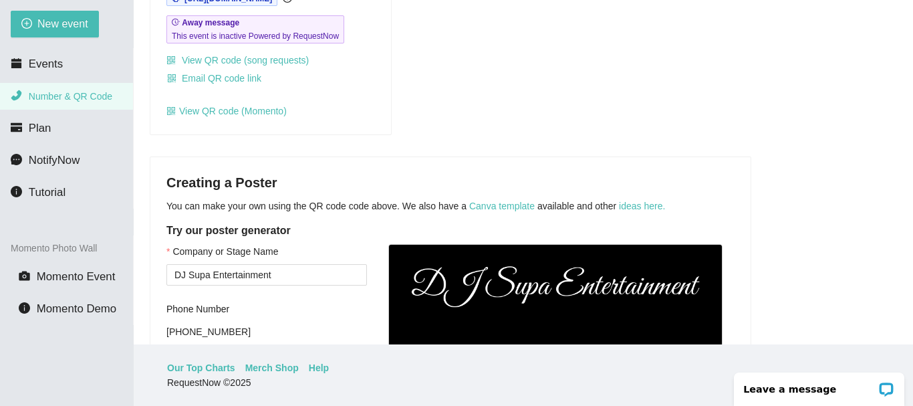
click at [636, 207] on link "ideas here." at bounding box center [642, 206] width 46 height 11
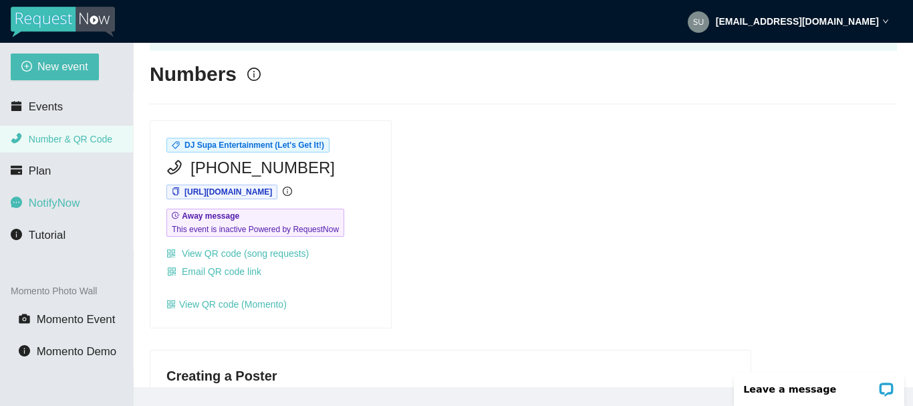
scroll to position [0, 0]
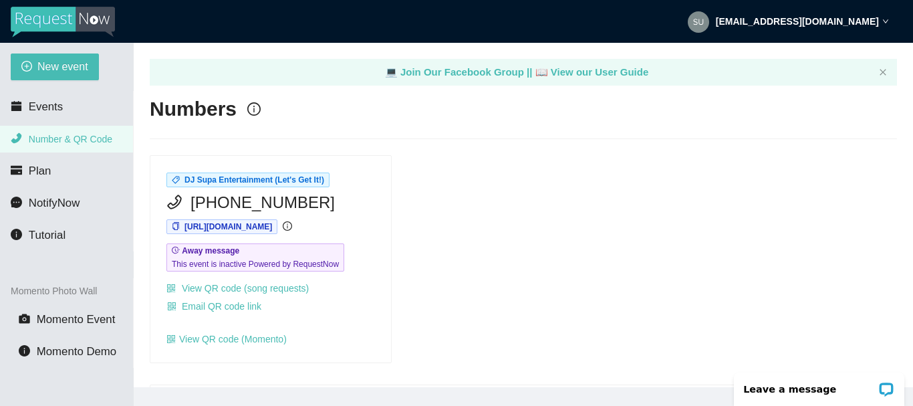
click at [59, 140] on span "Number & QR Code" at bounding box center [71, 139] width 84 height 11
click at [45, 106] on span "Events" at bounding box center [46, 106] width 34 height 13
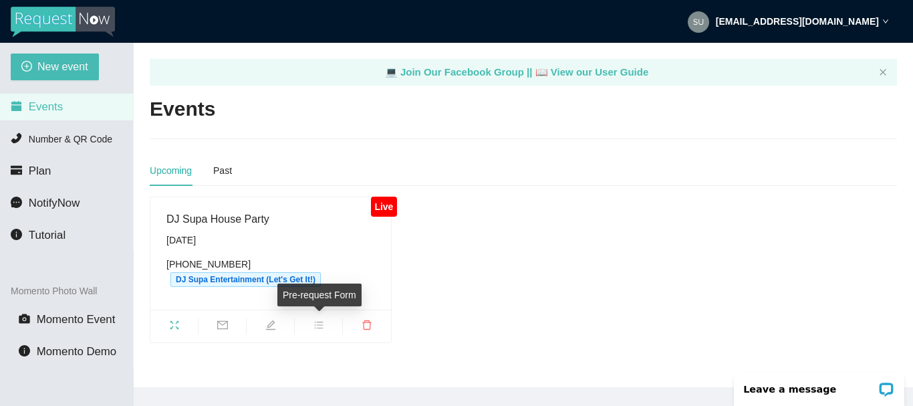
click at [320, 321] on icon "bars" at bounding box center [318, 324] width 11 height 11
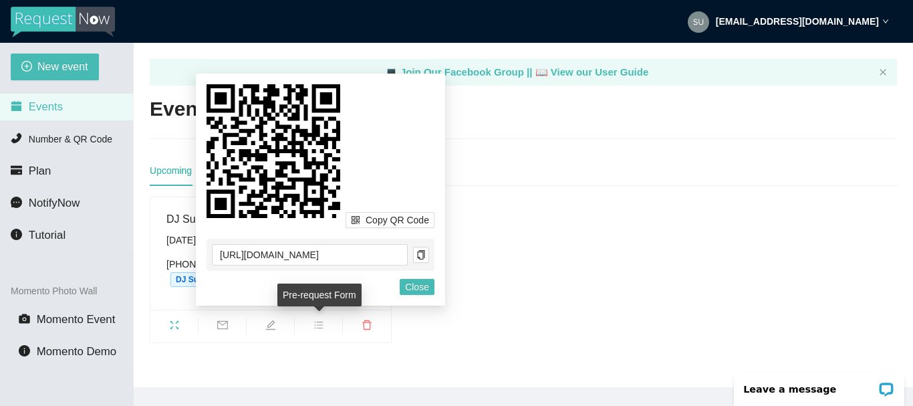
click at [320, 321] on icon "bars" at bounding box center [318, 324] width 11 height 11
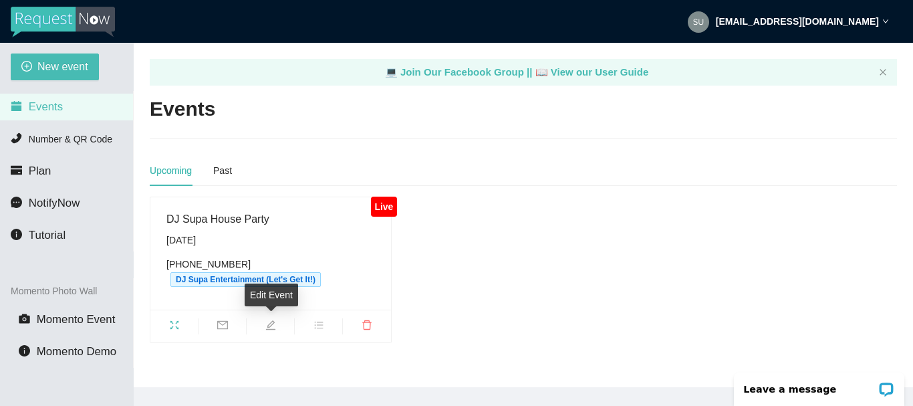
click at [269, 326] on icon "edit" at bounding box center [270, 324] width 11 height 11
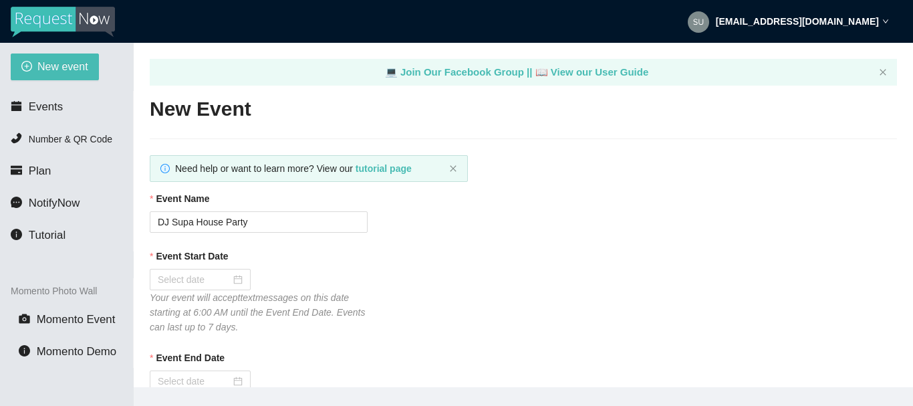
type textarea "Thank you for making this event a success. Please feel free to provide a tip. L…"
type input "09/25/2025"
type input "09/26/2025"
type textarea "Thank you for making this event a success. Please feel free to provide a tip. L…"
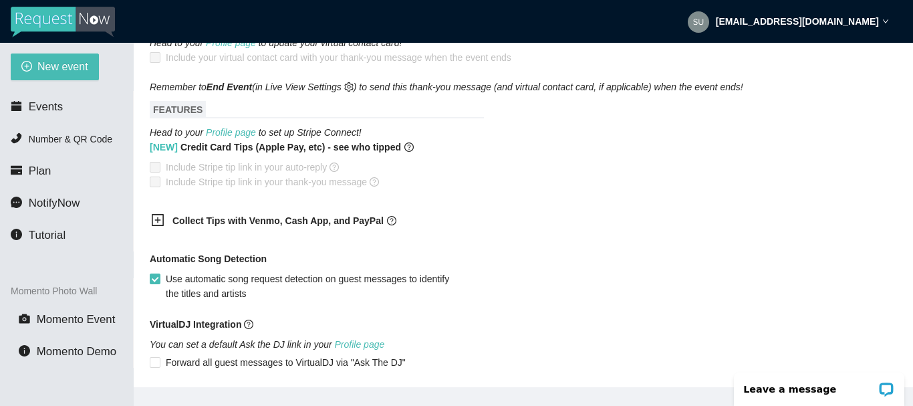
scroll to position [869, 0]
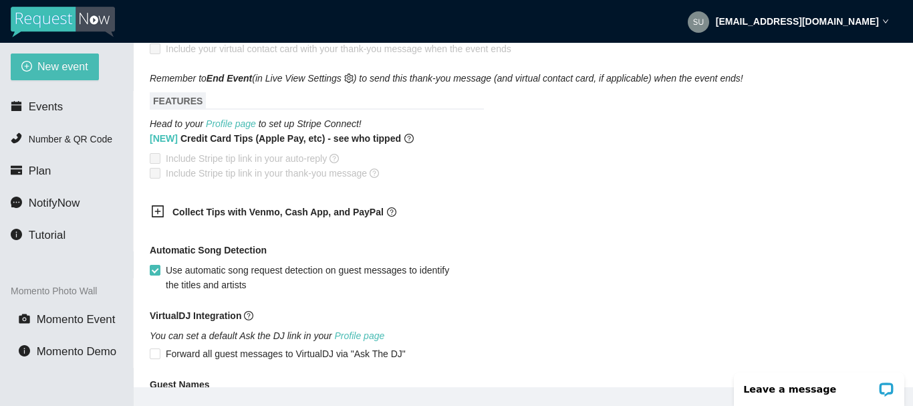
click at [157, 205] on icon "plus-square" at bounding box center [157, 211] width 13 height 13
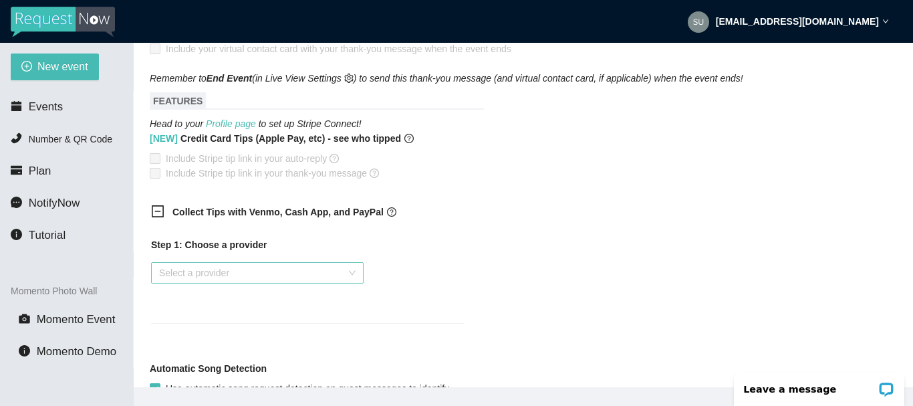
click at [352, 262] on div "Select a provider" at bounding box center [257, 272] width 213 height 21
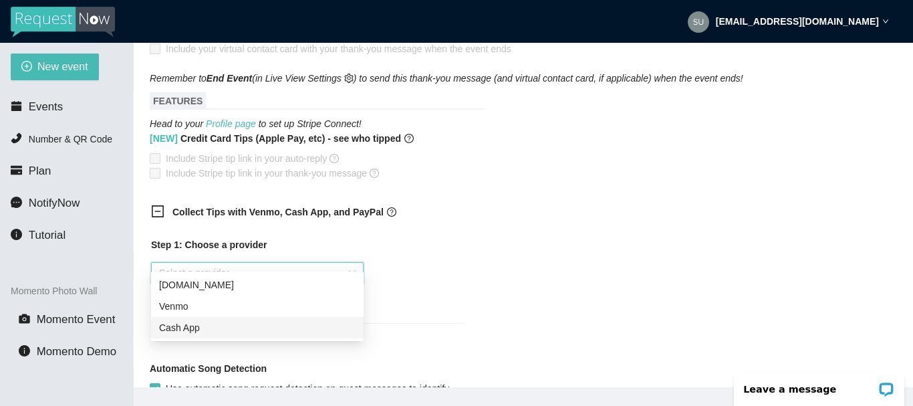
click at [183, 326] on div "Cash App" at bounding box center [257, 327] width 197 height 15
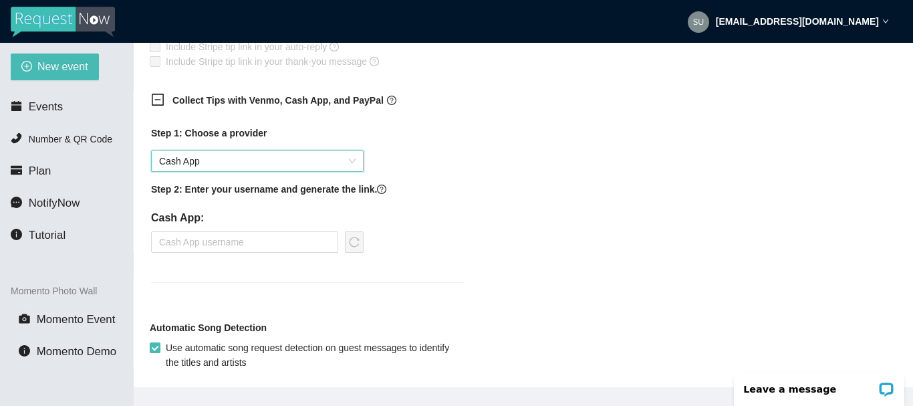
scroll to position [1003, 0]
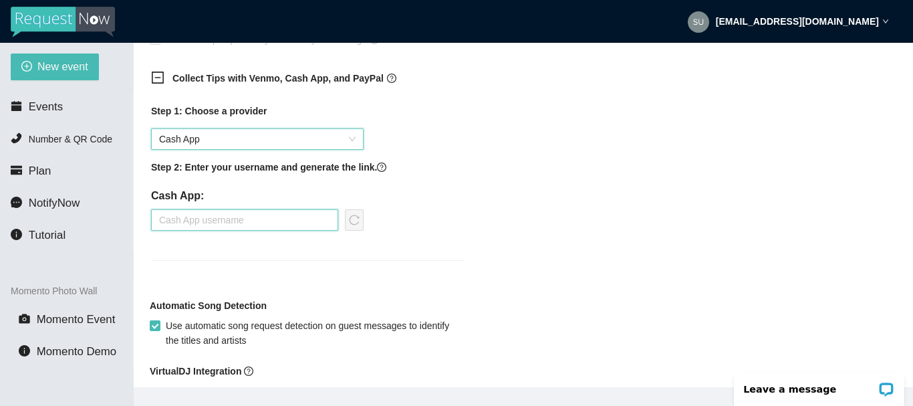
click at [203, 209] on input "text" at bounding box center [244, 219] width 187 height 21
type input "DjSupa15"
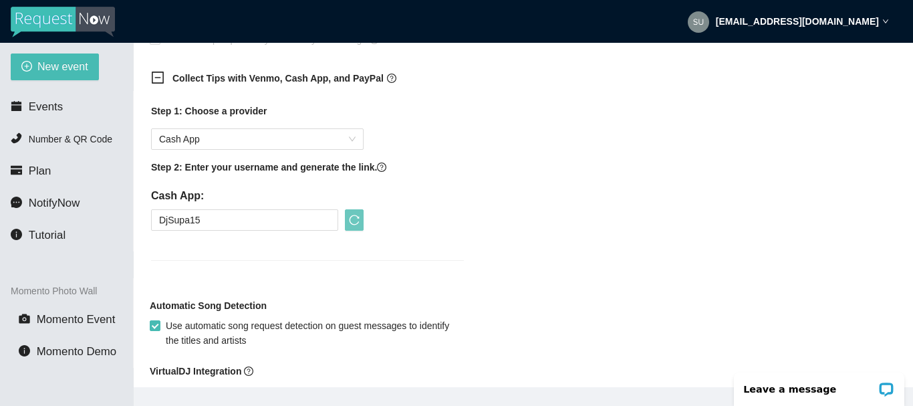
click at [355, 215] on icon "reload" at bounding box center [354, 220] width 11 height 11
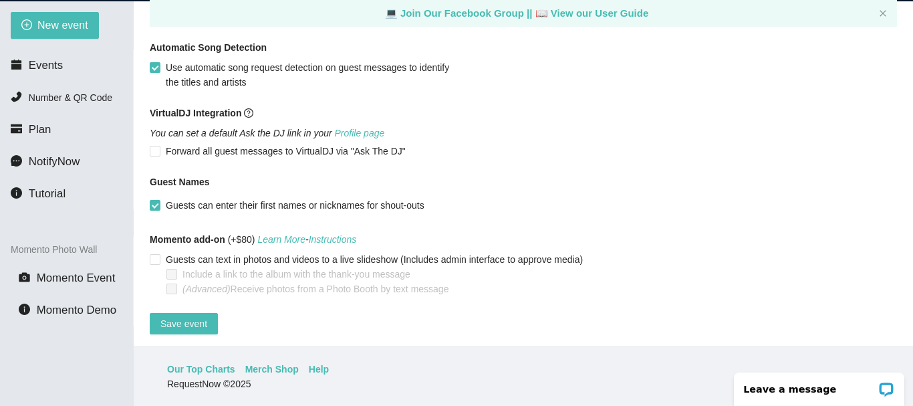
scroll to position [43, 0]
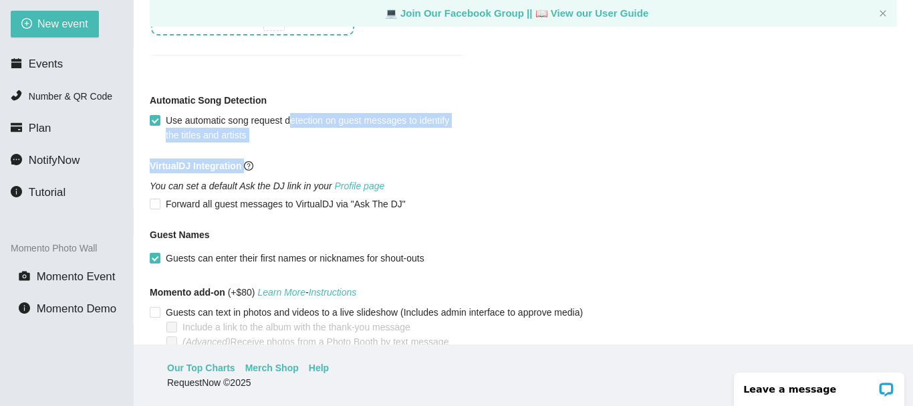
scroll to position [1319, 0]
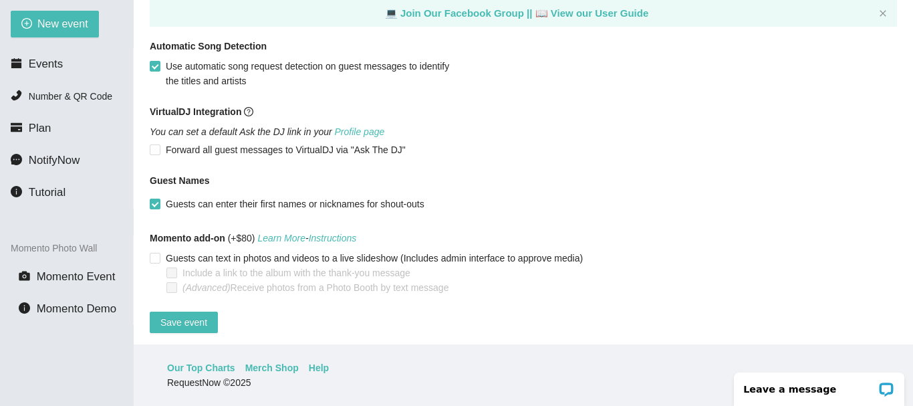
click at [538, 130] on div "VirtualDJ Integration You can set a default Ask the DJ link in your Profile pag…" at bounding box center [523, 130] width 747 height 53
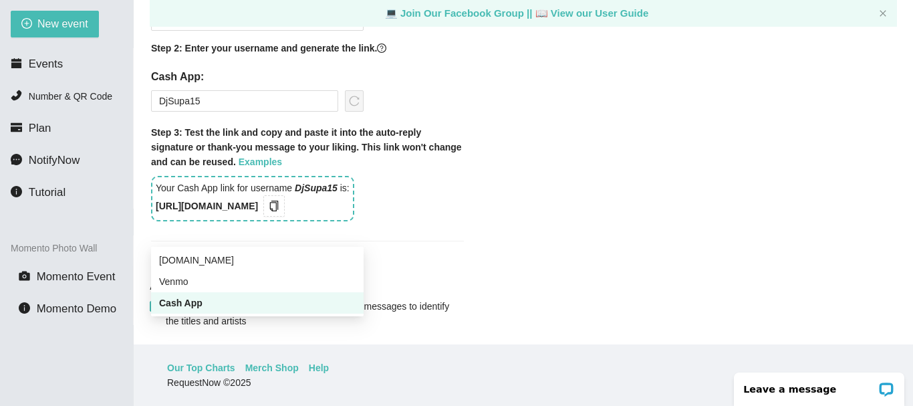
drag, startPoint x: 279, startPoint y: 241, endPoint x: 312, endPoint y: 225, distance: 36.8
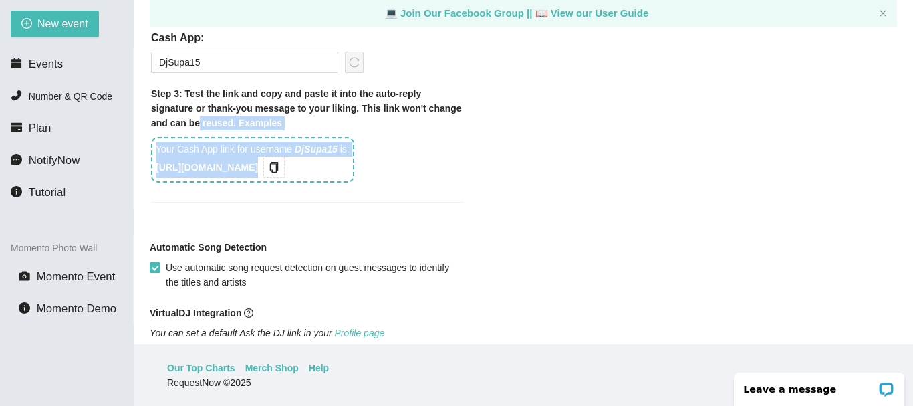
drag, startPoint x: 622, startPoint y: 222, endPoint x: 583, endPoint y: 215, distance: 39.5
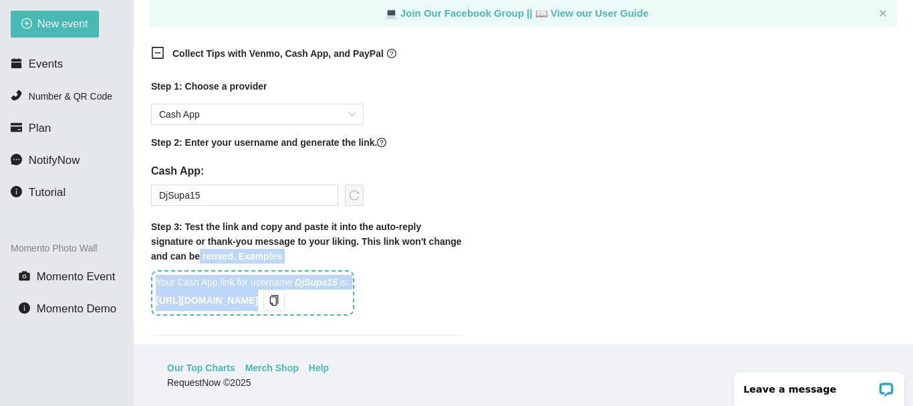
click at [593, 211] on div "Collect Tips with Venmo, Cash App, and PayPal Step 1: Choose a provider Cash Ap…" at bounding box center [523, 198] width 747 height 321
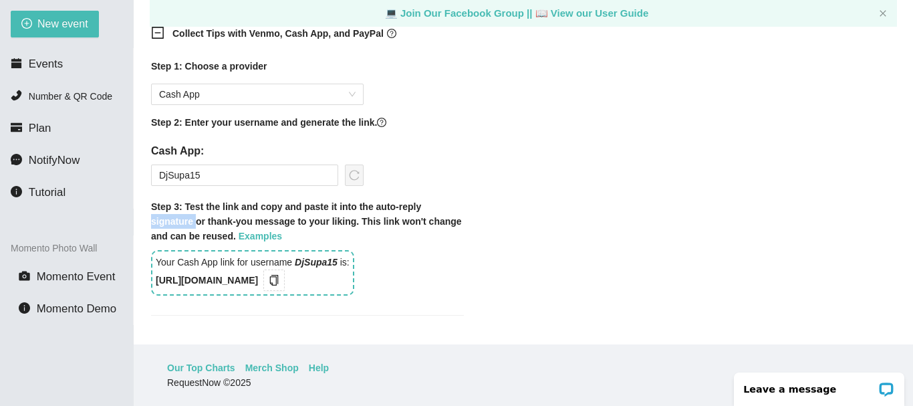
click at [593, 211] on div "Collect Tips with Venmo, Cash App, and PayPal Step 1: Choose a provider Cash Ap…" at bounding box center [523, 178] width 747 height 321
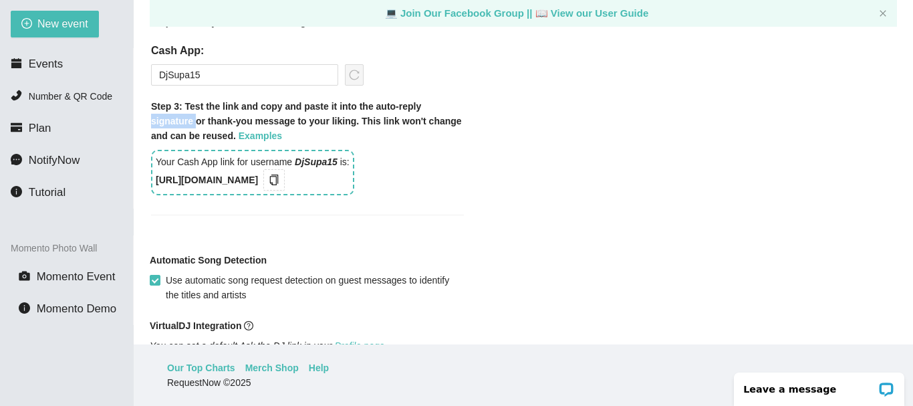
scroll to position [1078, 0]
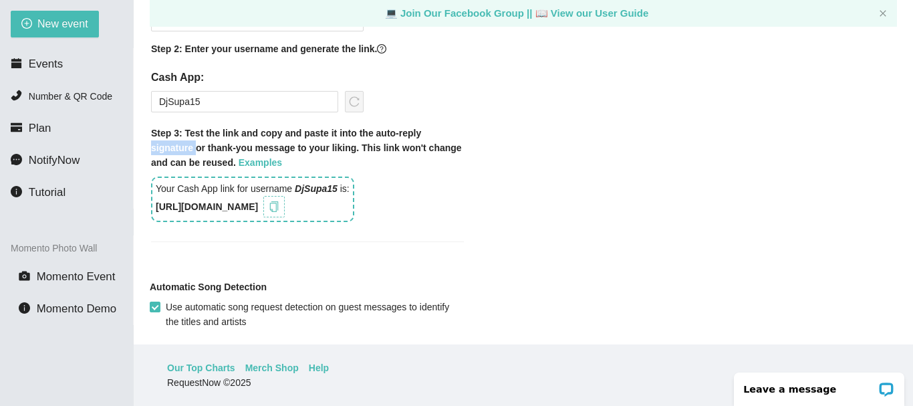
click at [279, 201] on icon "copy" at bounding box center [274, 206] width 11 height 11
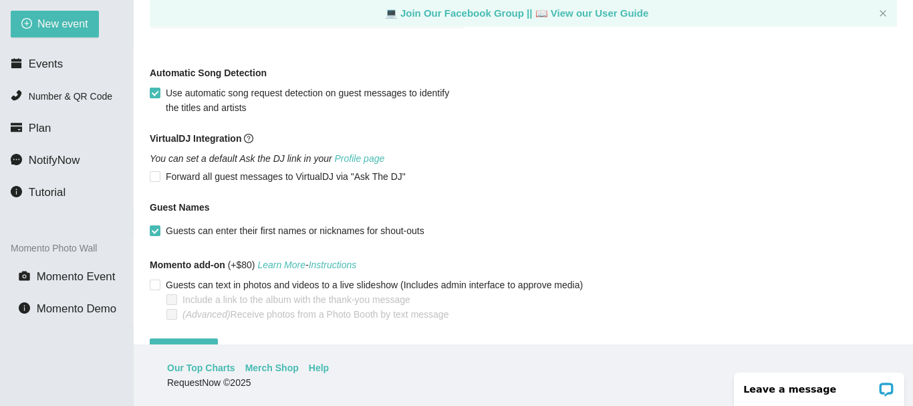
scroll to position [1319, 0]
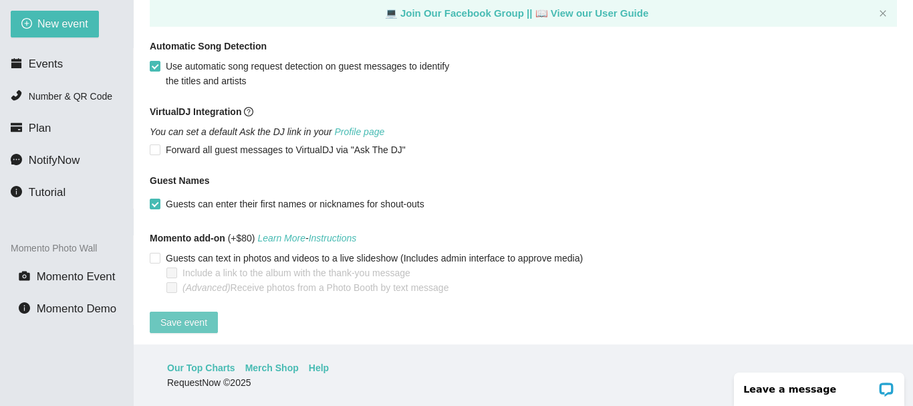
click at [177, 315] on span "Save event" at bounding box center [183, 322] width 47 height 15
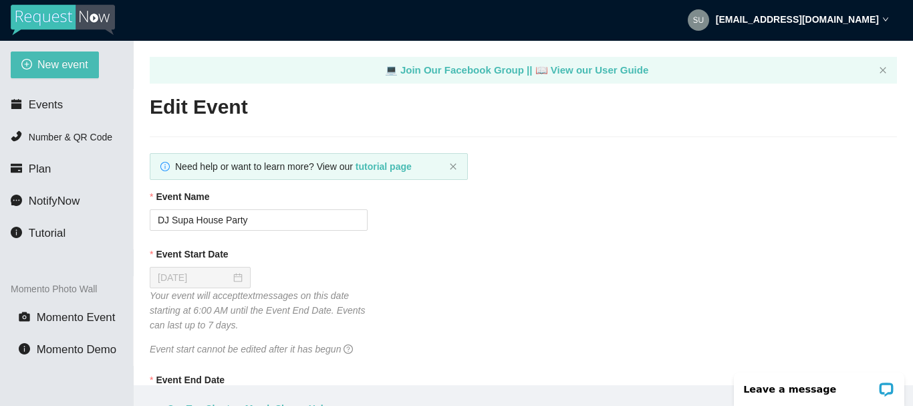
scroll to position [0, 0]
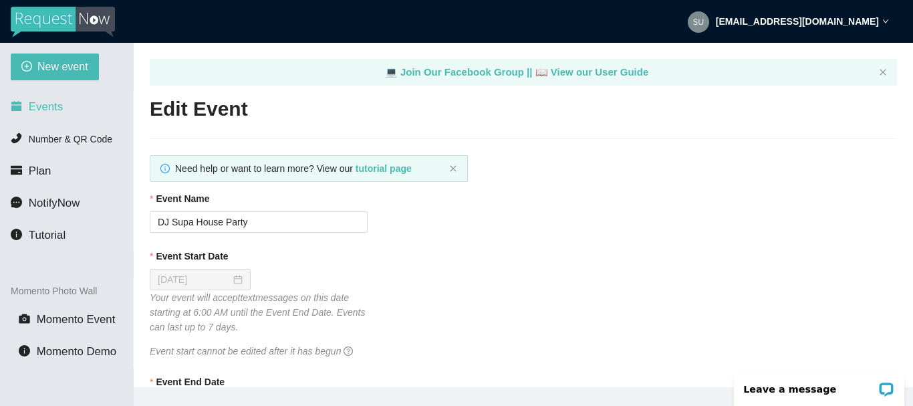
click at [46, 112] on span "Events" at bounding box center [46, 106] width 34 height 13
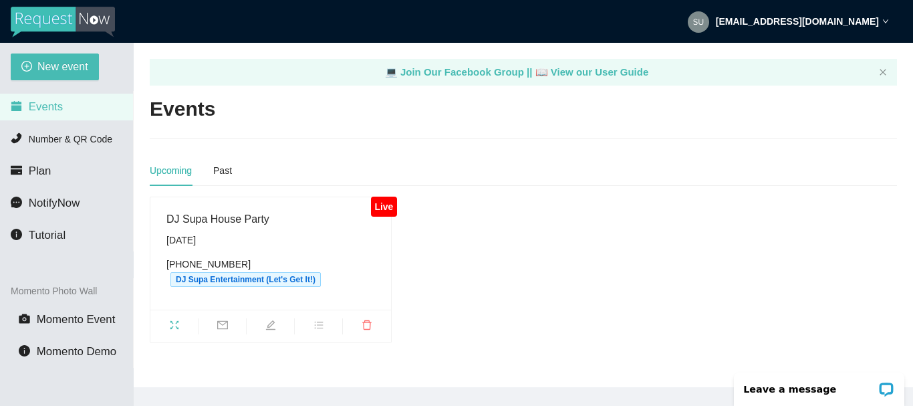
click at [178, 321] on icon "fullscreen" at bounding box center [174, 324] width 11 height 11
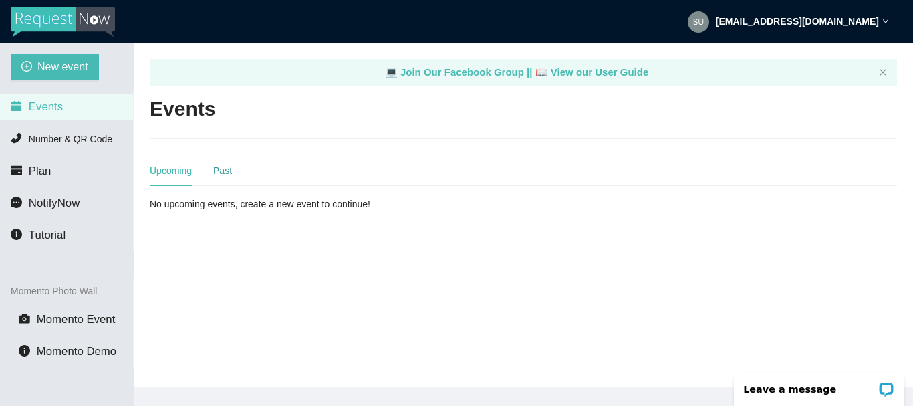
click at [228, 174] on div "Past" at bounding box center [222, 170] width 19 height 15
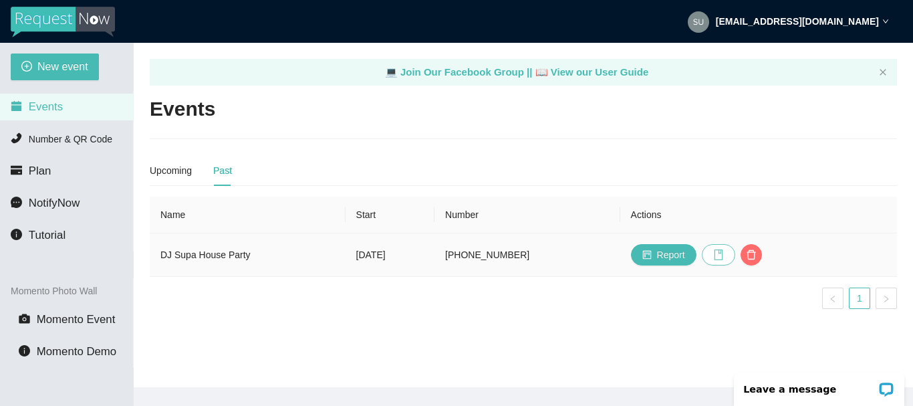
click at [724, 258] on icon "book" at bounding box center [718, 254] width 11 height 11
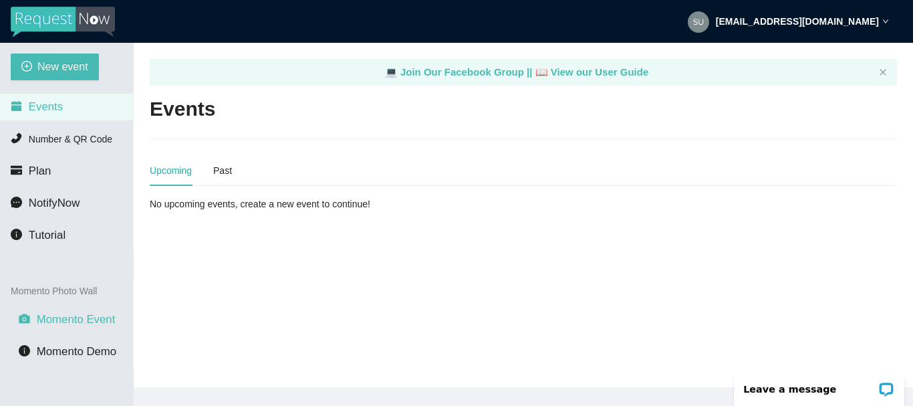
click at [86, 321] on span "Momento Event" at bounding box center [76, 319] width 79 height 13
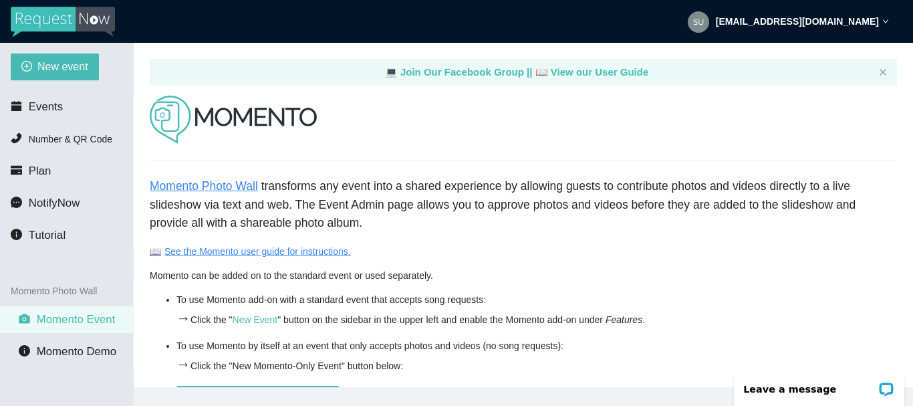
click at [221, 186] on link "Momento Photo Wall" at bounding box center [204, 185] width 108 height 13
click at [890, 23] on header "[EMAIL_ADDRESS][DOMAIN_NAME]" at bounding box center [456, 21] width 913 height 43
click at [885, 20] on icon "down" at bounding box center [885, 21] width 7 height 7
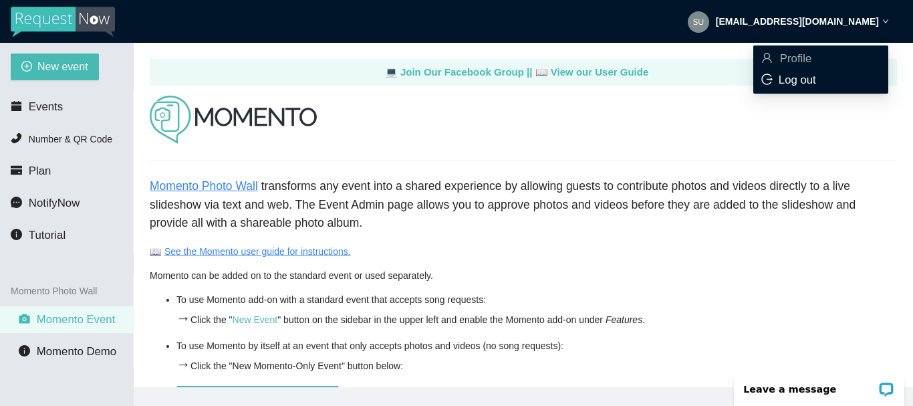
click at [797, 80] on span "Log out" at bounding box center [797, 80] width 37 height 13
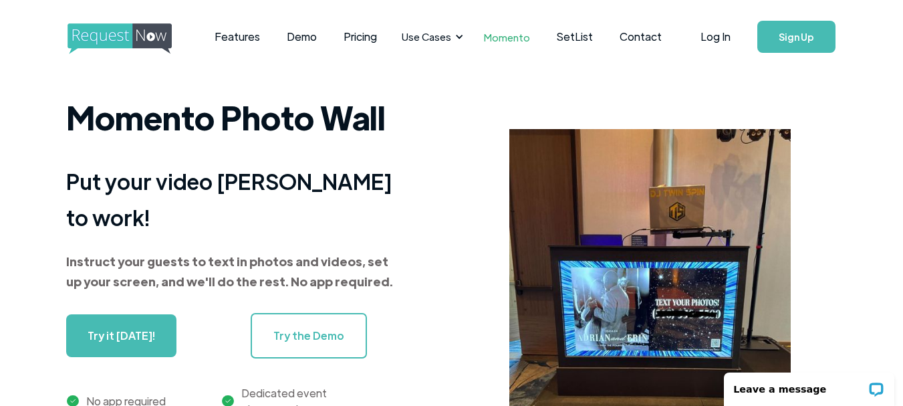
click at [305, 321] on link "Try the Demo" at bounding box center [309, 335] width 116 height 45
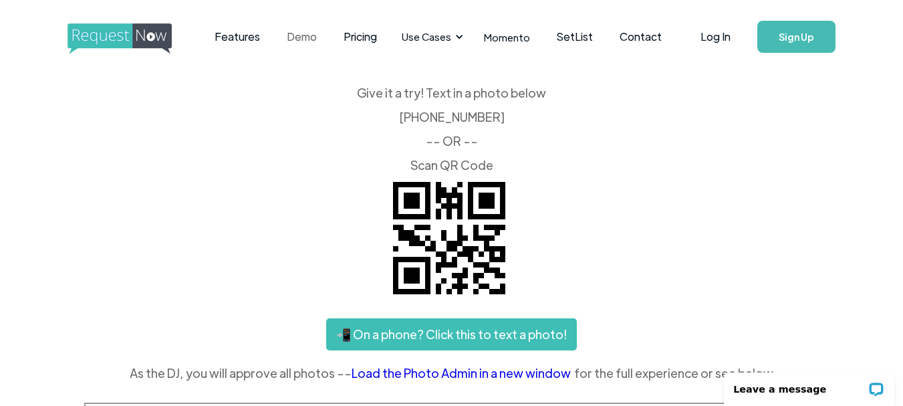
click at [298, 37] on link "Demo" at bounding box center [301, 36] width 57 height 41
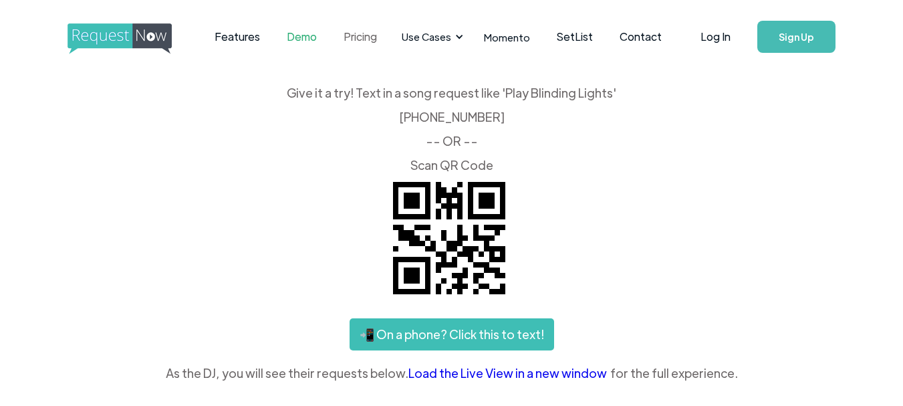
click at [352, 37] on link "Pricing" at bounding box center [360, 36] width 60 height 41
